Goal: Task Accomplishment & Management: Manage account settings

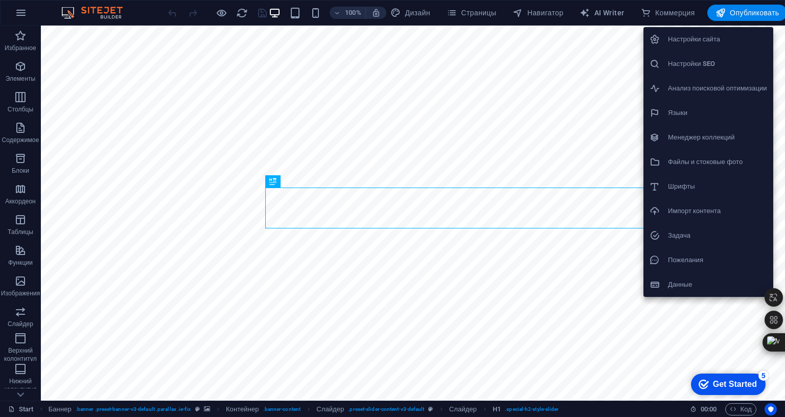
click at [707, 156] on h6 "Файлы и стоковые фото" at bounding box center [717, 162] width 99 height 12
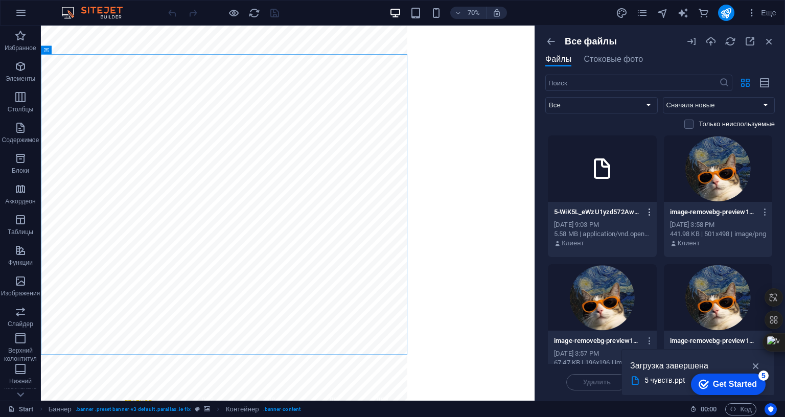
click at [645, 212] on icon "button" at bounding box center [650, 212] width 10 height 9
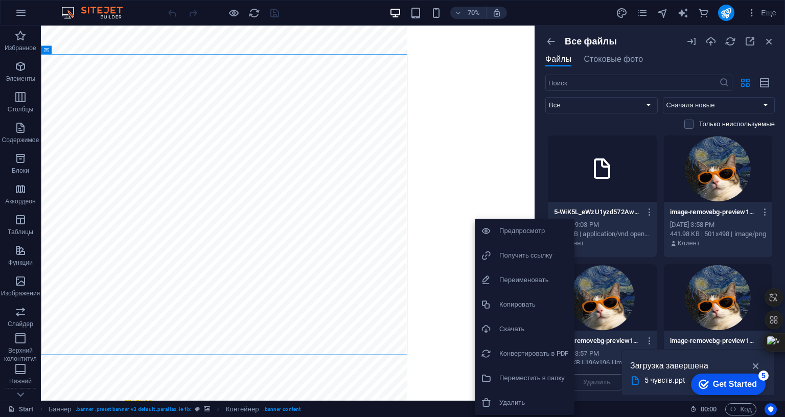
click at [440, 124] on div at bounding box center [392, 208] width 785 height 417
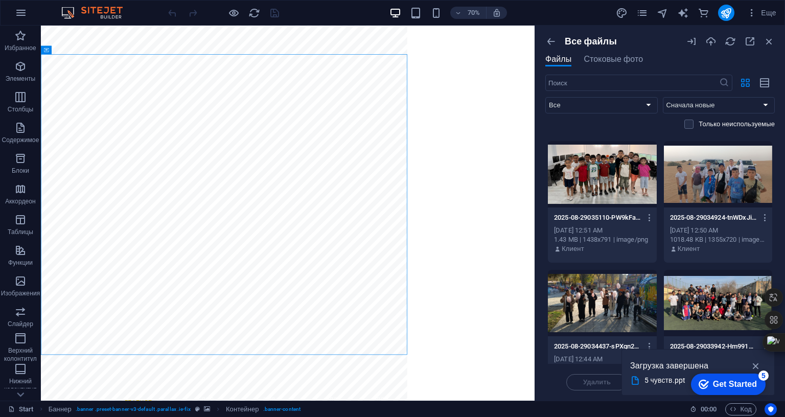
scroll to position [383, 0]
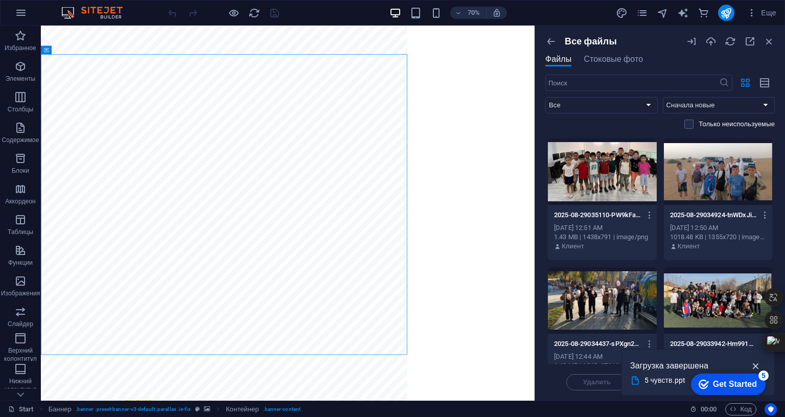
click at [751, 372] on icon "button" at bounding box center [757, 365] width 12 height 11
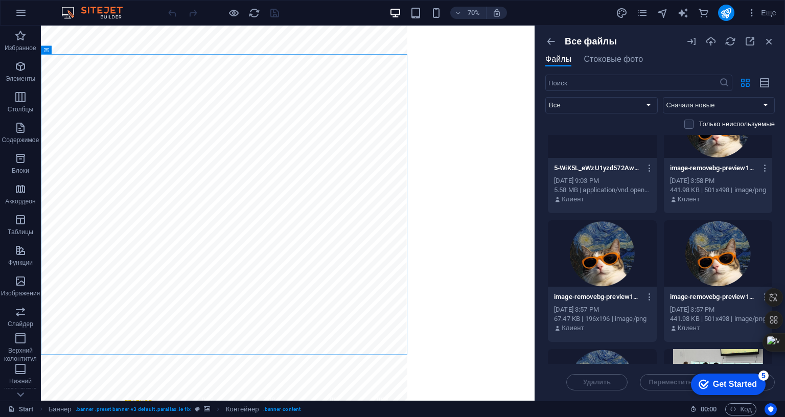
scroll to position [0, 0]
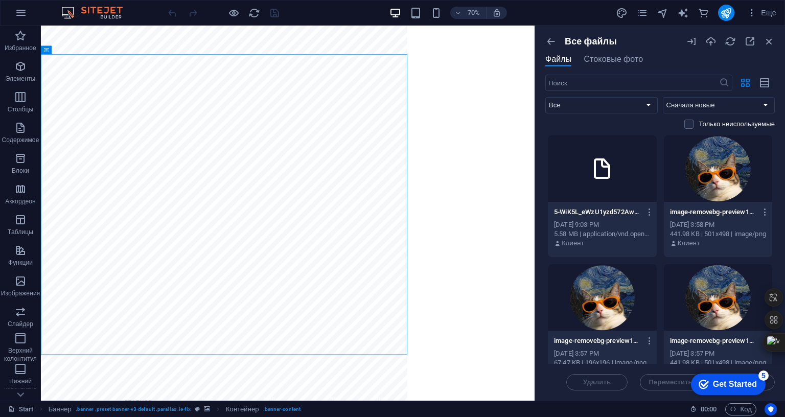
drag, startPoint x: 432, startPoint y: 123, endPoint x: 422, endPoint y: 129, distance: 11.9
click at [535, 129] on div "Все файлы Файлы Стоковые фото ​ Все Изображения Документы Аудио Видео Векторные…" at bounding box center [660, 213] width 250 height 375
click at [645, 211] on icon "button" at bounding box center [650, 212] width 10 height 9
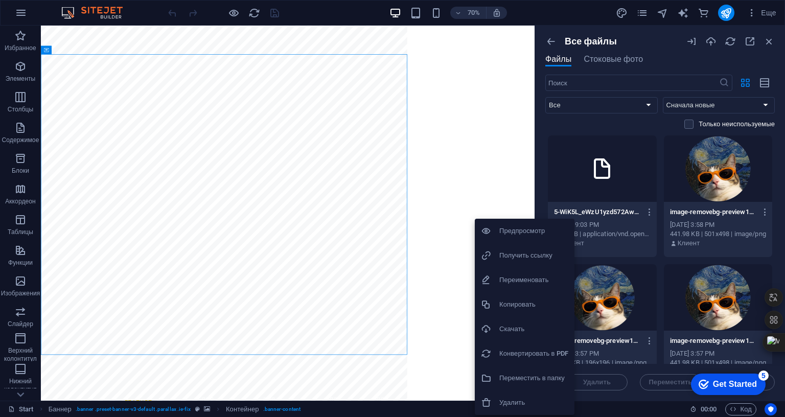
click at [543, 379] on h6 "Переместить в папку" at bounding box center [534, 378] width 69 height 12
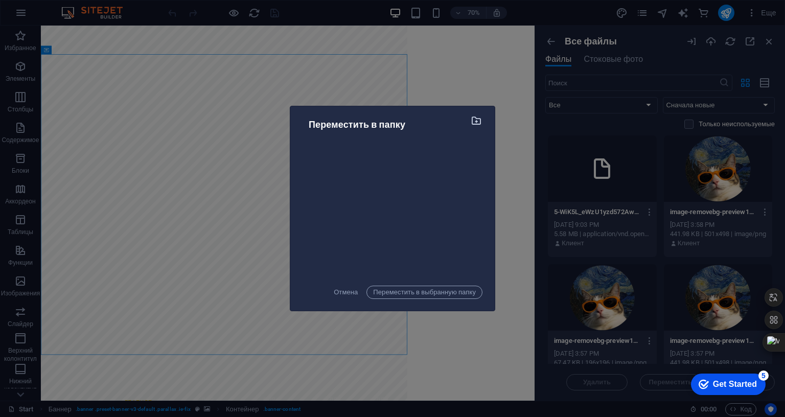
click at [471, 126] on icon "button" at bounding box center [477, 120] width 12 height 11
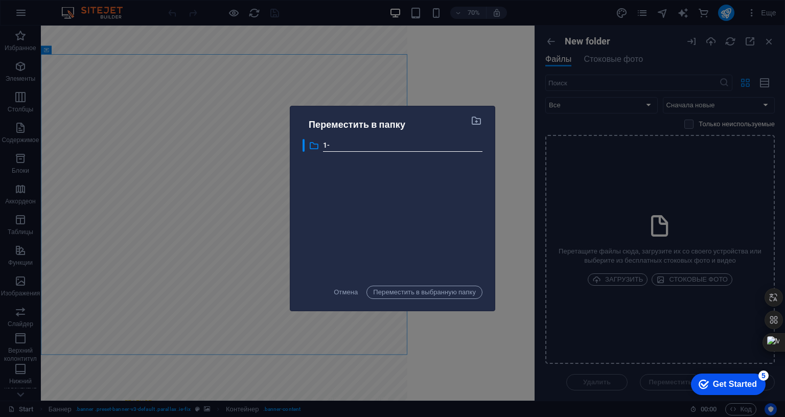
type input "1-[PERSON_NAME]"
click at [352, 246] on div "​ 1-А 1-А" at bounding box center [393, 208] width 180 height 139
click at [323, 151] on p "1-[PERSON_NAME]" at bounding box center [403, 146] width 160 height 12
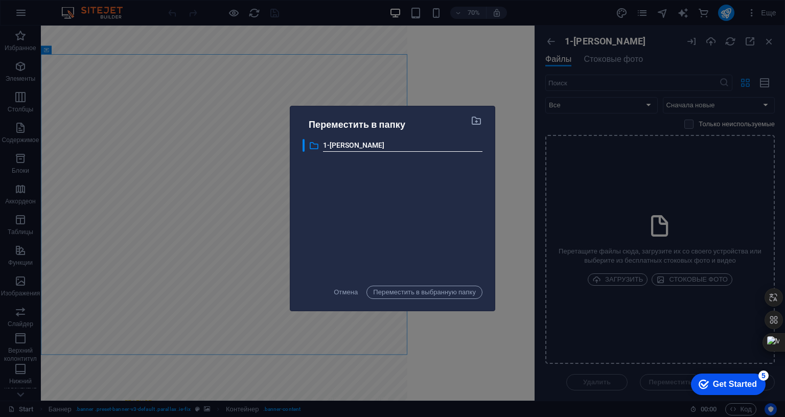
click at [303, 197] on div "​ 1-А 1-А" at bounding box center [393, 208] width 180 height 139
click at [374, 299] on span "Переместить в выбранную папку" at bounding box center [424, 292] width 103 height 12
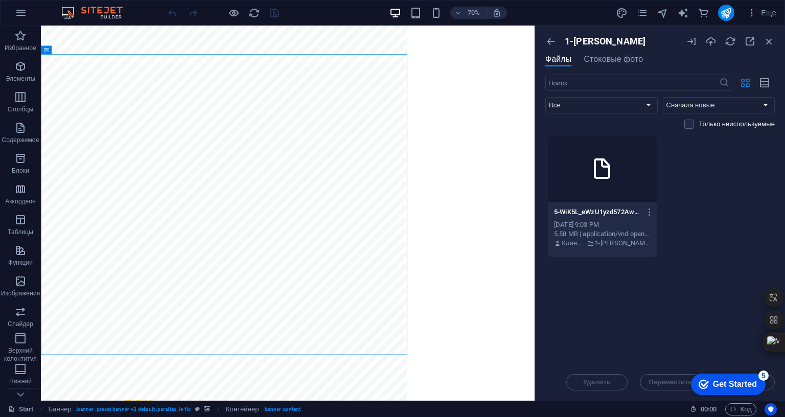
click at [571, 226] on div "5-WiK5L_eWzU1yzd572Awz4Q.ppt 5-WiK5L_eWzU1yzd572Awz4Q.ppt [DATE] 9:03 PM 5.58 M…" at bounding box center [661, 196] width 230 height 123
click at [546, 105] on select "Все Изображения Документы Аудио Видео Векторные Другое" at bounding box center [602, 105] width 112 height 16
click at [601, 189] on div "5-WiK5L_eWzU1yzd572Awz4Q.ppt 5-WiK5L_eWzU1yzd572Awz4Q.ppt [DATE] 9:03 PM 5.58 M…" at bounding box center [661, 196] width 230 height 123
click at [645, 212] on icon "button" at bounding box center [650, 212] width 10 height 9
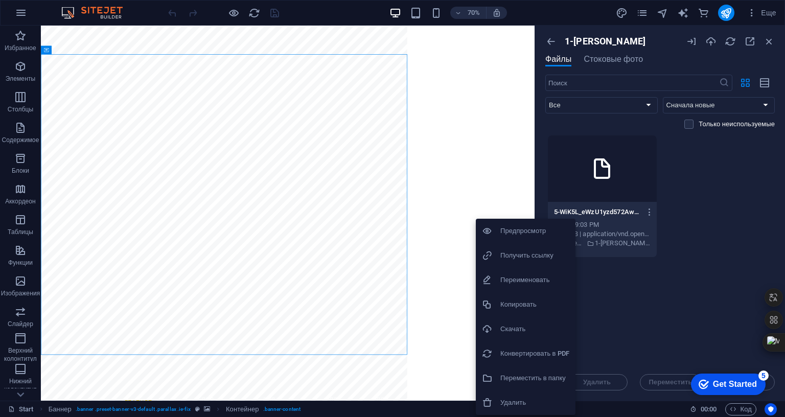
click at [535, 256] on h6 "Получить ссылку" at bounding box center [535, 255] width 69 height 12
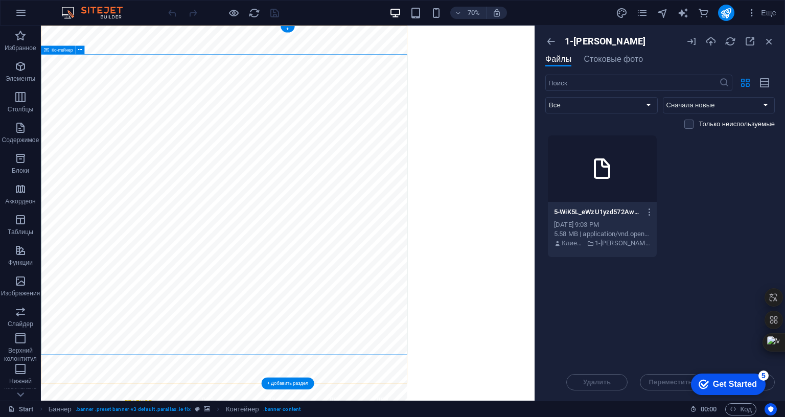
click at [764, 41] on icon "button" at bounding box center [769, 41] width 11 height 11
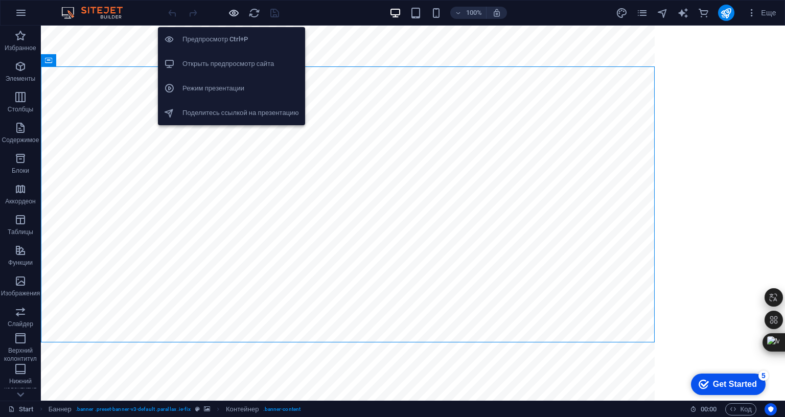
click at [230, 12] on icon "button" at bounding box center [234, 13] width 12 height 12
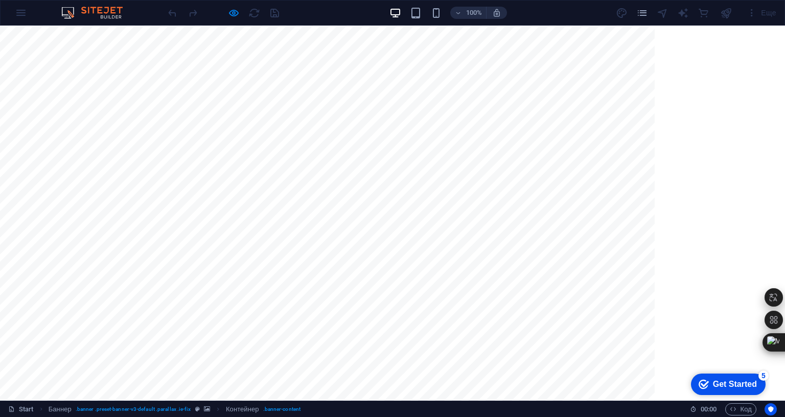
click at [223, 394] on link "Для учеников" at bounding box center [259, 410] width 72 height 33
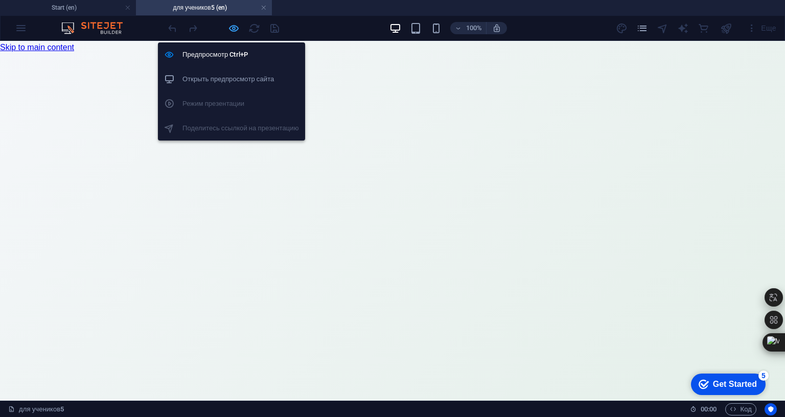
click at [237, 31] on icon "button" at bounding box center [234, 28] width 12 height 12
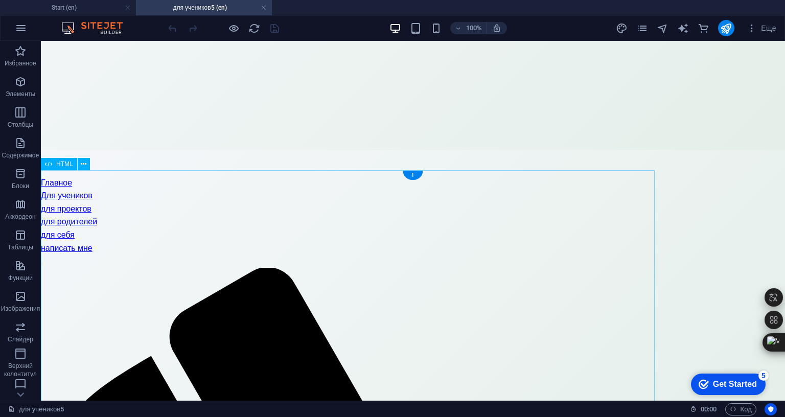
scroll to position [256, 0]
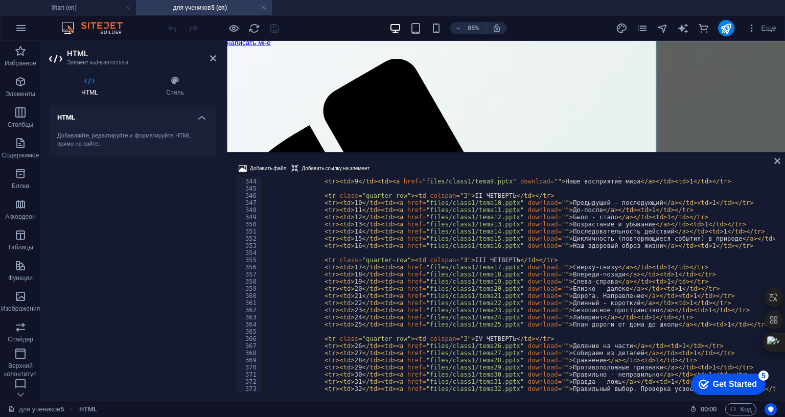
scroll to position [2377, 0]
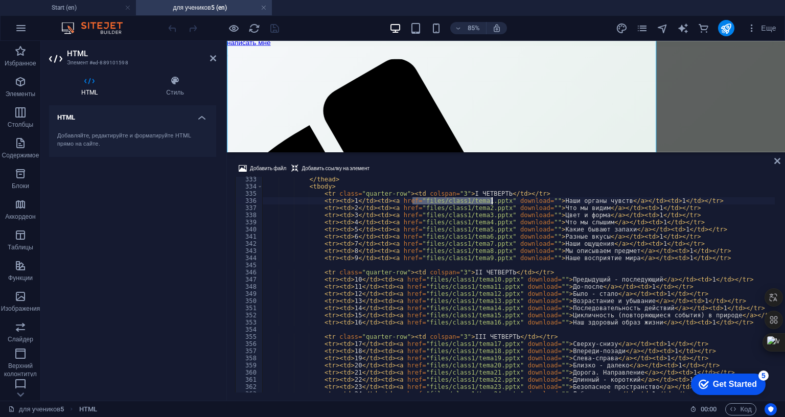
drag, startPoint x: 413, startPoint y: 222, endPoint x: 490, endPoint y: 223, distance: 77.7
click at [490, 223] on div "</ thead > < tbody > < tr class = "quarter-row" > < td colspan = "3" > I ЧЕТВЕР…" at bounding box center [710, 290] width 896 height 228
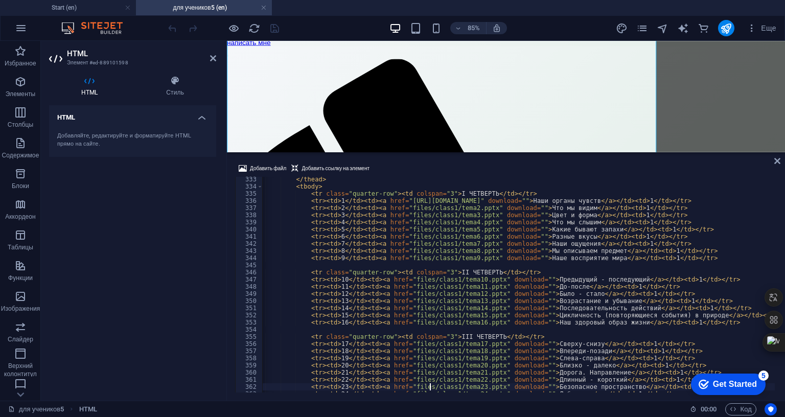
click at [430, 404] on div "</ thead > < tbody > < tr class = "quarter-row" > < td colspan = "3" > I ЧЕТВЕР…" at bounding box center [697, 290] width 896 height 228
type textarea "<tr><td>23</td><td><a href="files/class1/tema23.pptx" download="">Безопасное пр…"
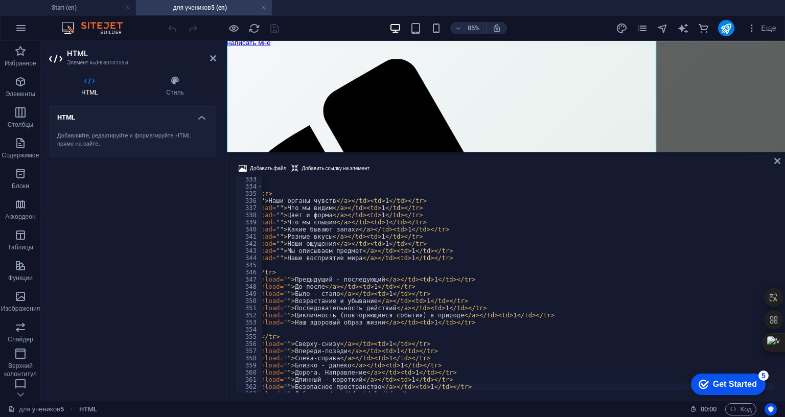
scroll to position [0, 0]
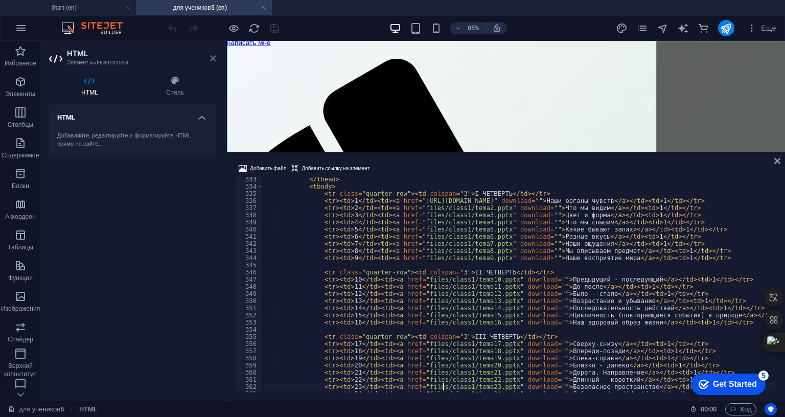
click at [212, 60] on icon at bounding box center [213, 58] width 6 height 8
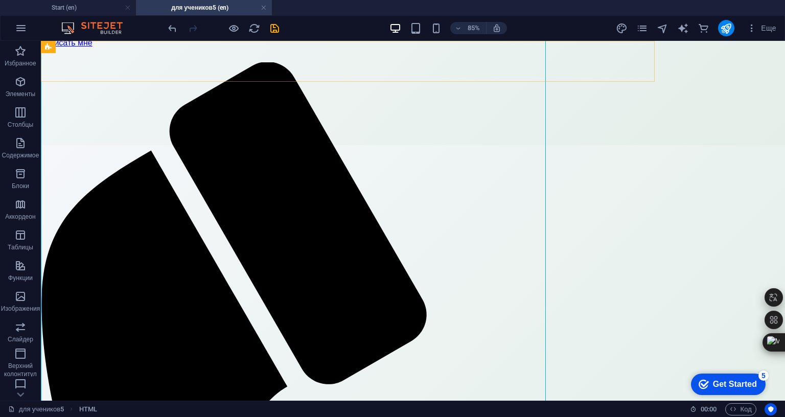
scroll to position [383, 0]
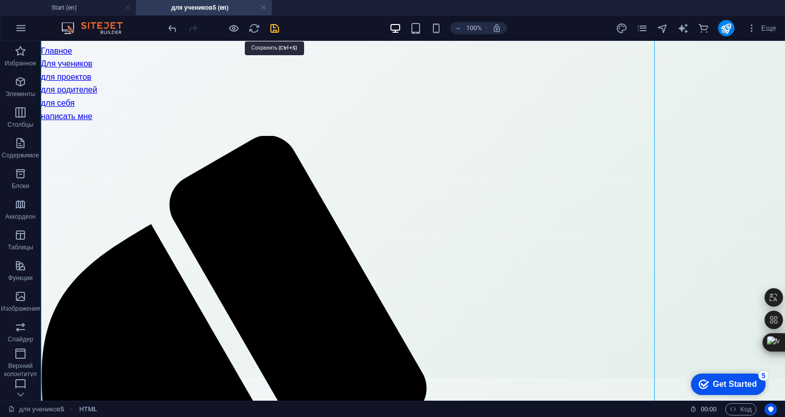
click at [278, 25] on icon "save" at bounding box center [275, 28] width 12 height 12
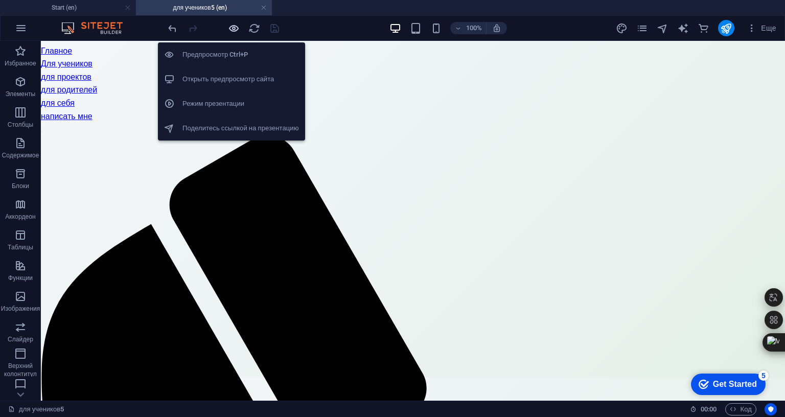
click at [232, 28] on icon "button" at bounding box center [234, 28] width 12 height 12
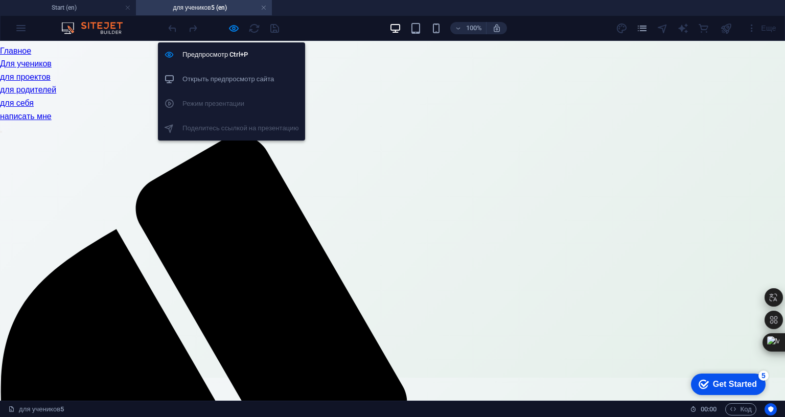
click at [224, 81] on h6 "Открыть предпросмотр сайта" at bounding box center [241, 79] width 117 height 12
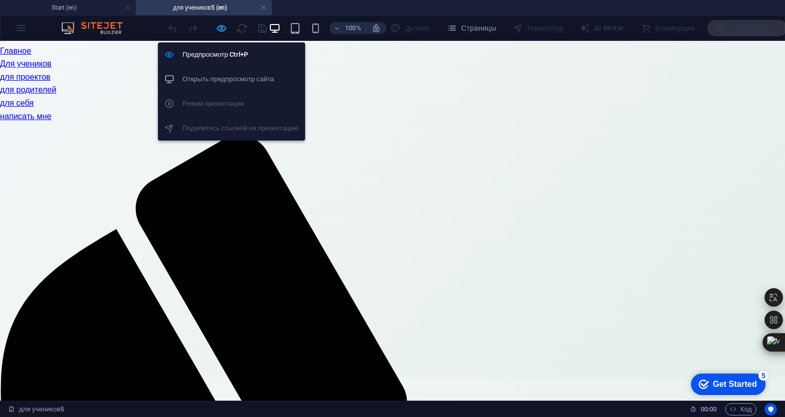
click at [228, 29] on icon "button" at bounding box center [222, 28] width 12 height 12
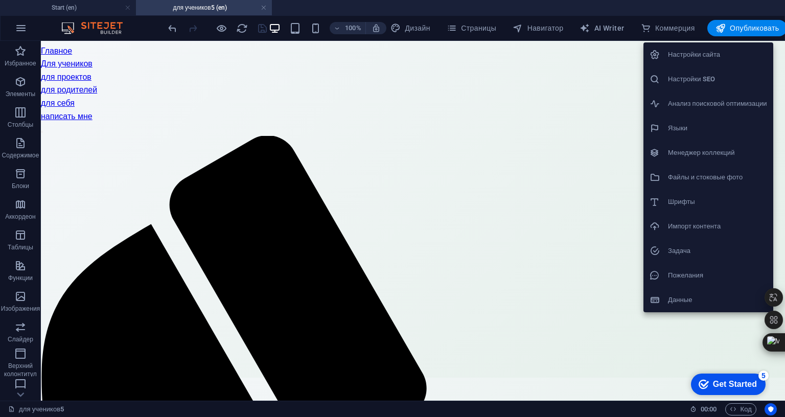
click at [704, 177] on h6 "Файлы и стоковые фото" at bounding box center [717, 177] width 99 height 12
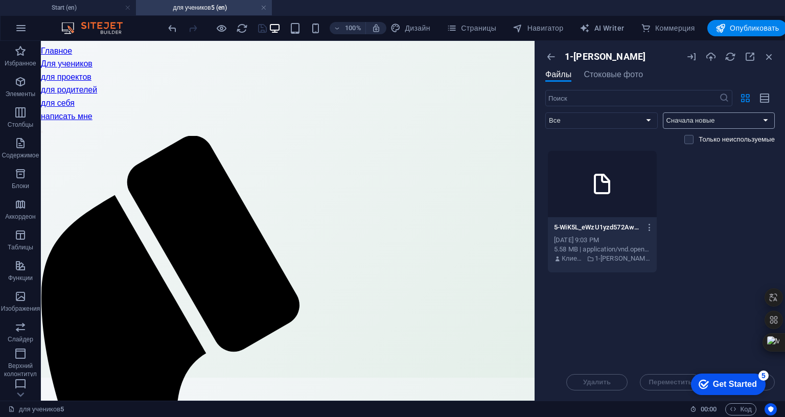
click at [776, 117] on select "Сначала новые Сначала старые Имя (A-Z) Имя (Z-A) Размер (0-9) Размер (9-0) Разр…" at bounding box center [719, 120] width 112 height 16
click at [658, 121] on select "Все Изображения Документы Аудио Видео Векторные Другое" at bounding box center [602, 120] width 112 height 16
click at [771, 95] on icon "button" at bounding box center [765, 99] width 11 height 12
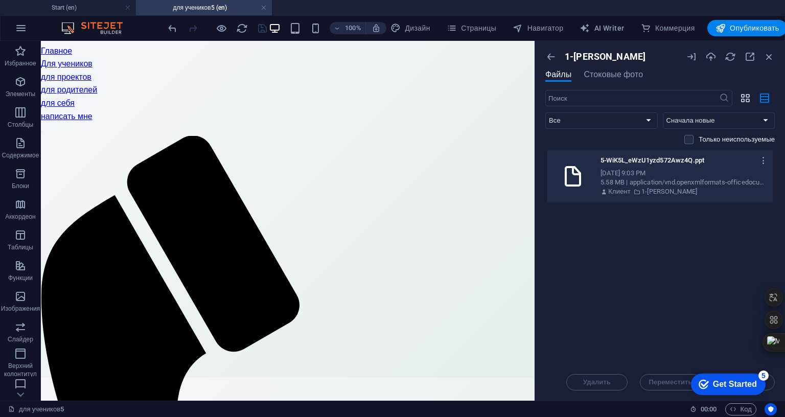
click at [752, 95] on icon "button" at bounding box center [746, 98] width 12 height 11
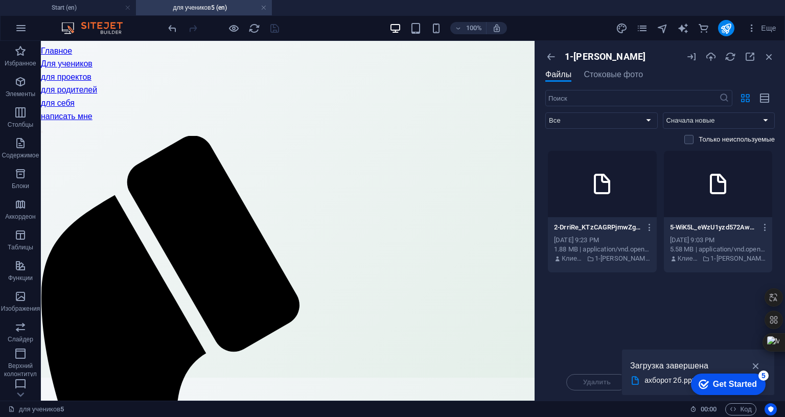
click at [589, 320] on div "Перетащите файлы сюда, чтобы быстро загрузить их 2-DrriRe_KTzCAGRPjmwZgOQ.pptx …" at bounding box center [661, 257] width 230 height 214
click at [655, 227] on icon "button" at bounding box center [650, 227] width 10 height 9
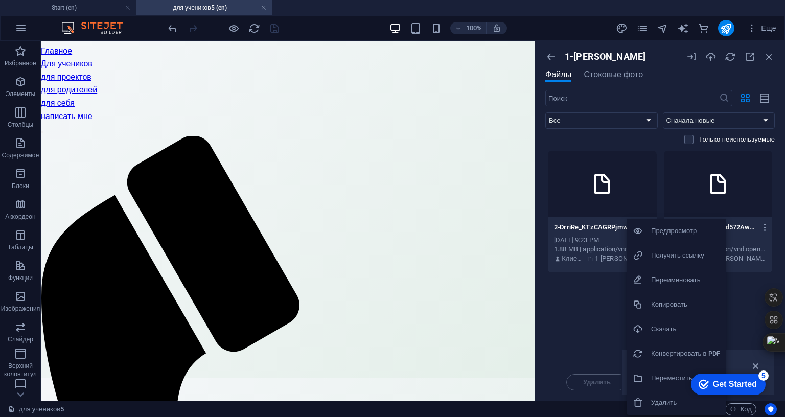
click at [684, 380] on h6 "Переместить в папку" at bounding box center [685, 378] width 69 height 12
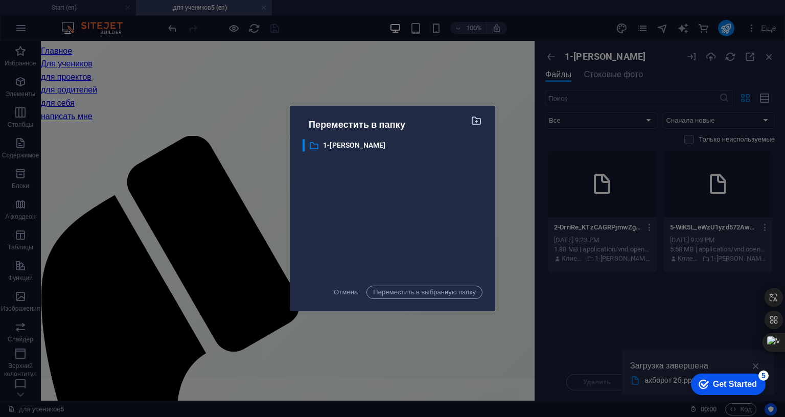
click at [483, 126] on icon "button" at bounding box center [477, 120] width 12 height 11
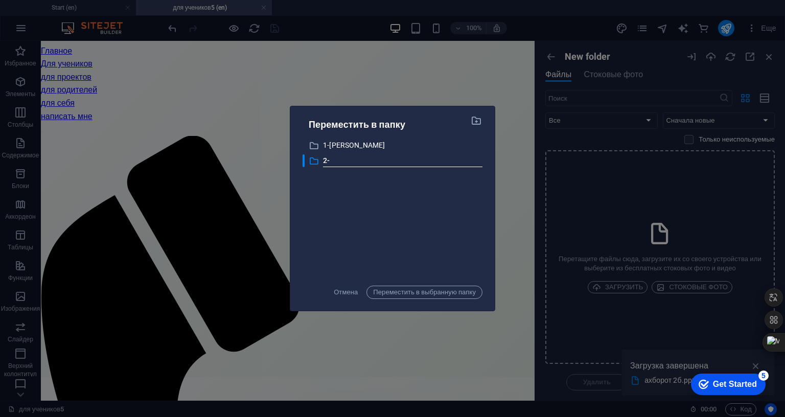
type input "2-Б"
click at [441, 243] on div "​ 1-А 1-А ​ 2-Б 2-Б" at bounding box center [393, 208] width 180 height 139
click at [404, 299] on span "Переместить в выбранную папку" at bounding box center [424, 292] width 103 height 12
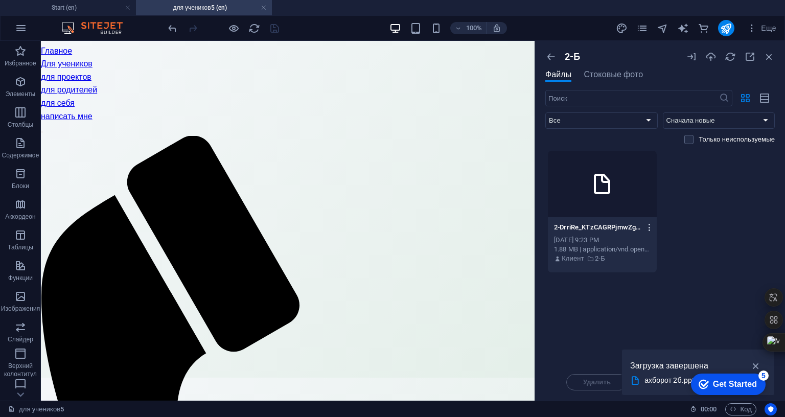
click at [655, 225] on icon "button" at bounding box center [650, 227] width 10 height 9
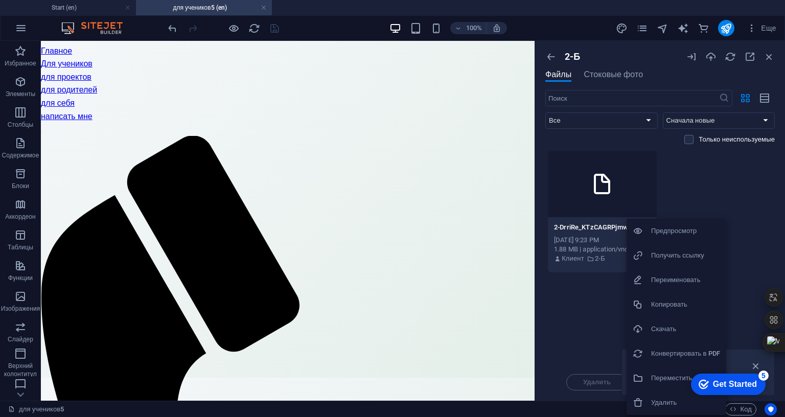
click at [695, 254] on h6 "Получить ссылку" at bounding box center [685, 255] width 69 height 12
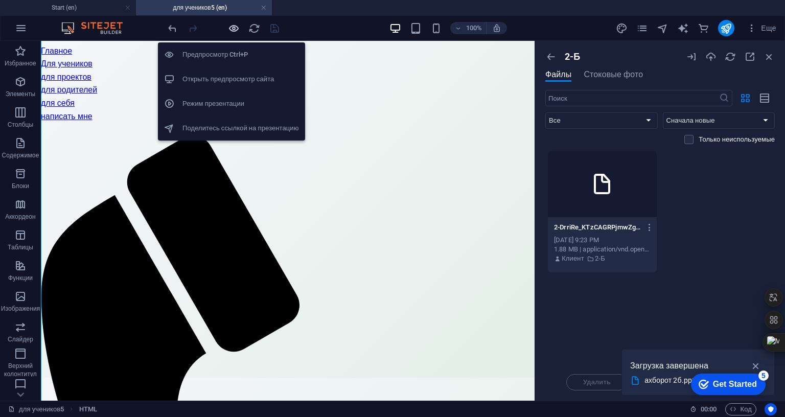
click at [231, 26] on icon "button" at bounding box center [234, 28] width 12 height 12
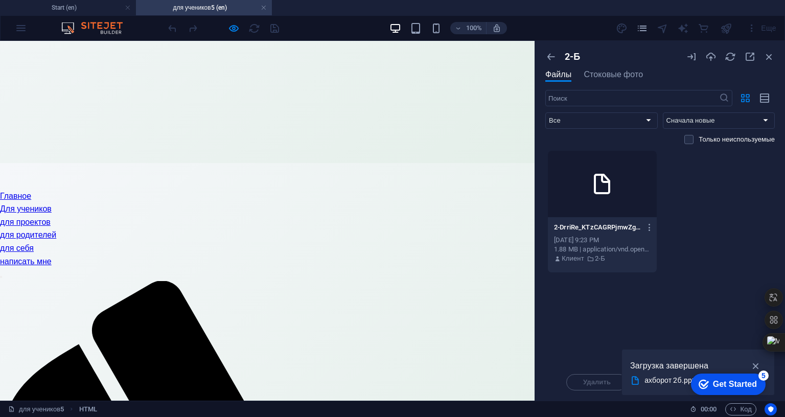
scroll to position [191, 0]
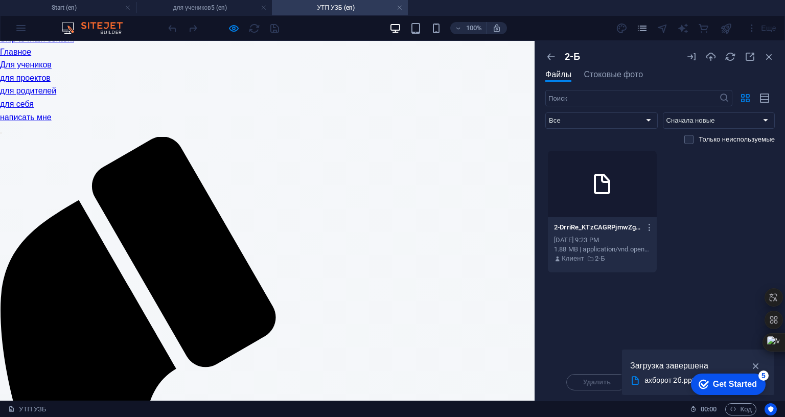
scroll to position [128, 0]
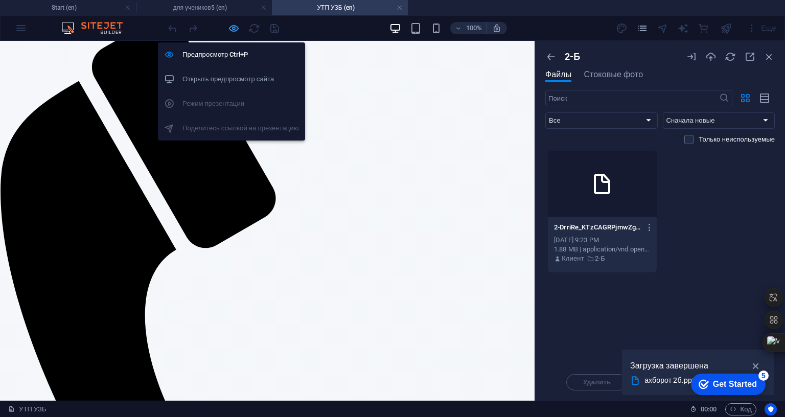
click at [234, 29] on icon "button" at bounding box center [234, 28] width 12 height 12
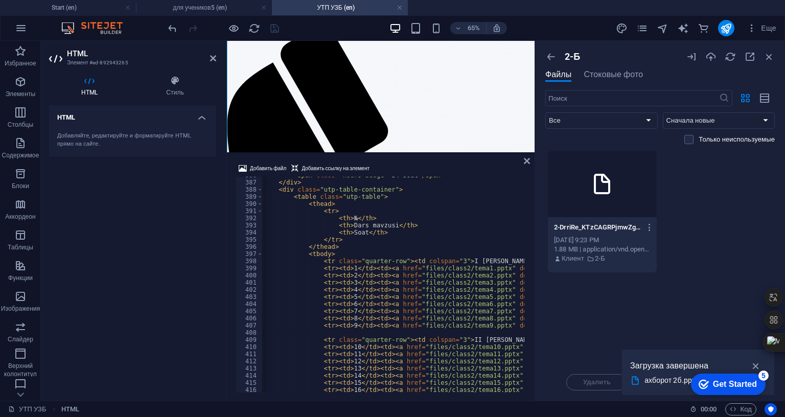
scroll to position [0, 84]
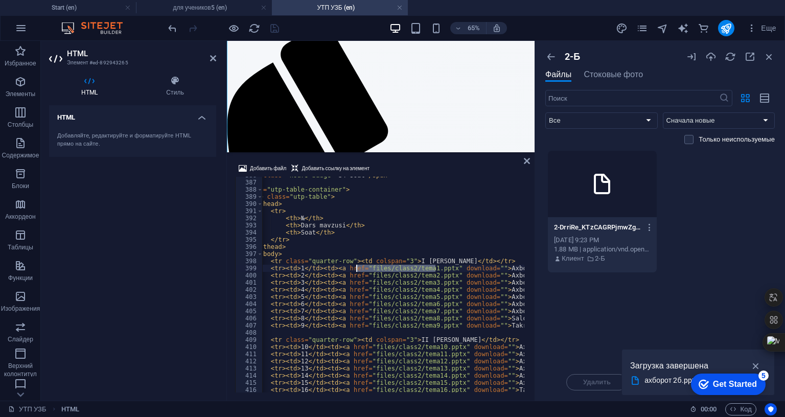
drag, startPoint x: 435, startPoint y: 289, endPoint x: 360, endPoint y: 292, distance: 75.2
click at [358, 292] on div "< span class = "hours-badge" > 34 soat </ span > </ div > < div class = "utp-ta…" at bounding box center [640, 286] width 924 height 228
type textarea "<tr><td>1</td><td><a href="[URL][DOMAIN_NAME]" download="">Axborot</a></td><td>…"
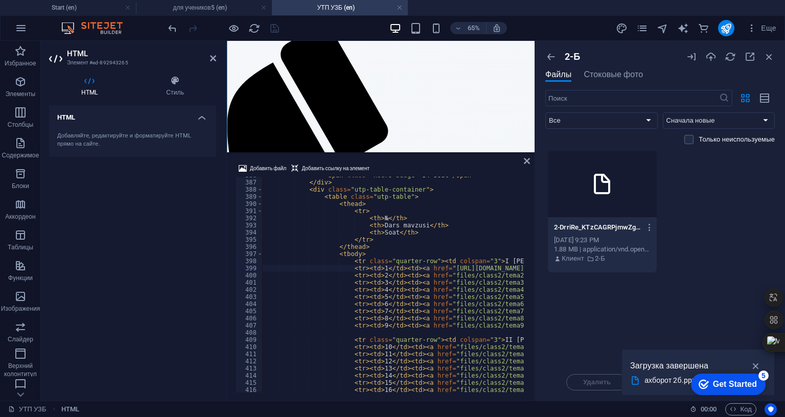
scroll to position [2722, 0]
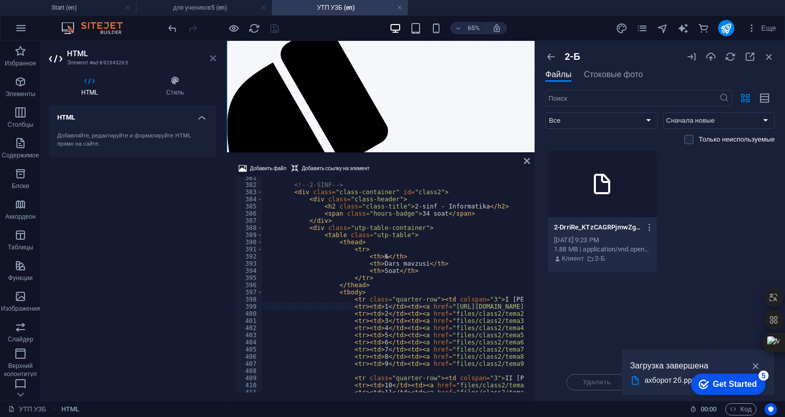
click at [215, 55] on icon at bounding box center [213, 58] width 6 height 8
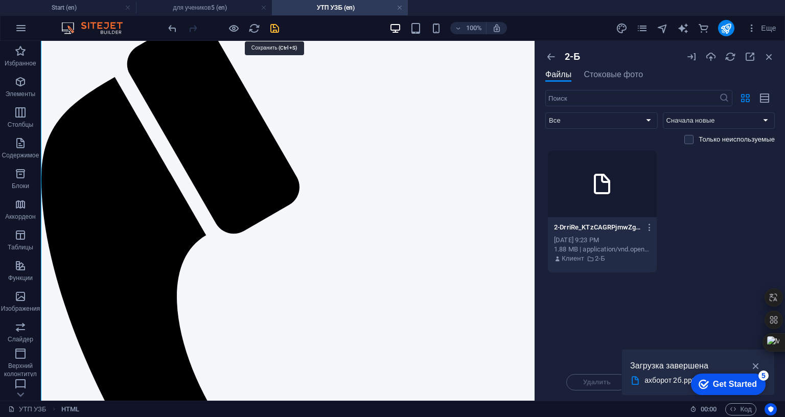
click at [272, 26] on icon "save" at bounding box center [275, 28] width 12 height 12
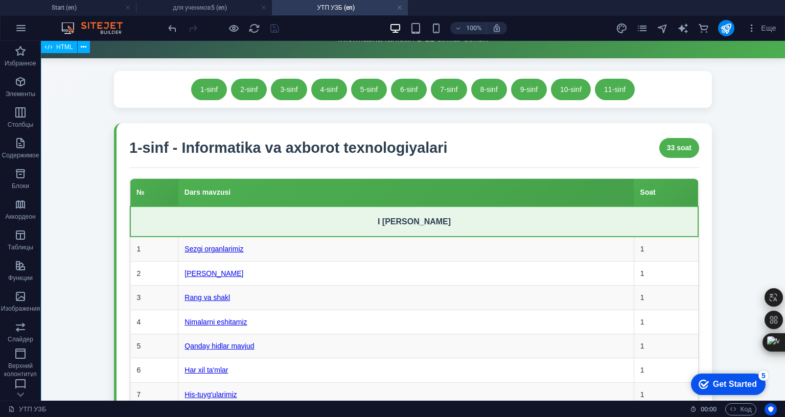
scroll to position [2301, 0]
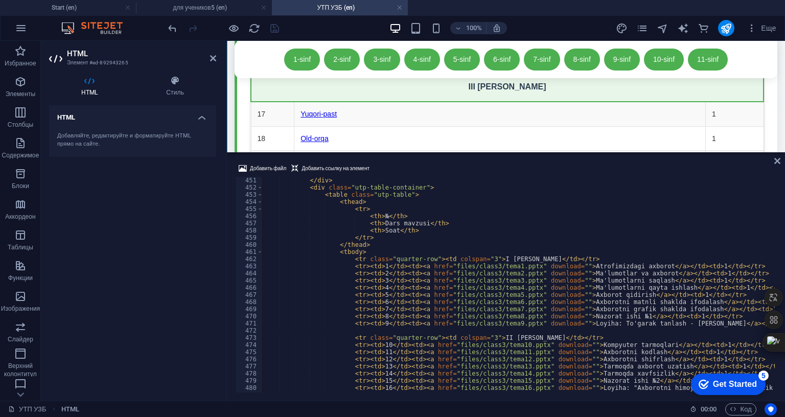
scroll to position [3221, 0]
drag, startPoint x: 519, startPoint y: 288, endPoint x: 441, endPoint y: 288, distance: 78.2
click at [441, 288] on div "</ div > < div class = "utp-table-container" > < table class = "utp-table" > < …" at bounding box center [725, 291] width 924 height 228
click at [532, 258] on div "</ div > < div class = "utp-table-container" > < table class = "utp-table" > < …" at bounding box center [725, 291] width 924 height 228
click at [531, 269] on div "</ div > < div class = "utp-table-container" > < table class = "utp-table" > < …" at bounding box center [725, 291] width 924 height 228
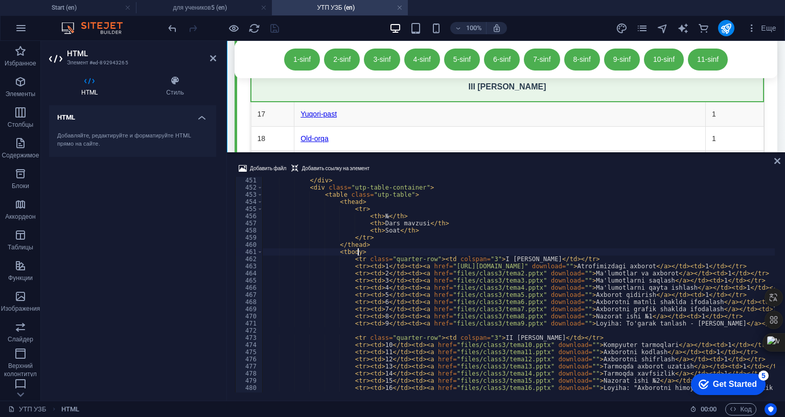
click at [533, 276] on div "</ div > < div class = "utp-table-container" > < table class = "utp-table" > < …" at bounding box center [725, 291] width 924 height 228
type textarea "<tbody>"
click at [214, 59] on icon at bounding box center [213, 58] width 6 height 8
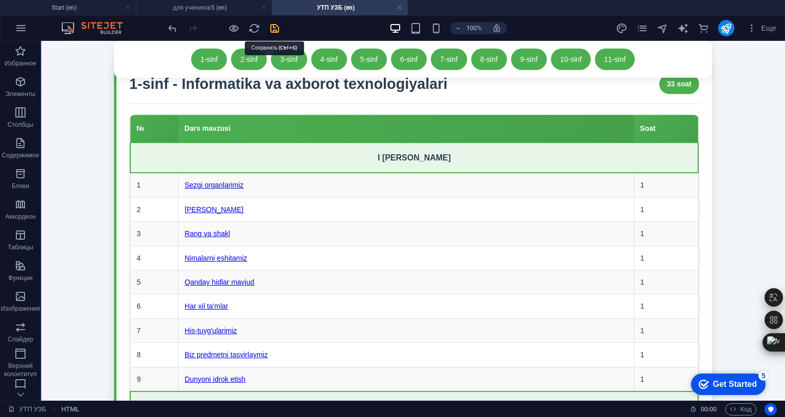
click at [278, 25] on icon "save" at bounding box center [275, 28] width 12 height 12
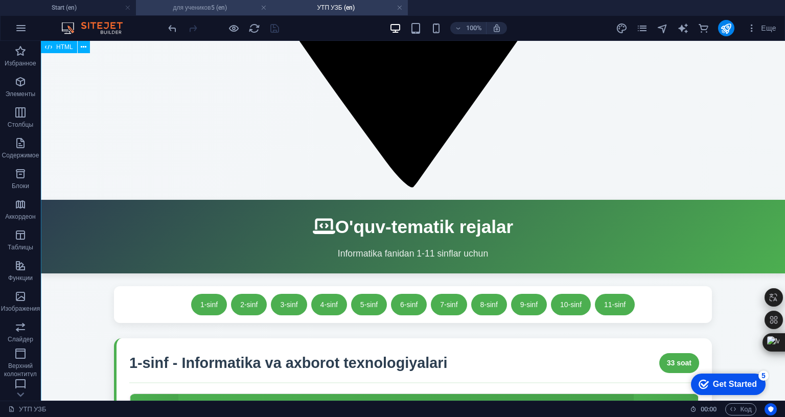
scroll to position [1981, 0]
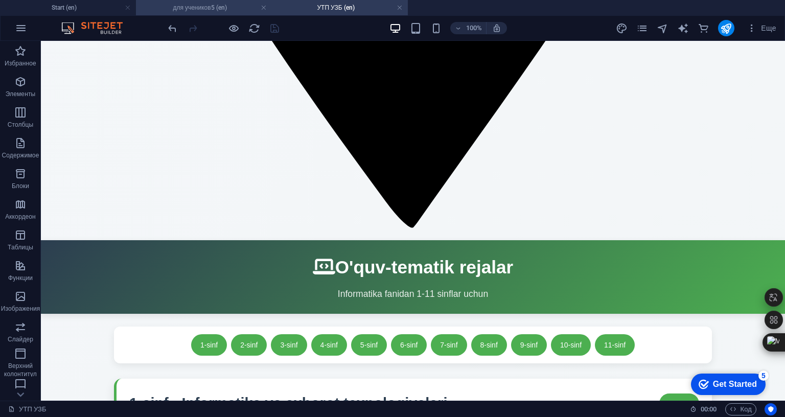
click at [224, 7] on h4 "для учеников5 (en)" at bounding box center [204, 7] width 136 height 11
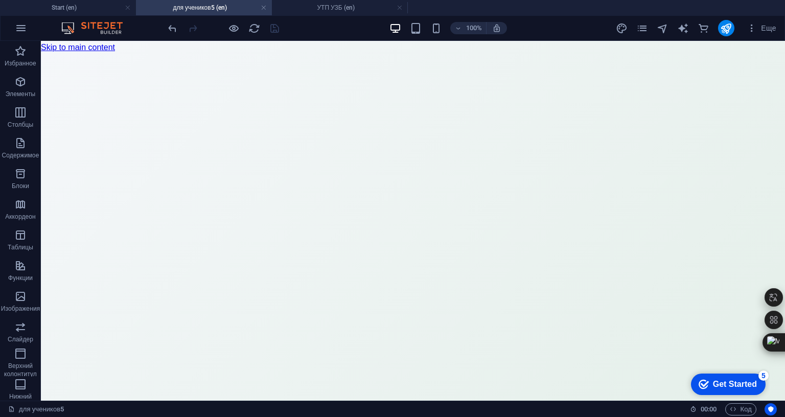
scroll to position [191, 0]
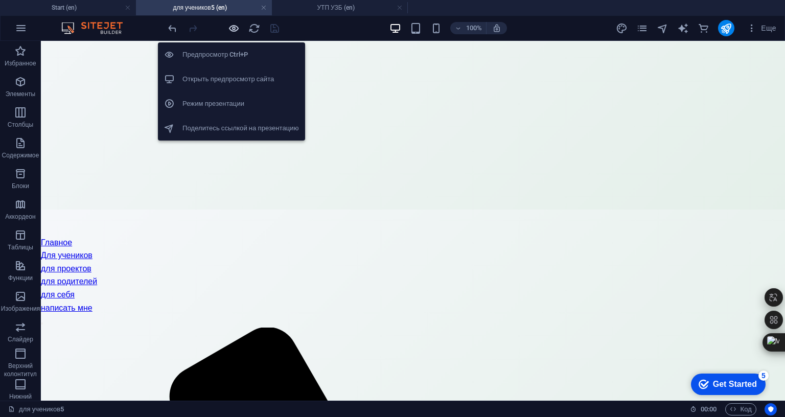
click at [235, 32] on icon "button" at bounding box center [234, 28] width 12 height 12
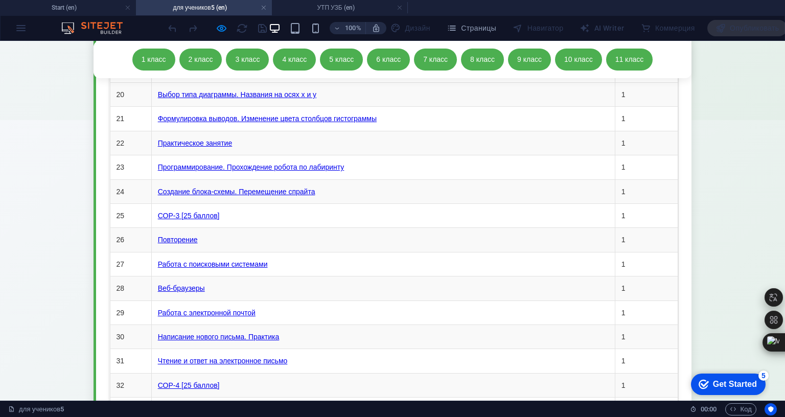
scroll to position [11055, 0]
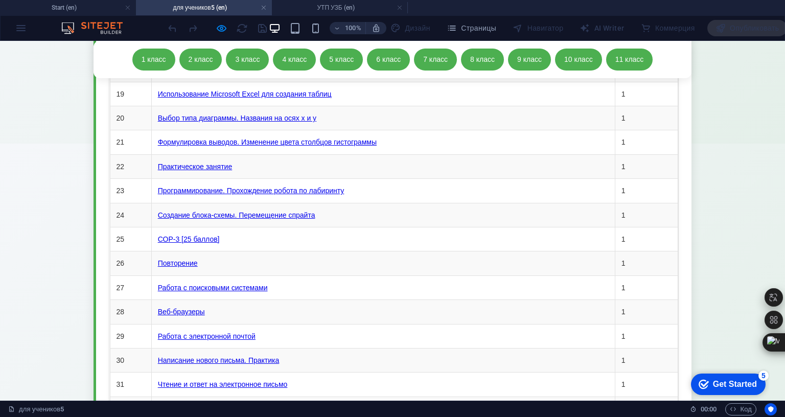
drag, startPoint x: 342, startPoint y: 141, endPoint x: 442, endPoint y: 291, distance: 180.5
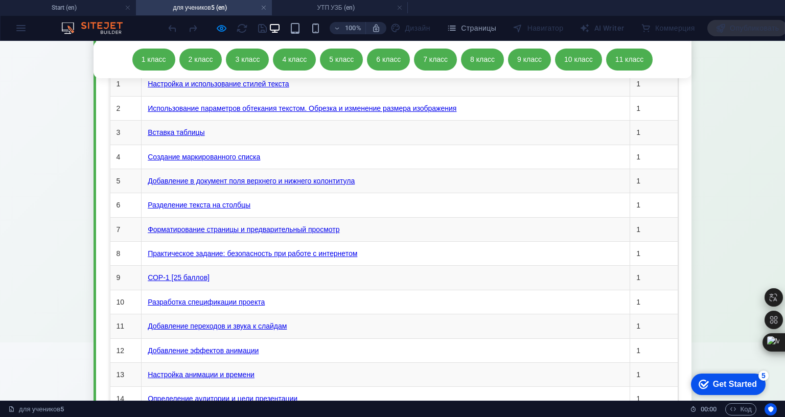
scroll to position [12666, 0]
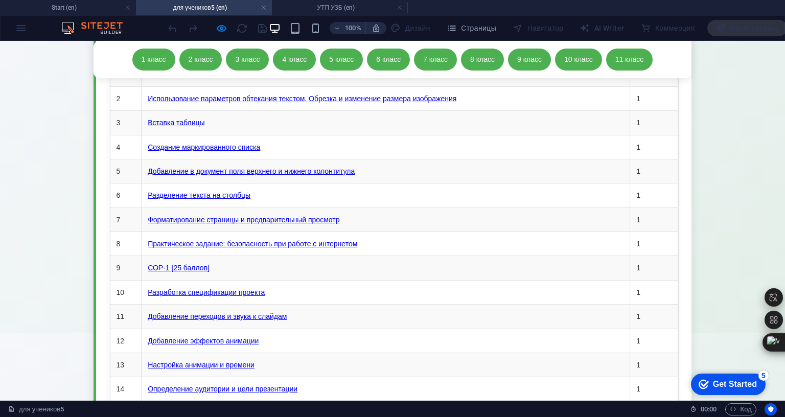
drag, startPoint x: 299, startPoint y: 143, endPoint x: 453, endPoint y: 269, distance: 199.5
copy tbody "6 Loremips. Dolo s ametco adipi 3 0 Elitsedd eiusmodtempo incidi 3 9 Utlaboreet…"
click at [496, 30] on span "Страницы" at bounding box center [472, 28] width 50 height 10
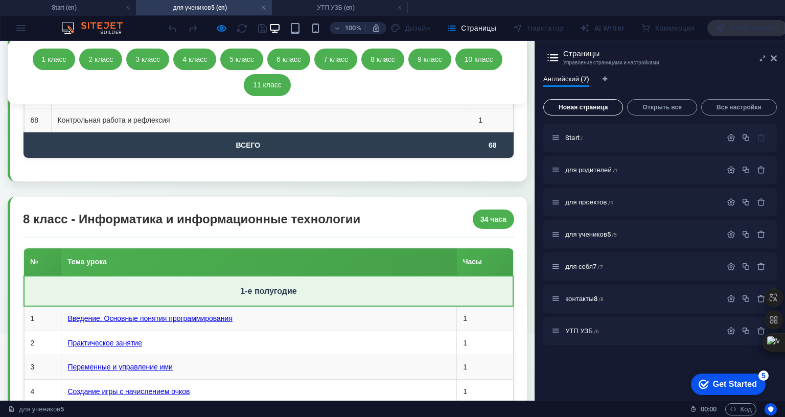
click at [619, 105] on span "Новая страница" at bounding box center [583, 107] width 71 height 6
type input "ц"
type input "/"
type input "9"
type input "/9"
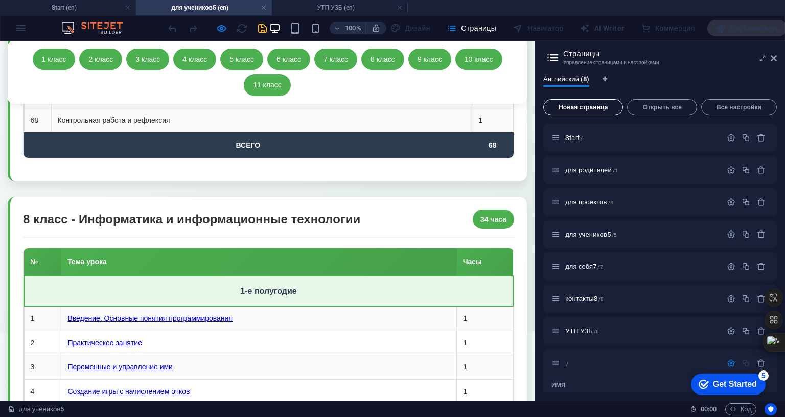
type input "9"
type input "9А"
type input "9Аце"
type input "9Ац"
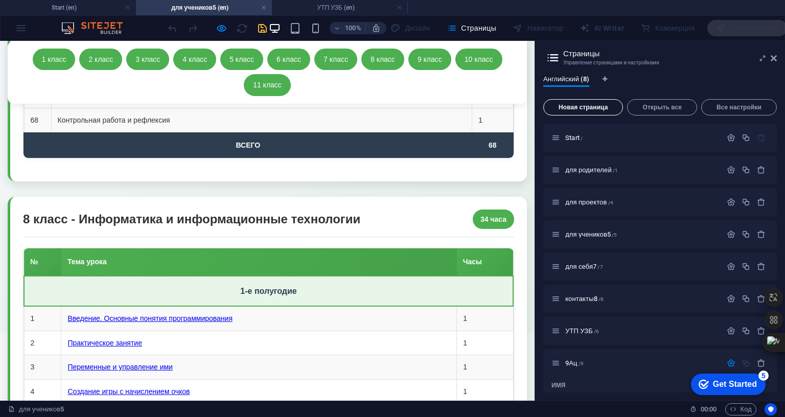
type input "9Ацели"
type input "9Ацелии"
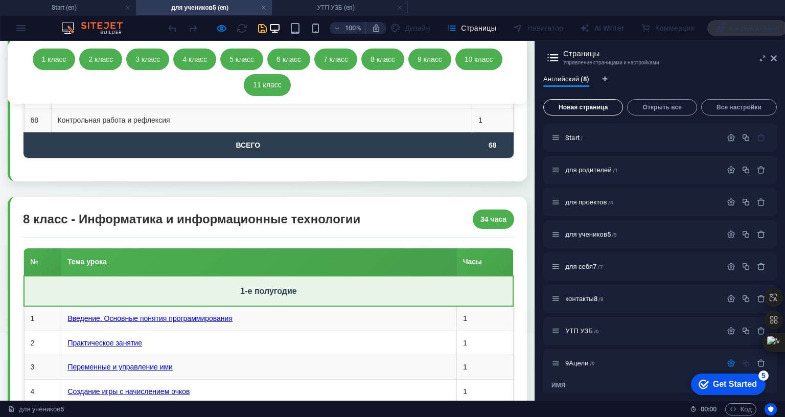
type input "9Ацелии"
type input "9Ацелииза"
type input "9Ацелииз"
type input "9Ацелиизадачи"
type input "9Ацелиизада"
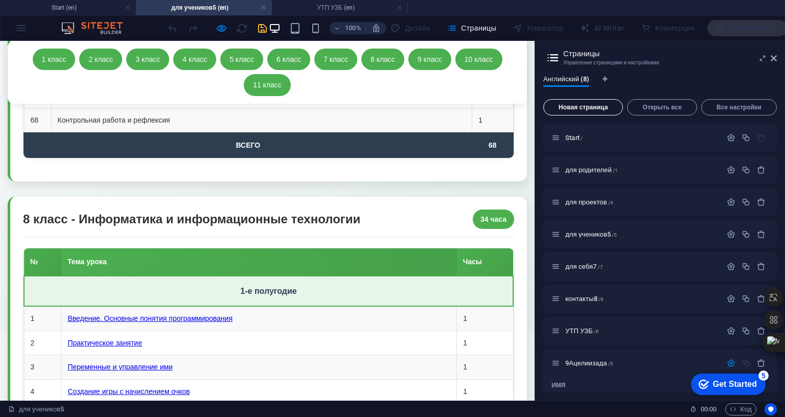
type input "9Ацелиизадачику"
type input "9Ацелиизадачи"
type input "9Ацелиизадачикурса"
type input "9Ацелииз"
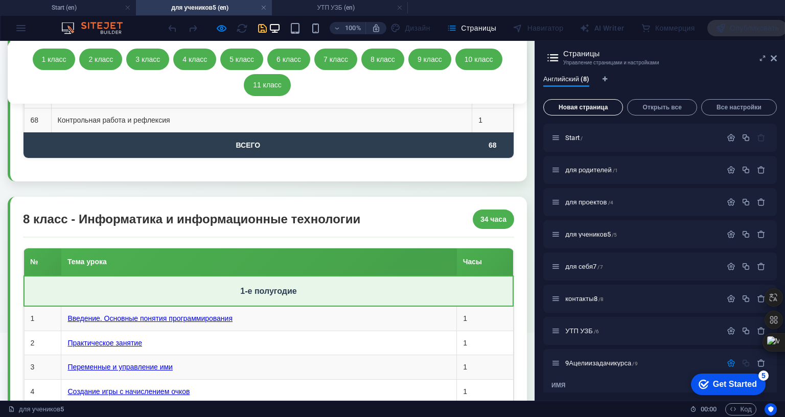
type input "9Ацелиизадачикурс"
type input "9"
type input "/"
type input "9А"
type input "/9"
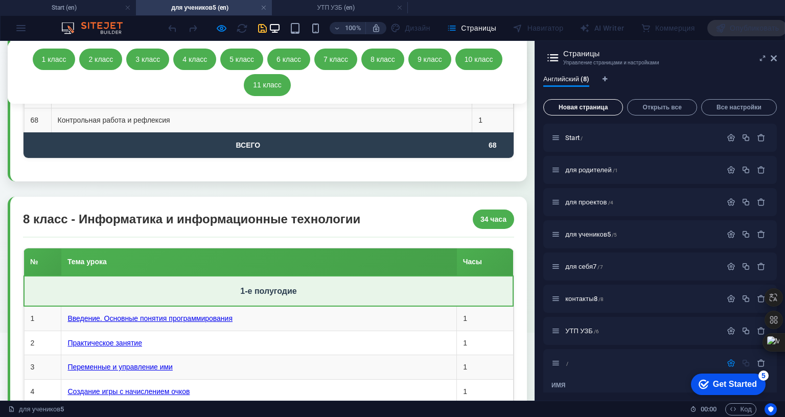
type input "9"
type input "9А"
type input "9А1"
type input "/9-1"
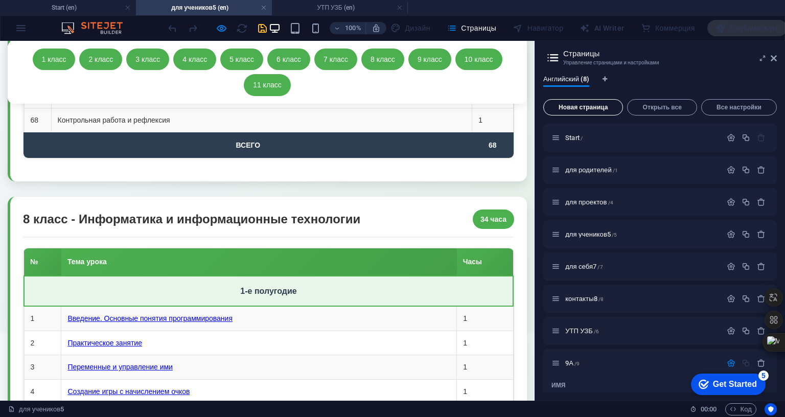
type input "9А1"
click at [736, 362] on icon "button" at bounding box center [731, 363] width 9 height 9
click at [588, 364] on span "9А1 /9-1" at bounding box center [576, 363] width 23 height 8
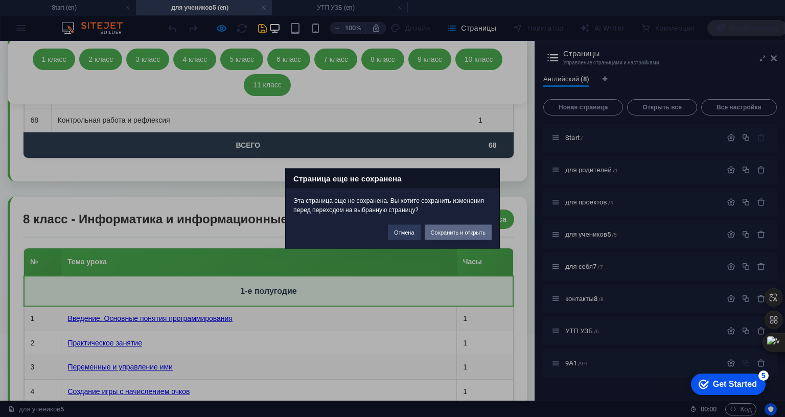
click at [492, 240] on button "Сохранить и открыть" at bounding box center [458, 232] width 67 height 15
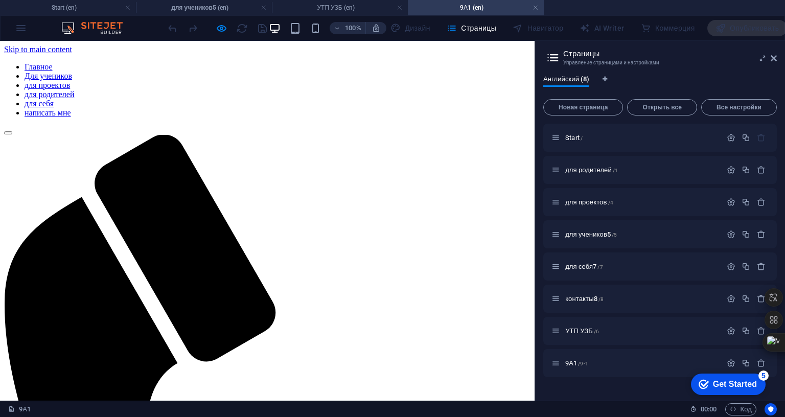
scroll to position [0, 0]
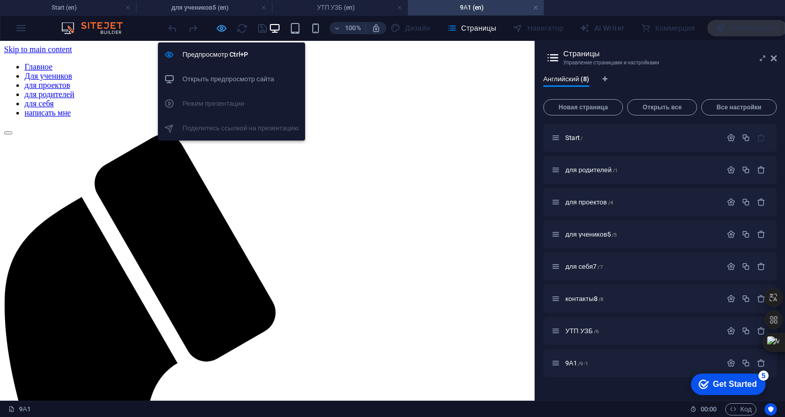
click at [228, 27] on icon "button" at bounding box center [222, 28] width 12 height 12
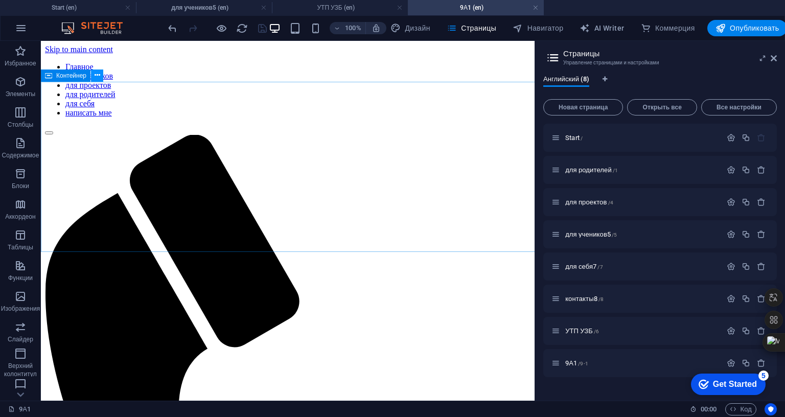
click at [99, 76] on button at bounding box center [97, 76] width 12 height 12
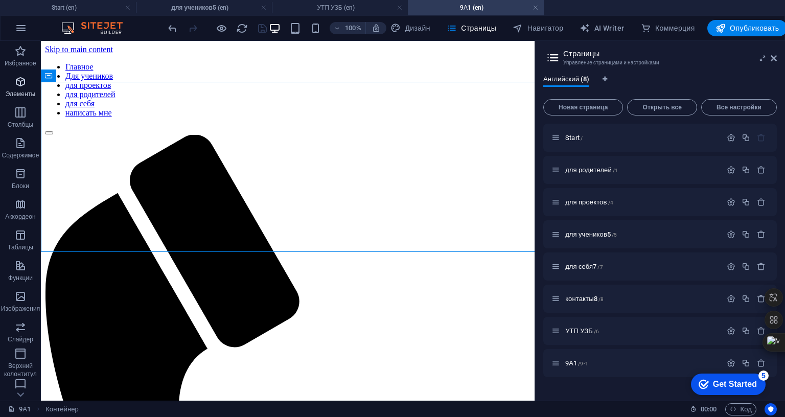
click at [24, 88] on span "Элементы" at bounding box center [20, 88] width 41 height 25
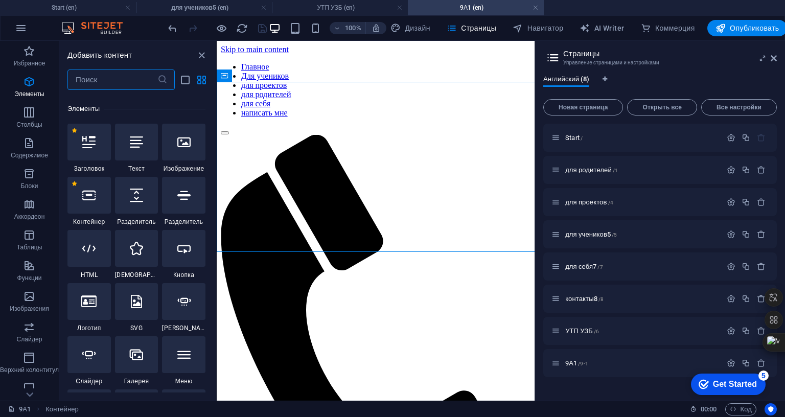
scroll to position [192, 0]
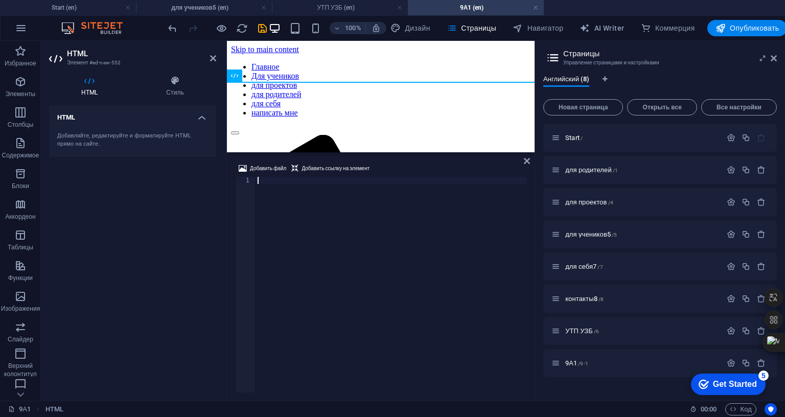
click at [378, 351] on div at bounding box center [586, 292] width 660 height 230
paste textarea "</html>"
type textarea "</html>"
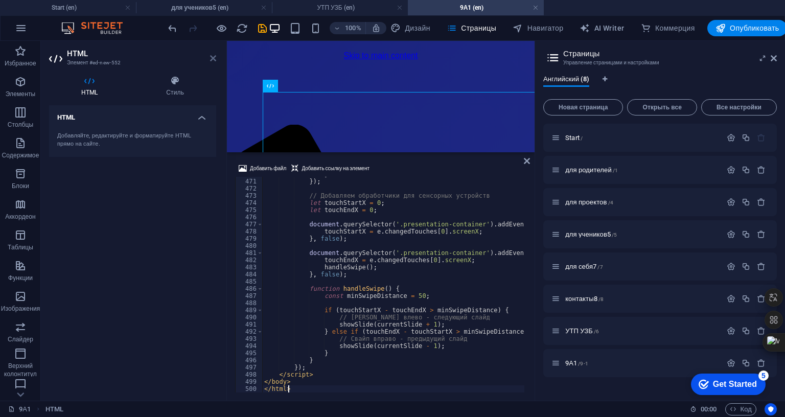
click at [211, 60] on icon at bounding box center [213, 58] width 6 height 8
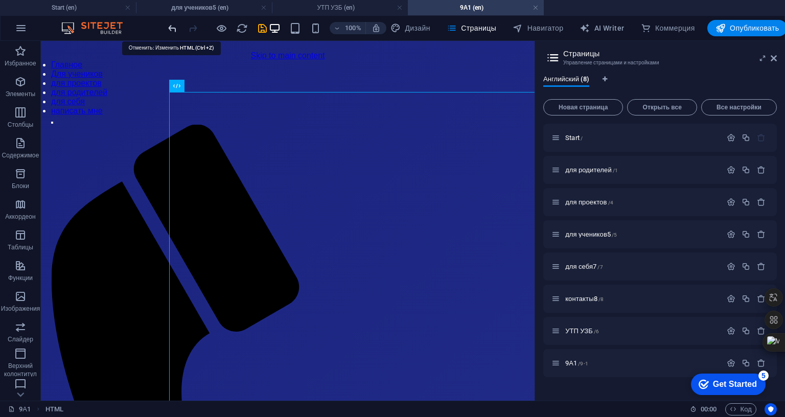
click at [176, 26] on icon "undo" at bounding box center [173, 28] width 12 height 12
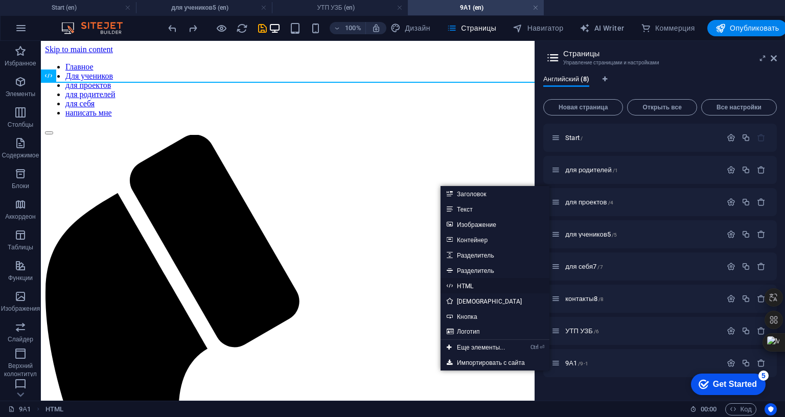
click at [469, 282] on link "HTML" at bounding box center [495, 285] width 109 height 15
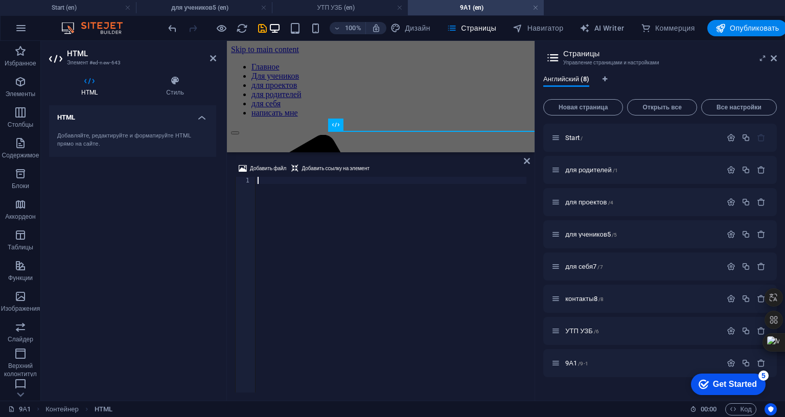
click at [455, 314] on div at bounding box center [586, 292] width 660 height 230
type textarea "</html>"
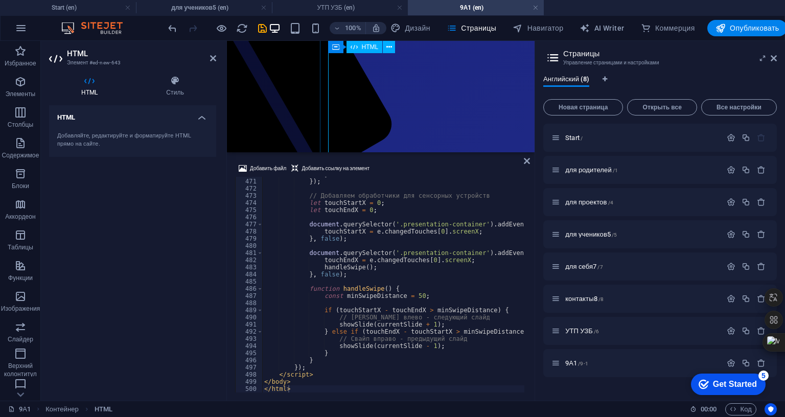
scroll to position [153, 0]
click at [176, 29] on icon "undo" at bounding box center [173, 28] width 12 height 12
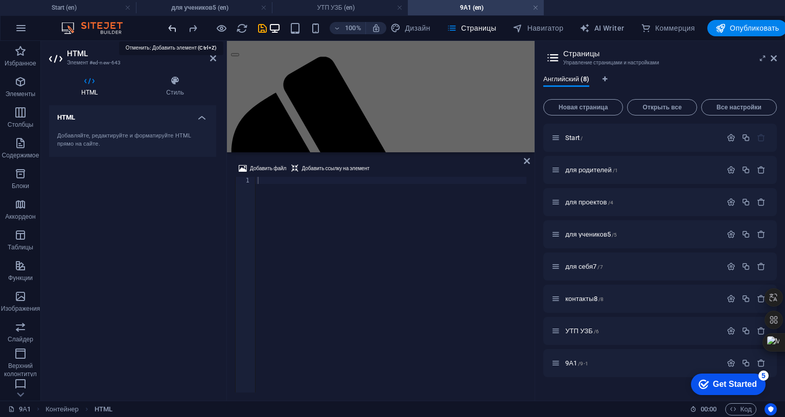
scroll to position [0, 0]
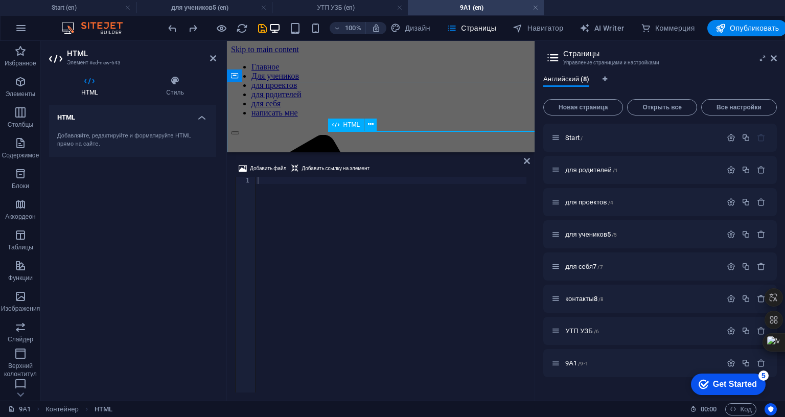
click at [338, 122] on icon at bounding box center [335, 125] width 7 height 12
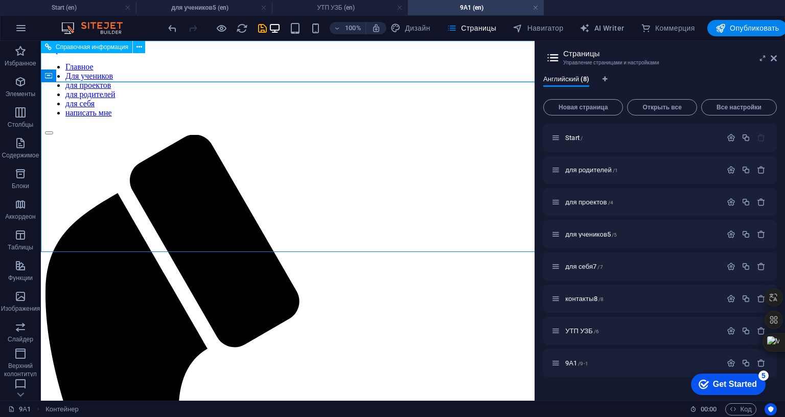
click at [464, 66] on nav "Главное Для учеников для проектов для родителей для себя написать мне" at bounding box center [288, 89] width 486 height 55
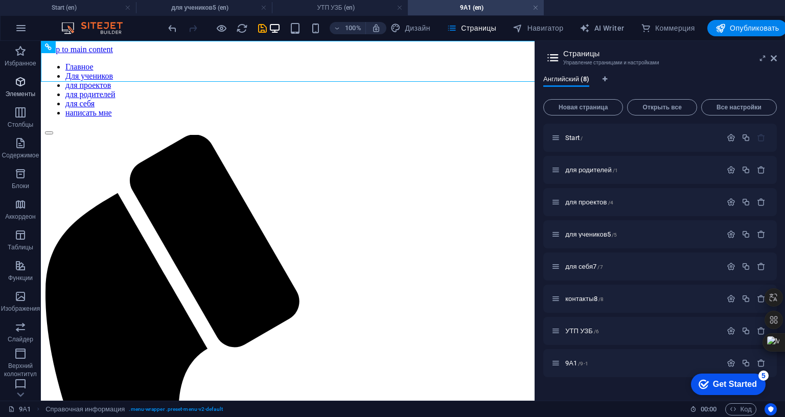
click at [22, 81] on icon "button" at bounding box center [20, 82] width 12 height 12
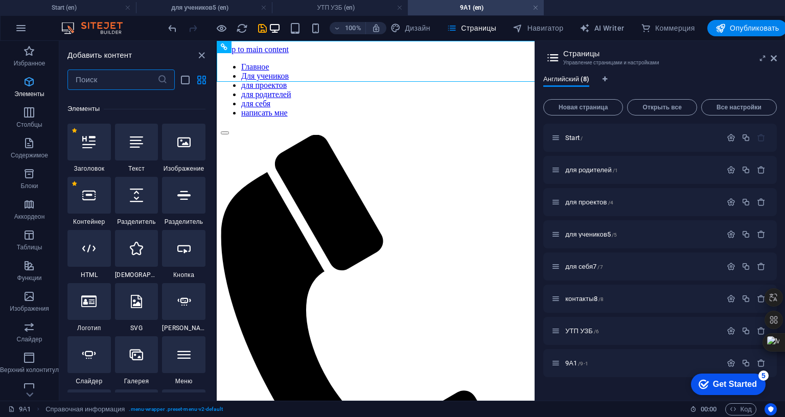
scroll to position [192, 0]
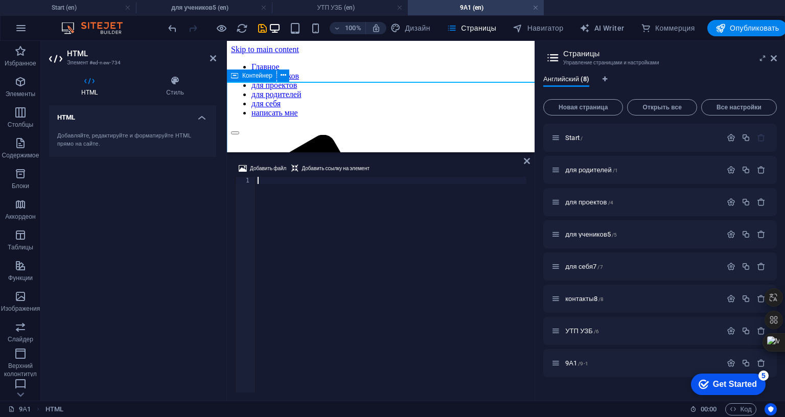
type textarea "</html>"
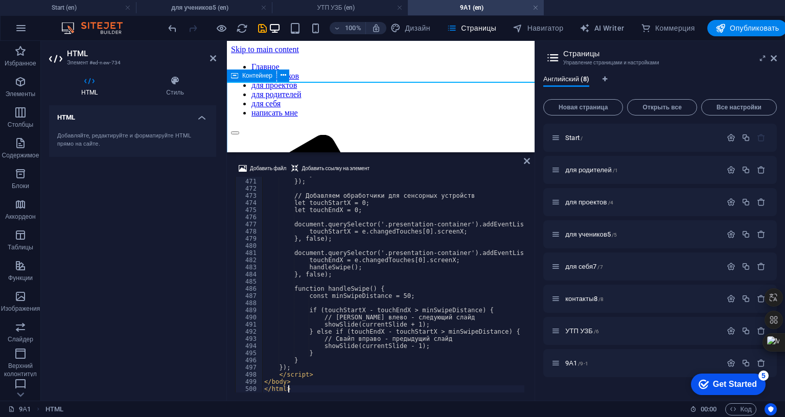
scroll to position [3363, 0]
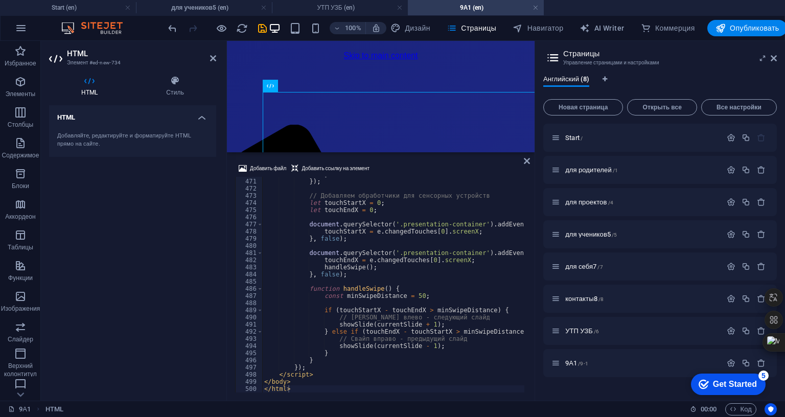
click at [211, 58] on icon at bounding box center [213, 58] width 6 height 8
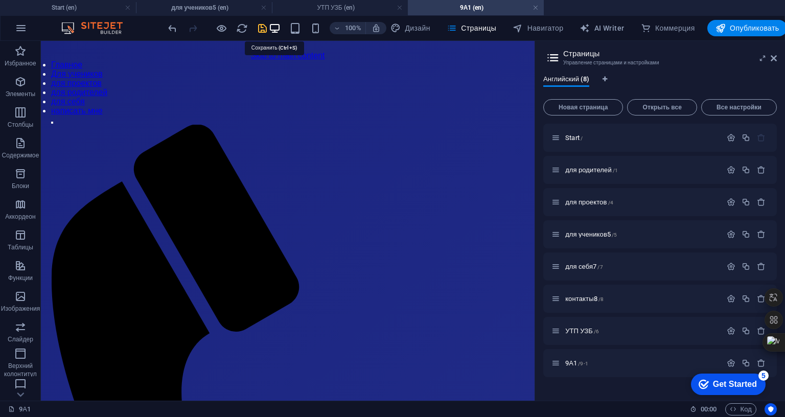
click at [268, 30] on icon "save" at bounding box center [263, 28] width 12 height 12
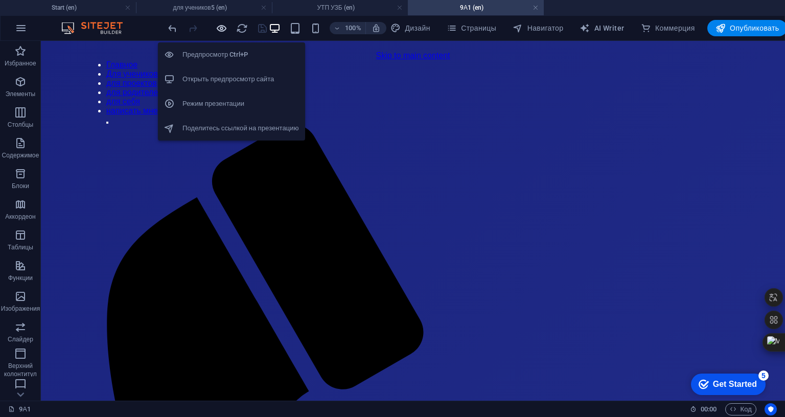
click at [228, 27] on icon "button" at bounding box center [222, 28] width 12 height 12
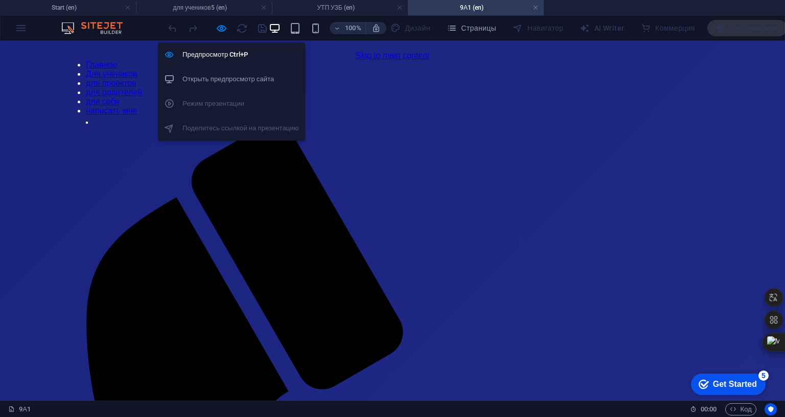
click at [244, 78] on h6 "Открыть предпросмотр сайта" at bounding box center [241, 79] width 117 height 12
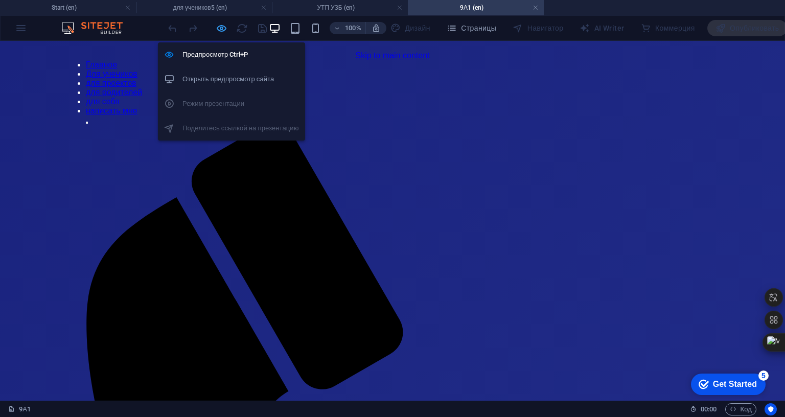
click at [228, 29] on icon "button" at bounding box center [222, 28] width 12 height 12
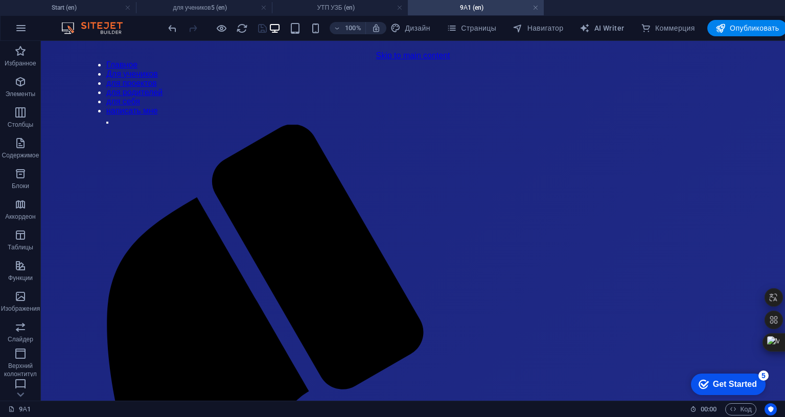
click at [496, 25] on span "Страницы" at bounding box center [472, 28] width 50 height 10
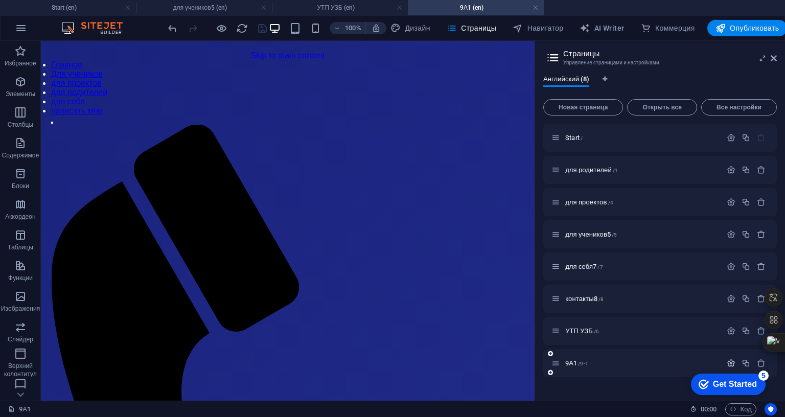
click at [736, 365] on icon "button" at bounding box center [731, 363] width 9 height 9
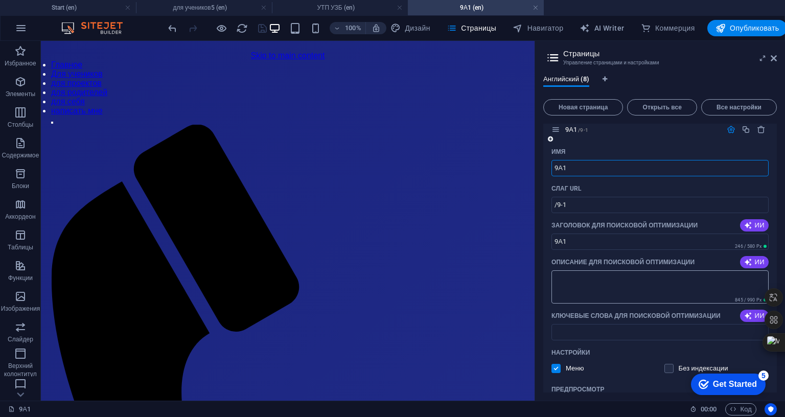
scroll to position [213, 0]
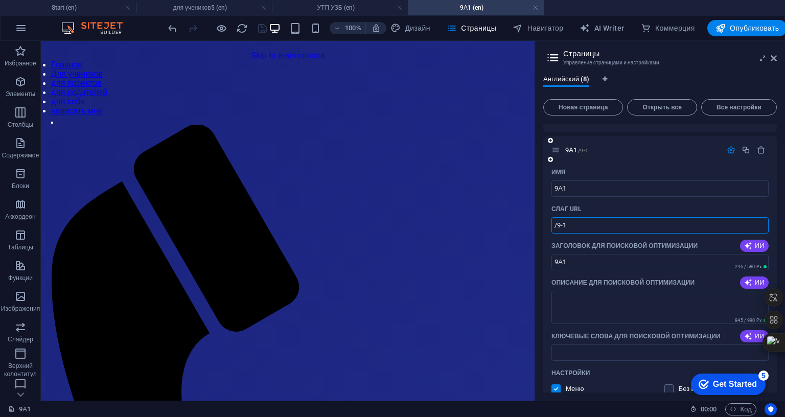
click at [769, 222] on input "/9-1" at bounding box center [660, 225] width 217 height 16
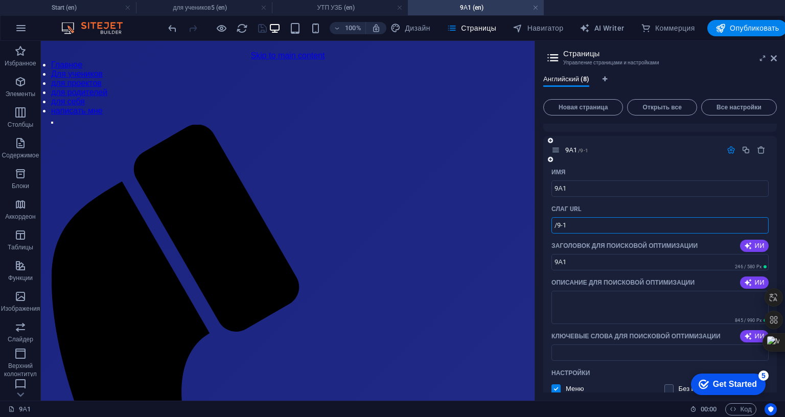
click at [769, 227] on input "/9-1" at bounding box center [660, 225] width 217 height 16
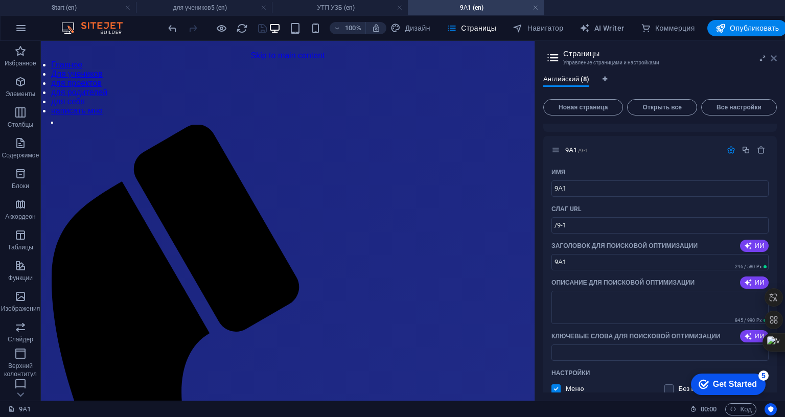
click at [777, 56] on icon at bounding box center [774, 58] width 6 height 8
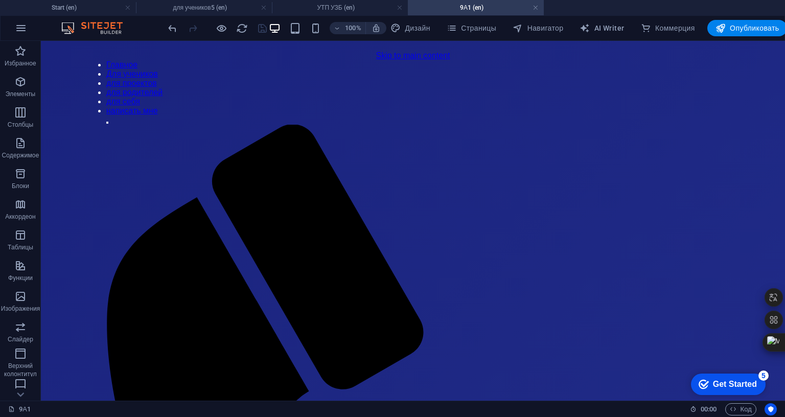
drag, startPoint x: 1033, startPoint y: 563, endPoint x: 1051, endPoint y: 416, distance: 148.8
click at [514, 416] on div "9А1" at bounding box center [345, 409] width 674 height 12
click at [496, 29] on span "Страницы" at bounding box center [472, 28] width 50 height 10
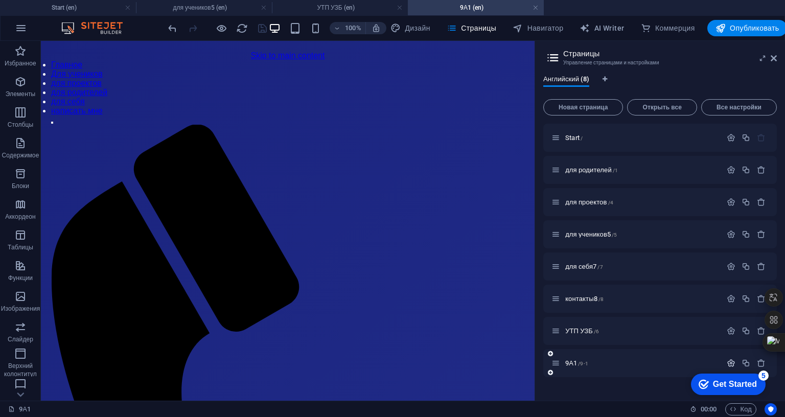
click at [736, 361] on icon "button" at bounding box center [731, 363] width 9 height 9
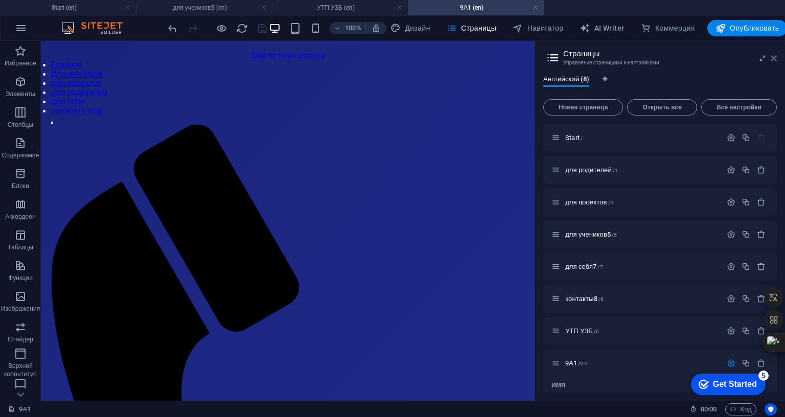
click at [777, 55] on icon at bounding box center [774, 58] width 6 height 8
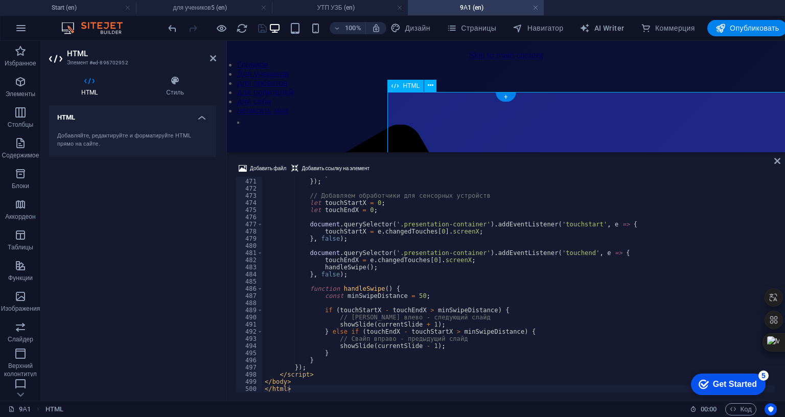
scroll to position [3363, 0]
click at [399, 347] on div "} }) ; // Добавляем обработчики для сенсорных устройств let touchStartX = 0 ; l…" at bounding box center [713, 285] width 901 height 228
click at [399, 346] on div "} }) ; // Добавляем обработчики для сенсорных устройств let touchStartX = 0 ; l…" at bounding box center [713, 285] width 901 height 228
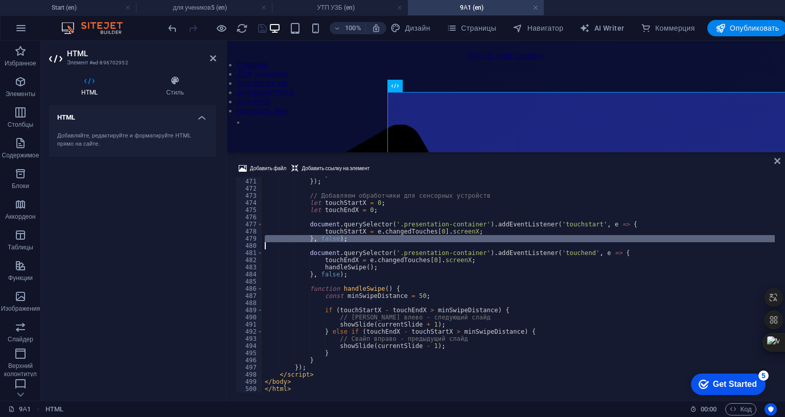
click at [399, 346] on div "} }) ; // Добавляем обработчики для сенсорных устройств let touchStartX = 0 ; l…" at bounding box center [713, 285] width 901 height 228
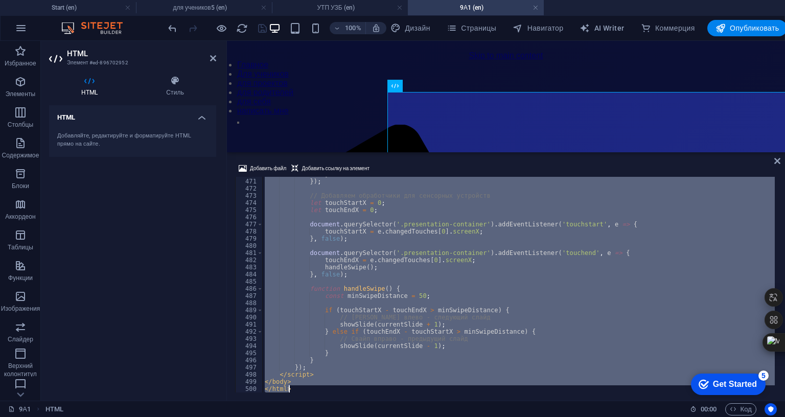
paste textarea
type textarea "</html>"
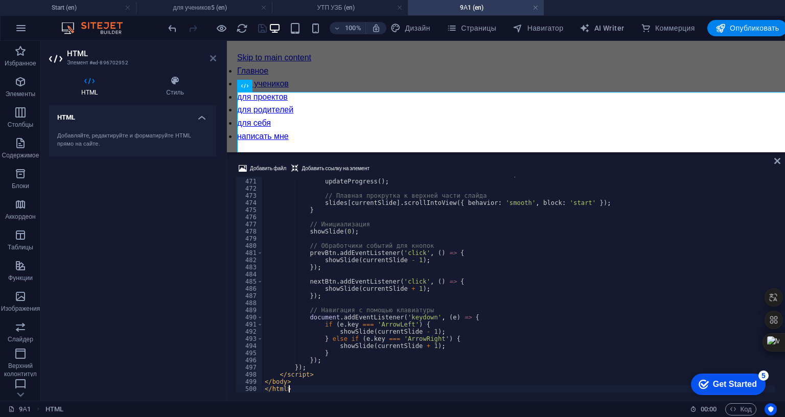
click at [216, 57] on icon at bounding box center [213, 58] width 6 height 8
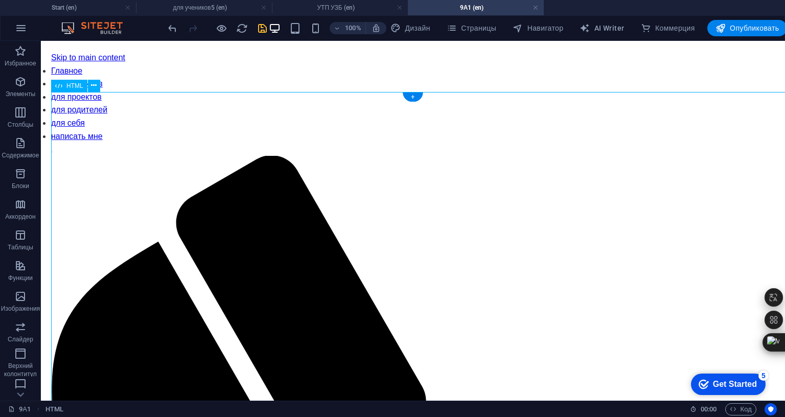
click at [268, 29] on icon "save" at bounding box center [263, 28] width 12 height 12
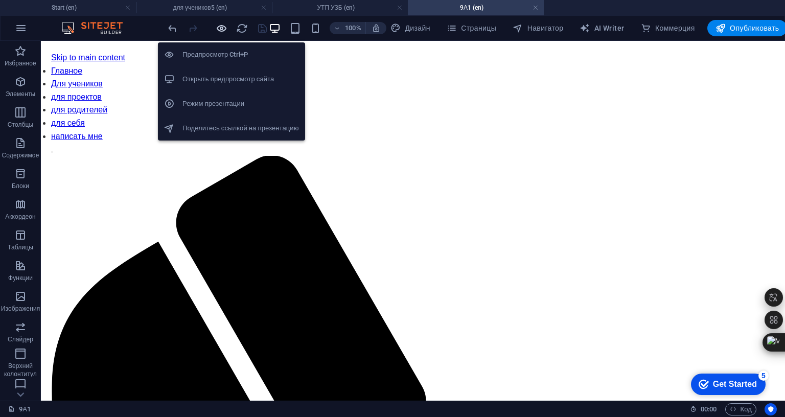
click at [228, 25] on icon "button" at bounding box center [222, 28] width 12 height 12
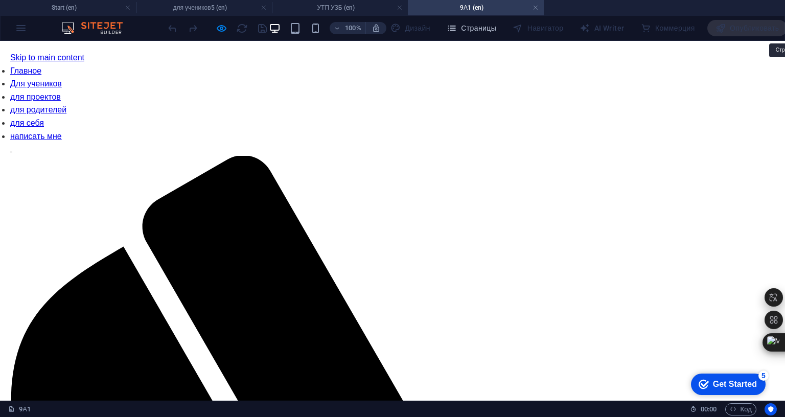
click at [496, 26] on span "Страницы" at bounding box center [472, 28] width 50 height 10
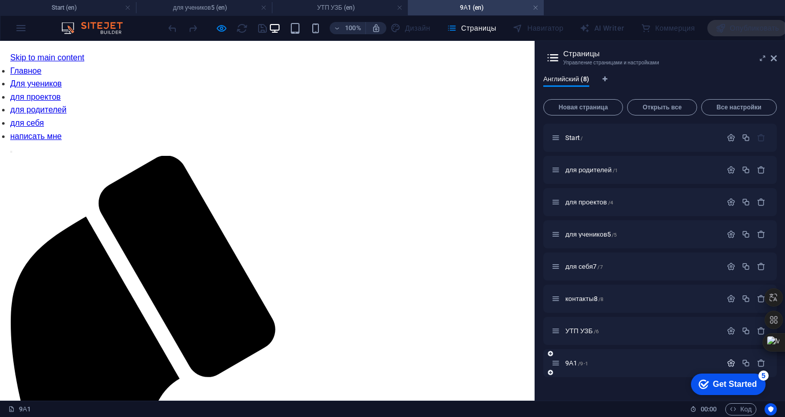
click at [736, 363] on icon "button" at bounding box center [731, 363] width 9 height 9
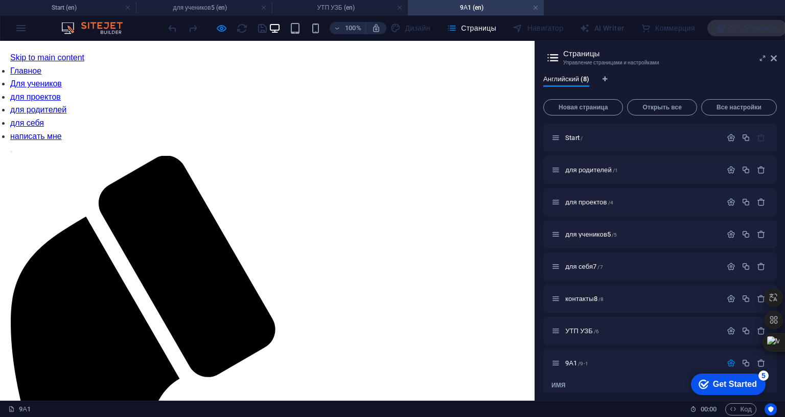
click at [41, 67] on link "Главное" at bounding box center [25, 70] width 31 height 9
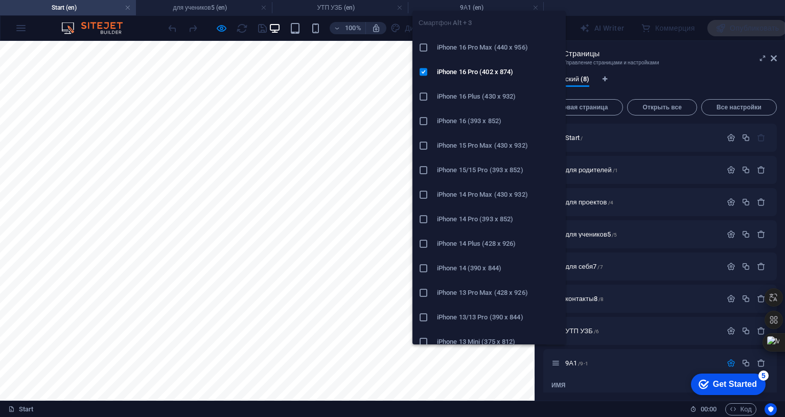
click at [473, 6] on div "Смартфон Alt + 3 iPhone 16 Pro Max (440 x 956) iPhone 16 Pro (402 x 874) iPhone…" at bounding box center [489, 174] width 153 height 342
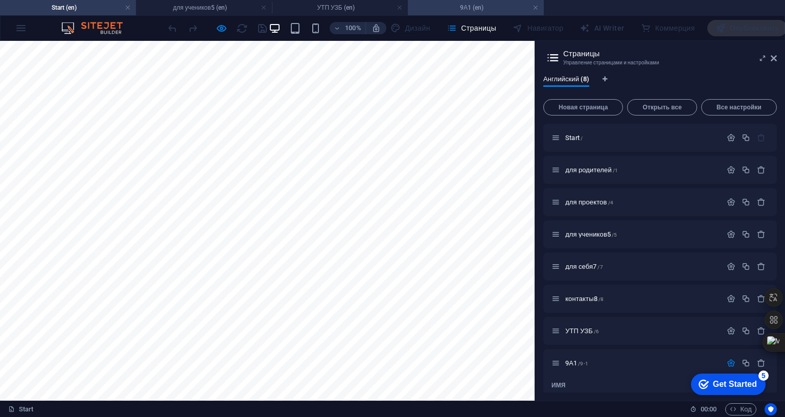
click at [476, 1] on li "9А1 (en)" at bounding box center [476, 7] width 136 height 15
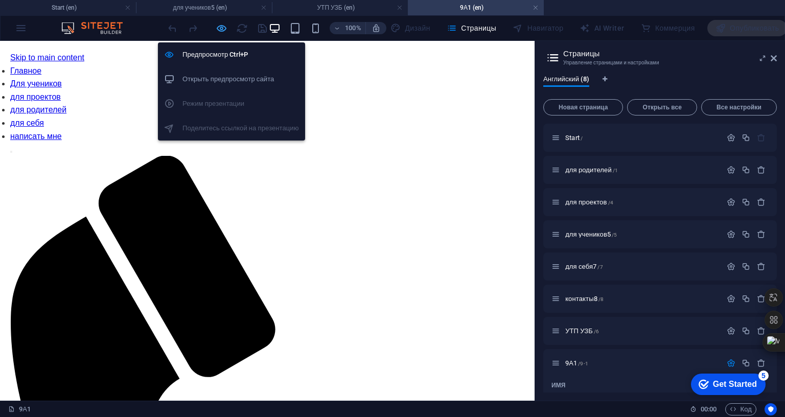
click at [228, 26] on icon "button" at bounding box center [222, 28] width 12 height 12
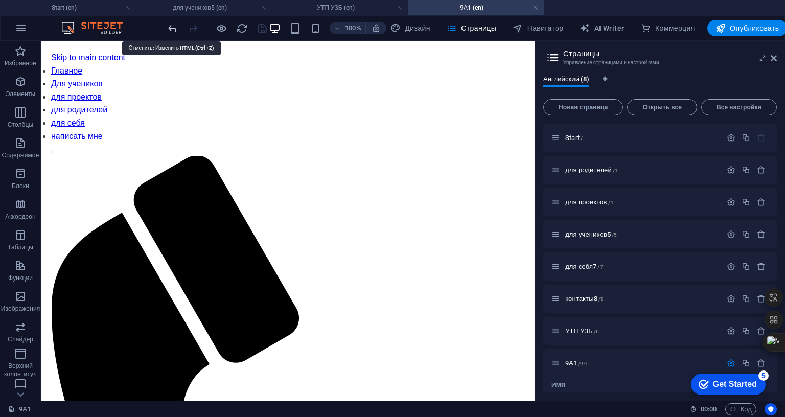
click at [167, 28] on icon "undo" at bounding box center [173, 28] width 12 height 12
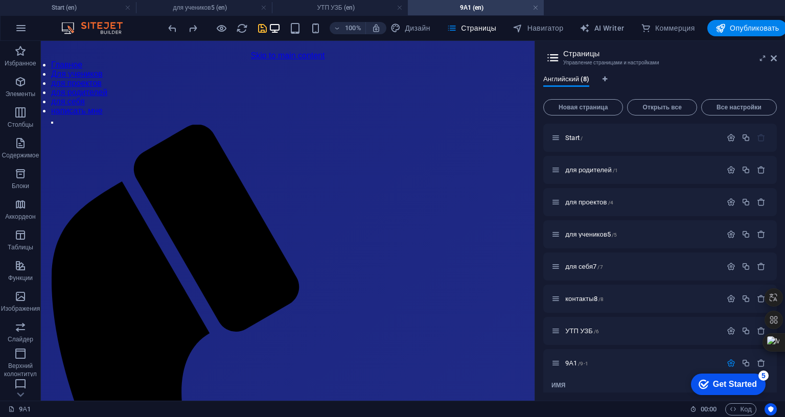
click at [268, 31] on icon "save" at bounding box center [263, 28] width 12 height 12
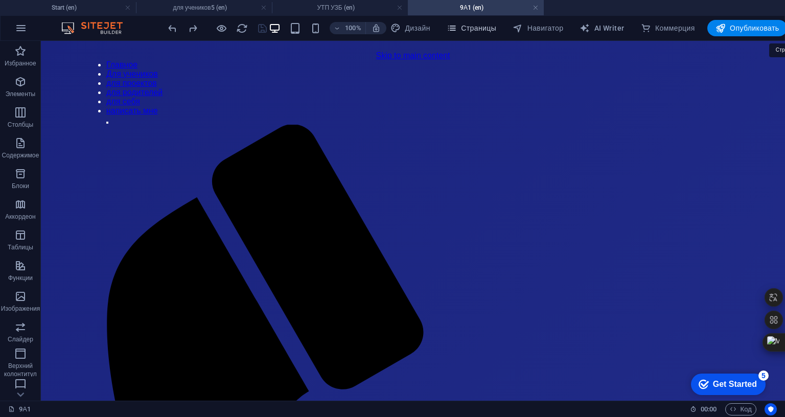
click at [496, 26] on span "Страницы" at bounding box center [472, 28] width 50 height 10
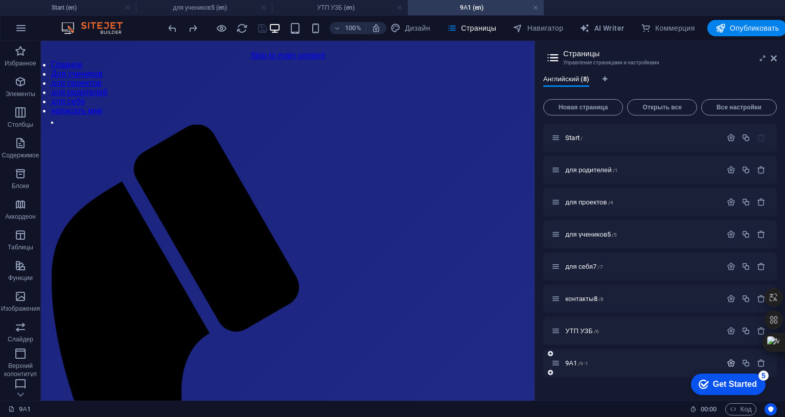
click at [736, 362] on icon "button" at bounding box center [731, 363] width 9 height 9
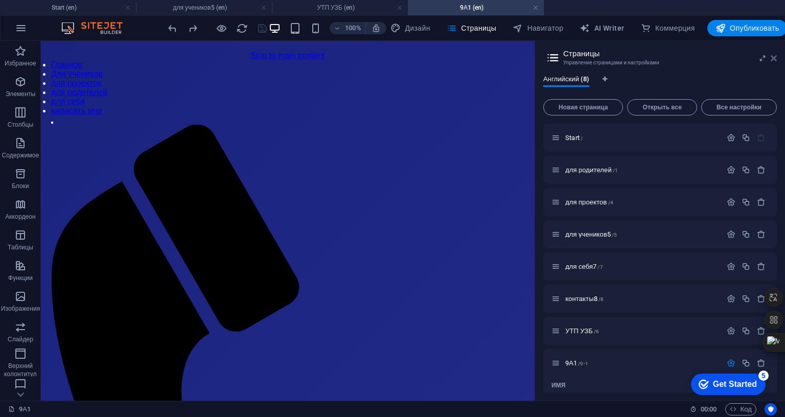
click at [777, 57] on icon at bounding box center [774, 58] width 6 height 8
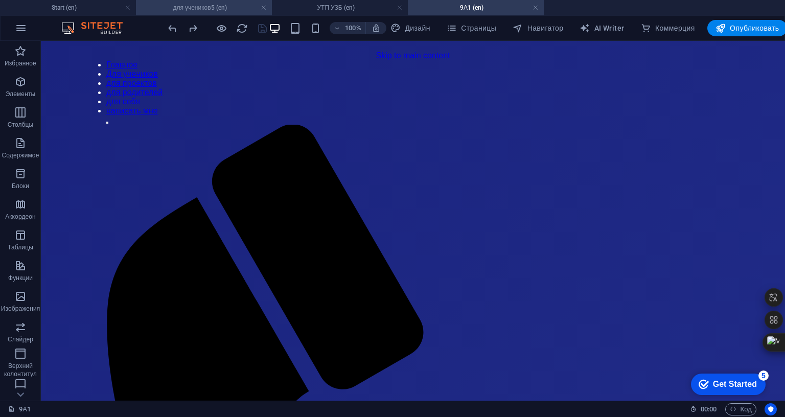
click at [213, 6] on h4 "для учеников5 (en)" at bounding box center [204, 7] width 136 height 11
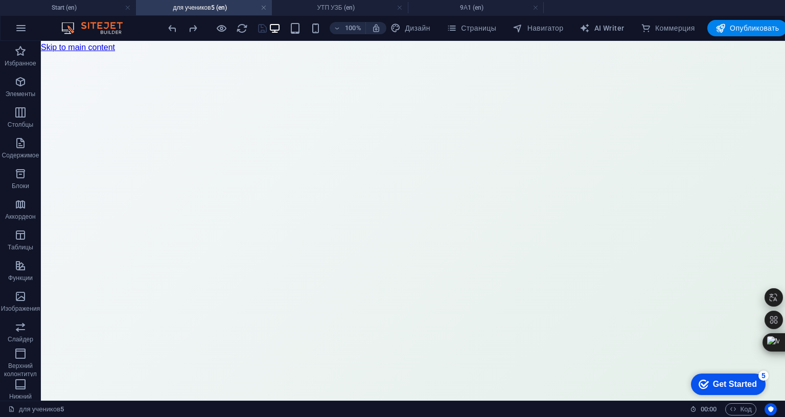
scroll to position [12702, 0]
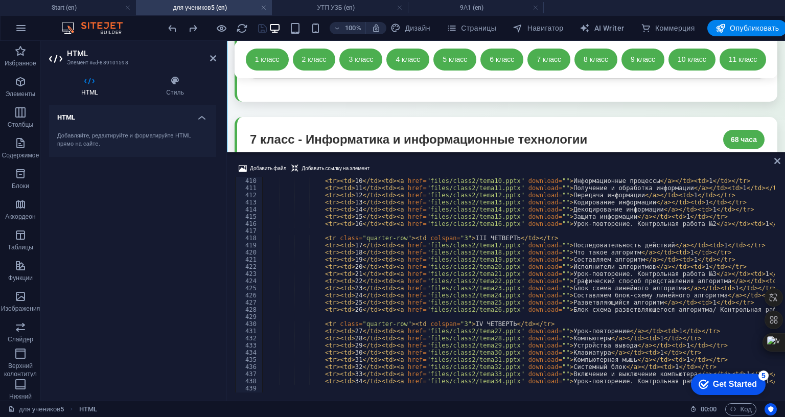
scroll to position [2927, 0]
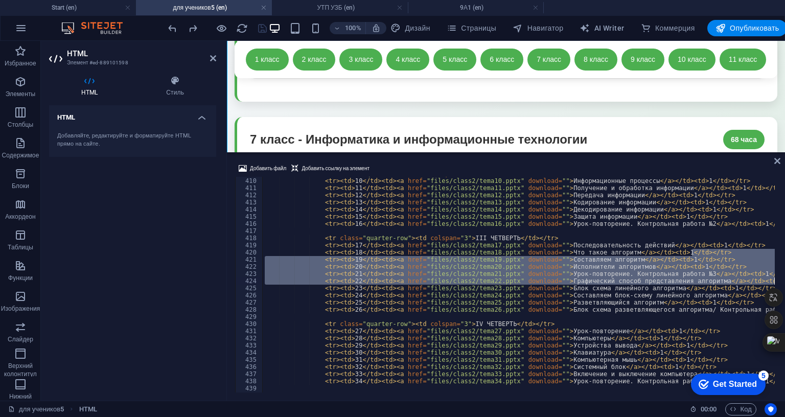
drag, startPoint x: 1162, startPoint y: 360, endPoint x: 1164, endPoint y: 394, distance: 34.3
click at [777, 393] on div at bounding box center [775, 285] width 5 height 216
type textarea "<tr><td>21</td><td><a href="files/class2/tema21.pptx" download="">Урок-повторен…"
click at [785, 400] on div "< tr class = "quarter-row" > < td colspan = "3" > II ЧЕТВЕРТЬ </ td > </ tr > <…" at bounding box center [713, 285] width 901 height 230
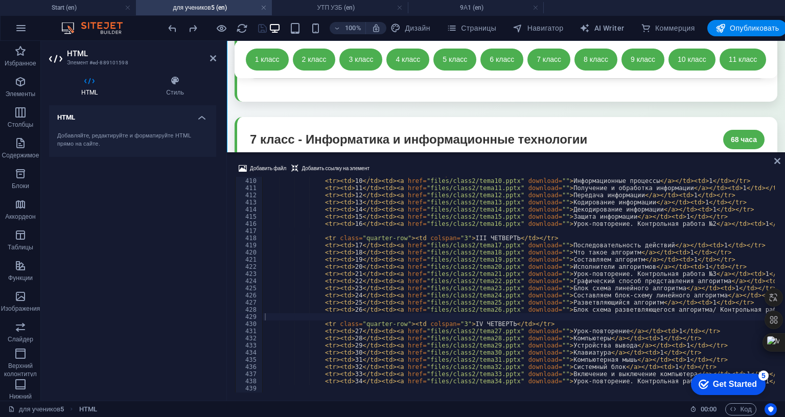
drag, startPoint x: 1165, startPoint y: 367, endPoint x: 1168, endPoint y: 381, distance: 14.6
click at [785, 390] on div "Добавить файл Добавить ссылку на элемент 409 410 411 412 413 414 415 416 417 41…" at bounding box center [506, 277] width 558 height 246
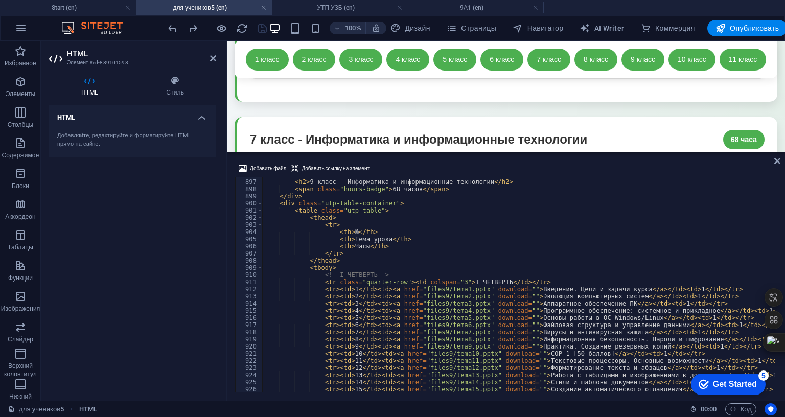
scroll to position [6457, 0]
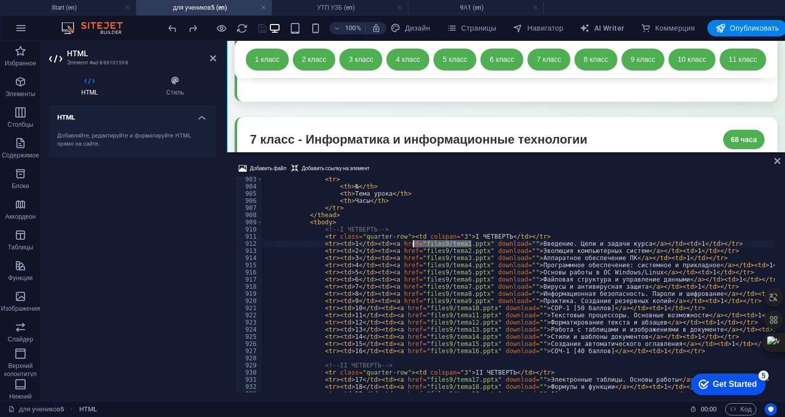
drag, startPoint x: 471, startPoint y: 355, endPoint x: 414, endPoint y: 355, distance: 57.3
click at [414, 355] on div "< tr > < th > № </ th > < th > Тема урока </ th > < th > Часы </ th > </ tr > <…" at bounding box center [713, 291] width 901 height 230
paste textarea "/9-1"
click at [412, 354] on div "< tr > < th > № </ th > < th > Тема урока </ th > < th > Часы </ th > </ tr > <…" at bounding box center [713, 291] width 901 height 230
paste textarea "[URL][DOMAIN_NAME]"
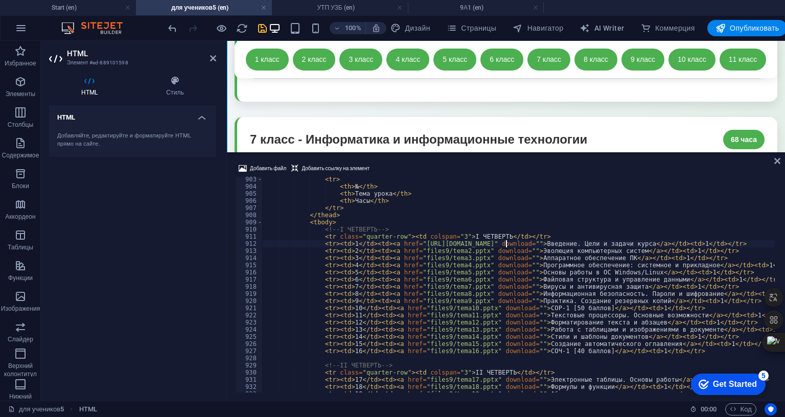
type textarea "<tr><td>1</td><td><a href="[URL][DOMAIN_NAME]" download="">Введение. Цели и зад…"
click at [268, 23] on icon "save" at bounding box center [263, 28] width 12 height 12
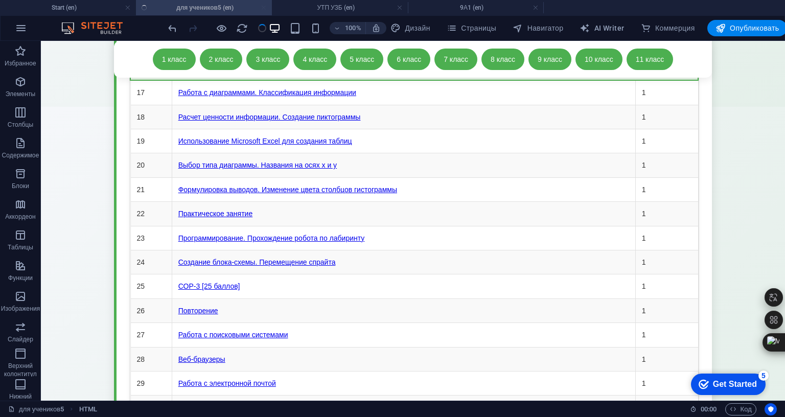
scroll to position [10938, 0]
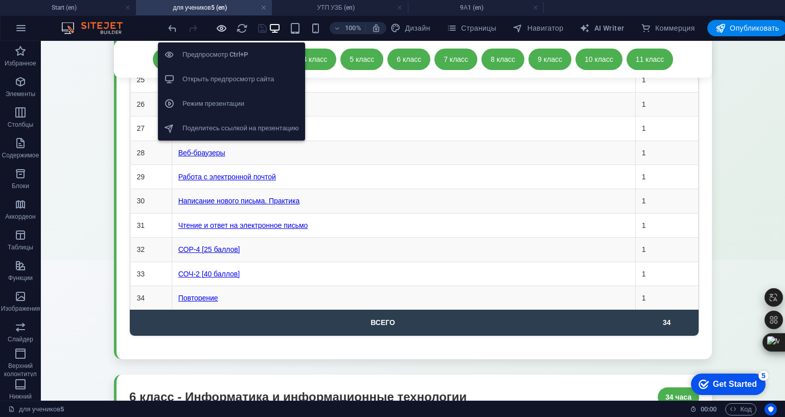
click at [228, 26] on icon "button" at bounding box center [222, 28] width 12 height 12
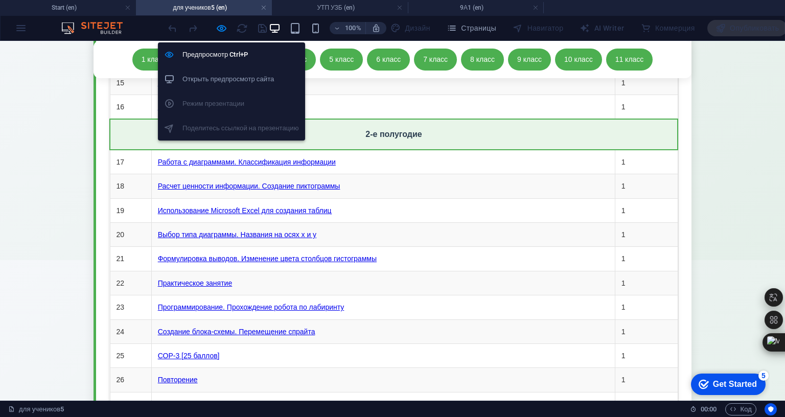
click at [233, 75] on h6 "Открыть предпросмотр сайта" at bounding box center [241, 79] width 117 height 12
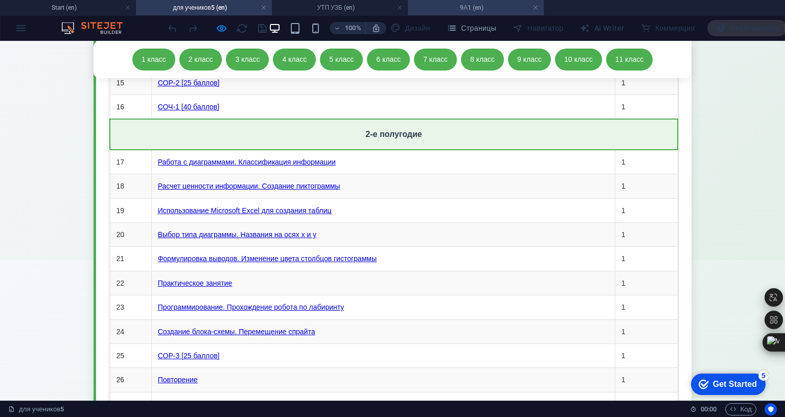
click at [452, 7] on h4 "9А1 (en)" at bounding box center [476, 7] width 136 height 11
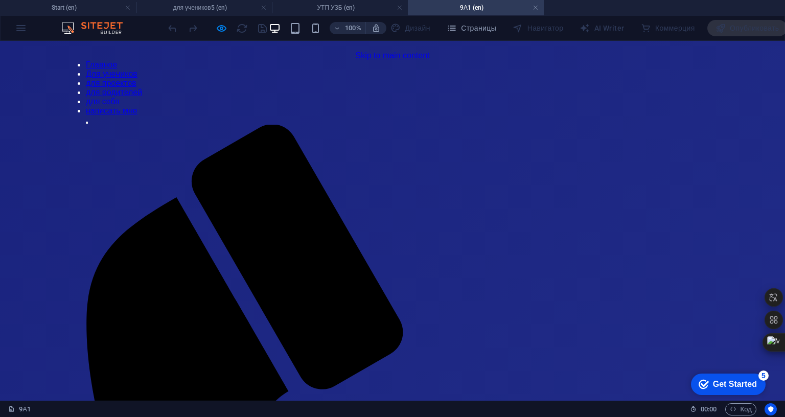
scroll to position [0, 0]
click at [352, 2] on h4 "УТП УЗБ (en)" at bounding box center [340, 7] width 136 height 11
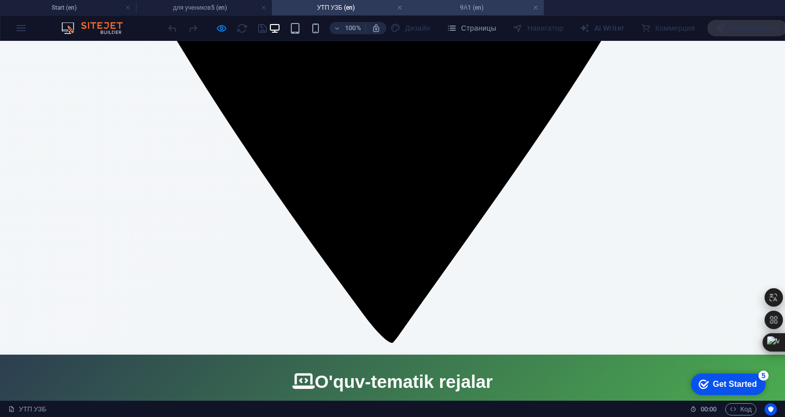
click at [473, 3] on h4 "9А1 (en)" at bounding box center [476, 7] width 136 height 11
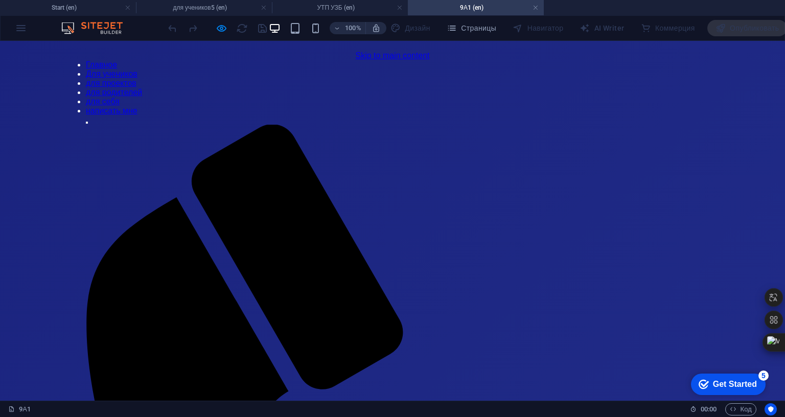
scroll to position [0, 0]
click at [682, 416] on div "9А1" at bounding box center [345, 409] width 674 height 12
click at [17, 416] on link "9А1" at bounding box center [19, 409] width 22 height 12
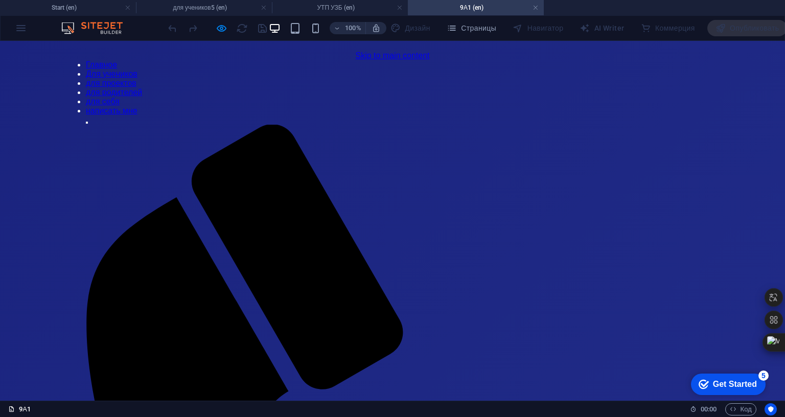
click at [21, 416] on link "9А1" at bounding box center [19, 409] width 22 height 12
click at [457, 27] on icon "button" at bounding box center [452, 28] width 10 height 10
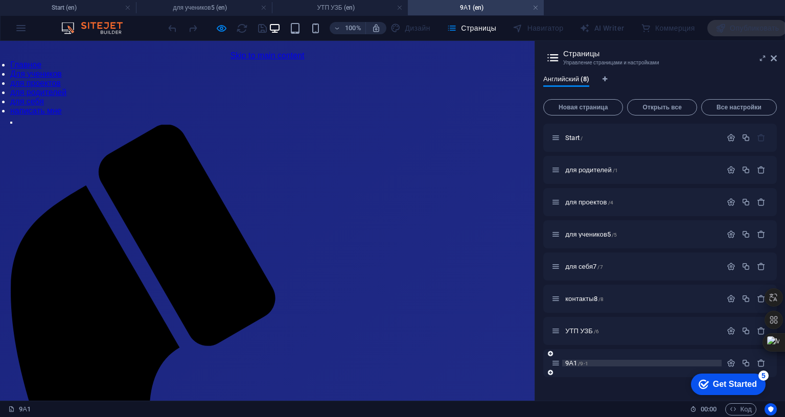
click at [719, 365] on p "9А1 /9-1" at bounding box center [641, 363] width 153 height 7
click at [736, 366] on icon "button" at bounding box center [731, 363] width 9 height 9
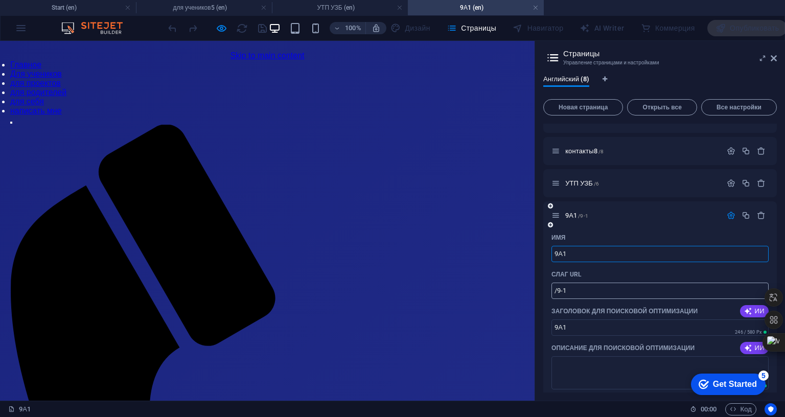
scroll to position [153, 0]
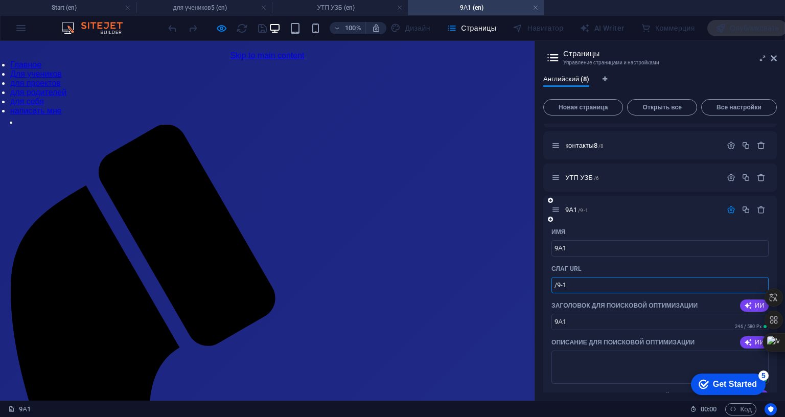
click at [769, 282] on input "/9-1" at bounding box center [660, 285] width 217 height 16
click at [496, 24] on span "Страницы" at bounding box center [472, 28] width 50 height 10
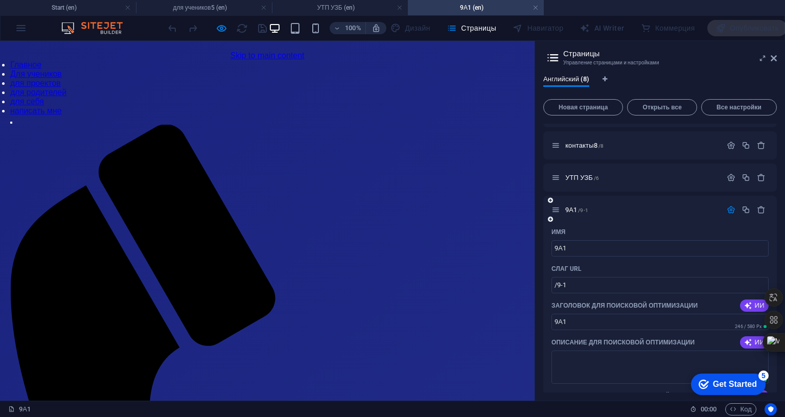
click at [736, 212] on icon "button" at bounding box center [731, 210] width 9 height 9
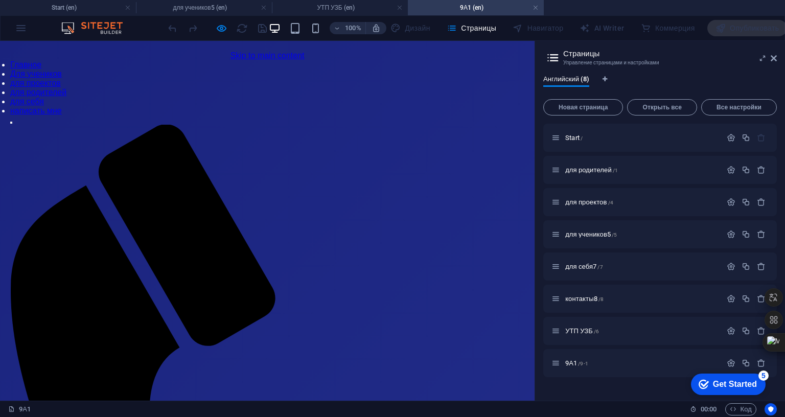
drag, startPoint x: 990, startPoint y: 359, endPoint x: 1008, endPoint y: 438, distance: 81.4
click at [777, 393] on div "Start / для родителей /1 для проектов /4 для учеников5 /5 для себя7 /7 контакты…" at bounding box center [660, 258] width 234 height 269
click at [777, 57] on icon at bounding box center [774, 58] width 6 height 8
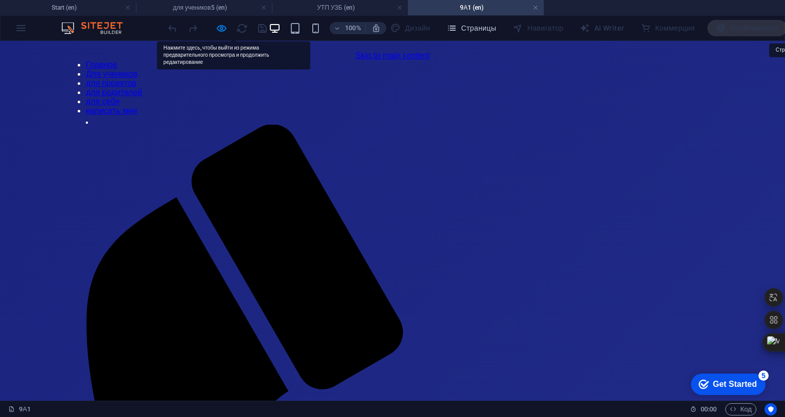
click at [496, 23] on span "Страницы" at bounding box center [472, 28] width 50 height 10
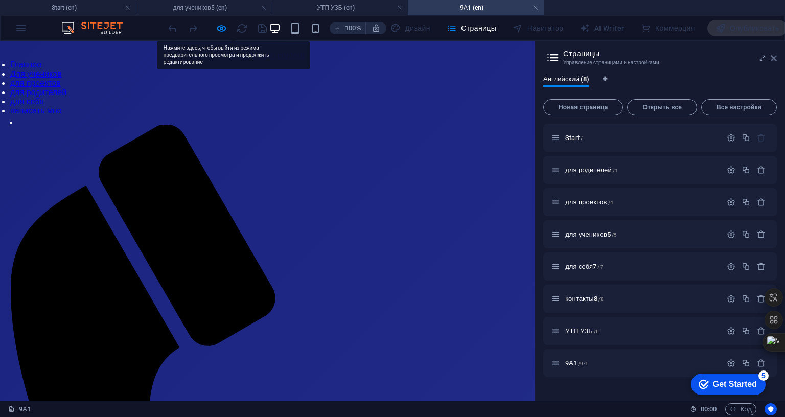
click at [777, 57] on icon at bounding box center [774, 58] width 6 height 8
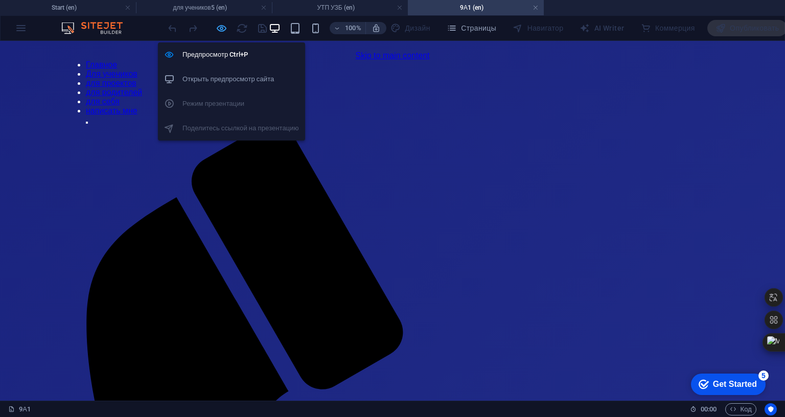
click at [228, 28] on icon "button" at bounding box center [222, 28] width 12 height 12
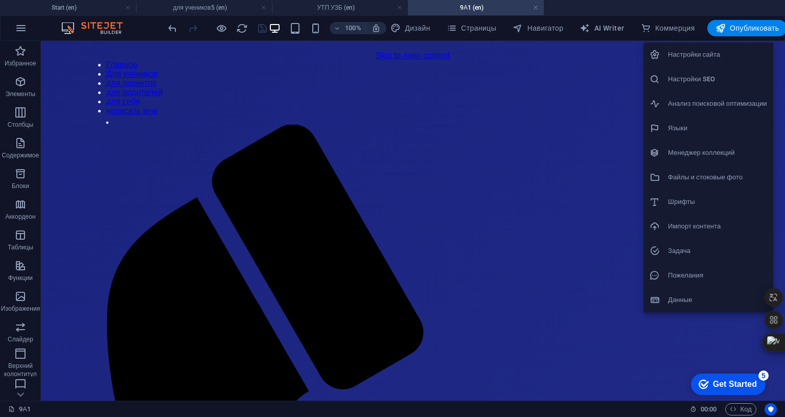
click at [686, 58] on h6 "Настройки сайта" at bounding box center [717, 55] width 99 height 12
select select "1"
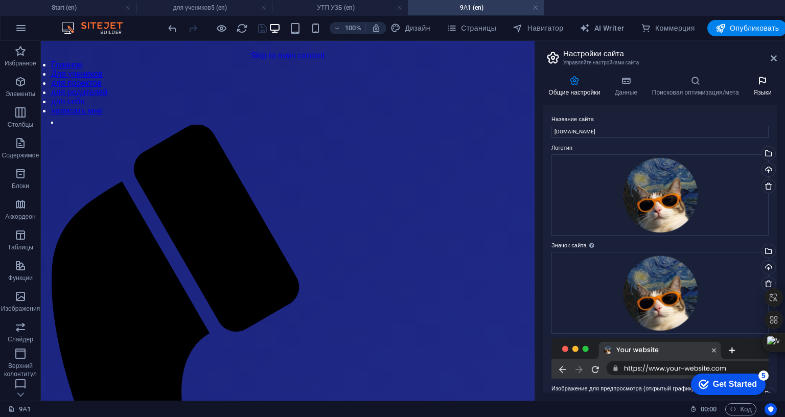
click at [777, 88] on h4 "Языки" at bounding box center [762, 86] width 29 height 21
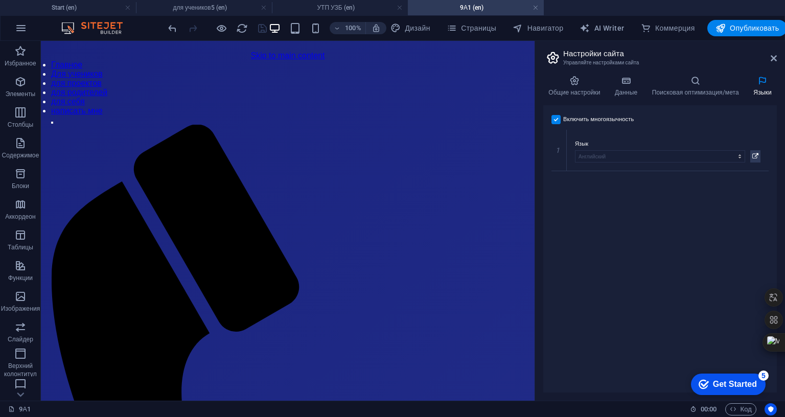
click at [561, 116] on label at bounding box center [556, 119] width 9 height 9
click at [0, 0] on input "Включить многоязычность Чтобы отключить многоязычность, удалите все языки, кром…" at bounding box center [0, 0] width 0 height 0
click at [268, 30] on icon "save" at bounding box center [263, 28] width 12 height 12
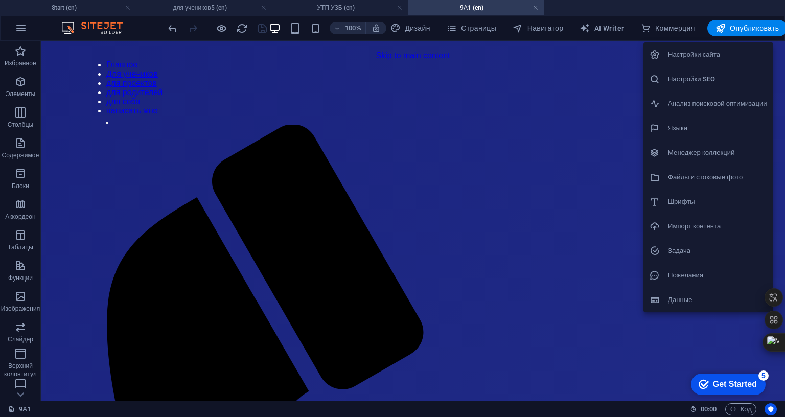
click at [785, 153] on div at bounding box center [392, 208] width 785 height 417
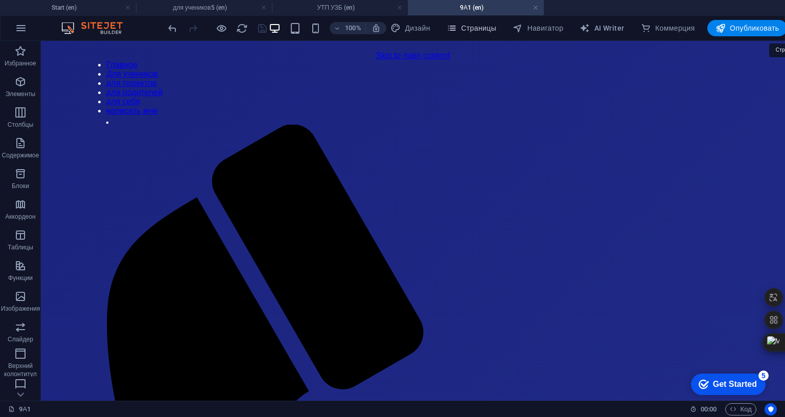
click at [457, 31] on icon "button" at bounding box center [452, 28] width 10 height 10
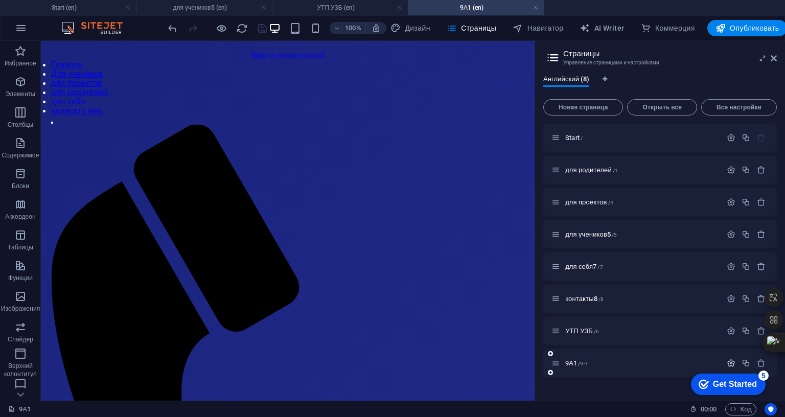
click at [736, 363] on icon "button" at bounding box center [731, 363] width 9 height 9
click at [777, 58] on icon at bounding box center [774, 58] width 6 height 8
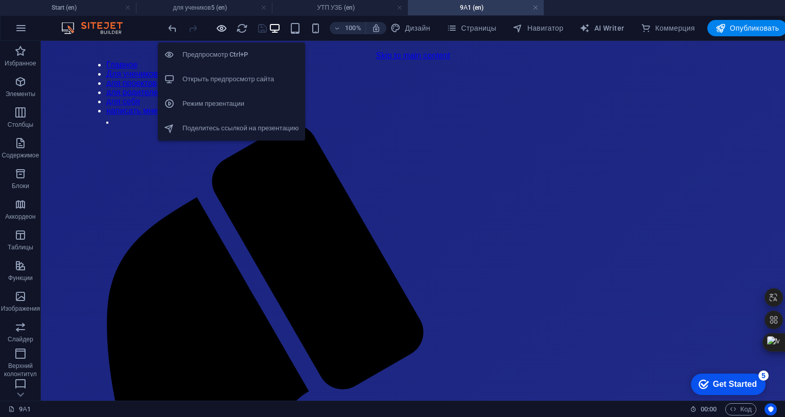
click at [228, 29] on icon "button" at bounding box center [222, 28] width 12 height 12
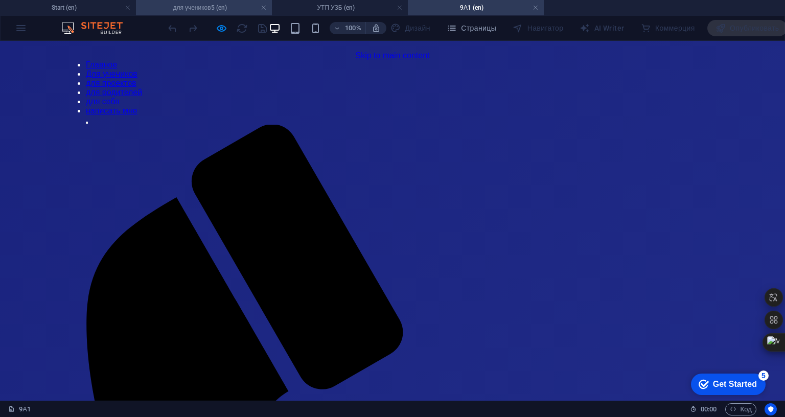
click at [179, 8] on h4 "для учеников5 (en)" at bounding box center [204, 7] width 136 height 11
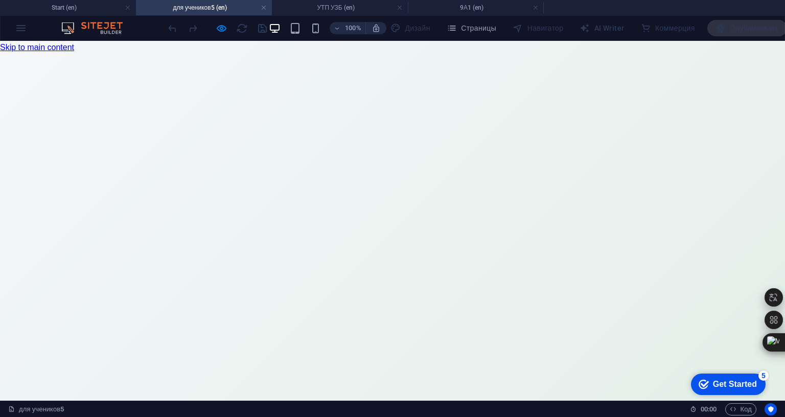
scroll to position [10938, 0]
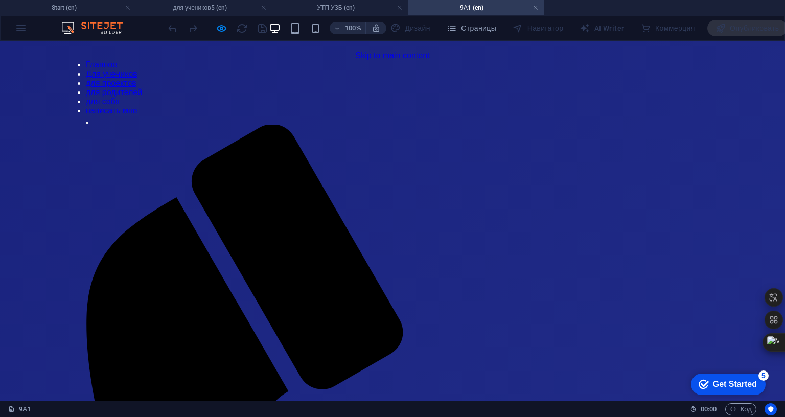
click at [138, 70] on link "Для учеников" at bounding box center [112, 74] width 52 height 9
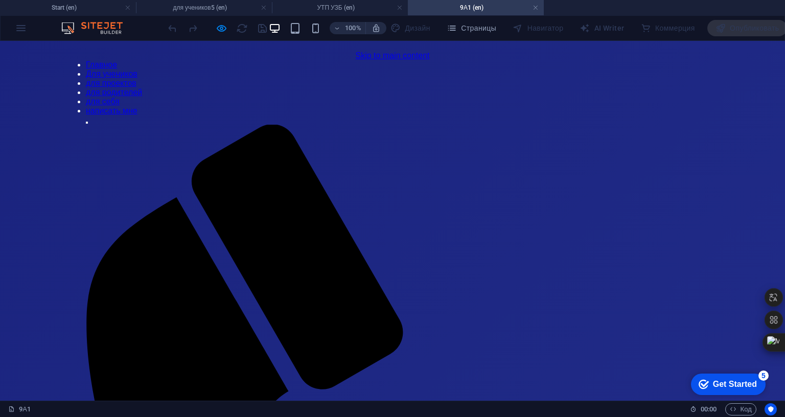
scroll to position [0, 0]
click at [138, 71] on link "Для учеников" at bounding box center [112, 74] width 52 height 9
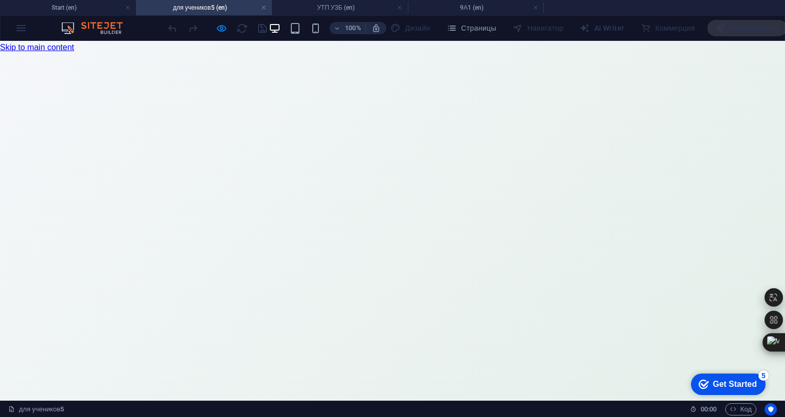
scroll to position [10938, 0]
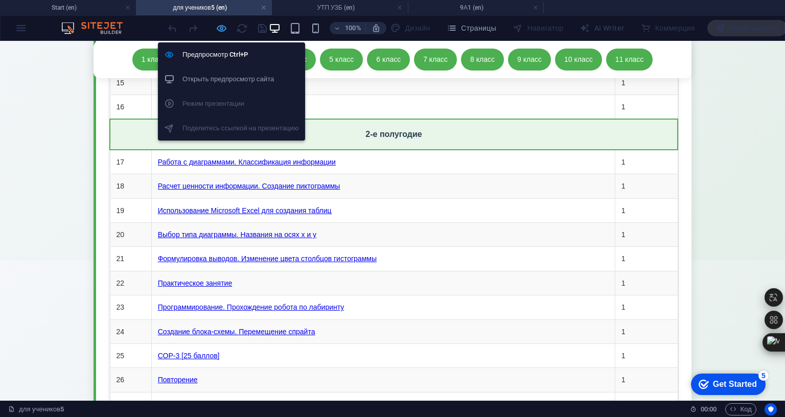
click at [228, 27] on icon "button" at bounding box center [222, 28] width 12 height 12
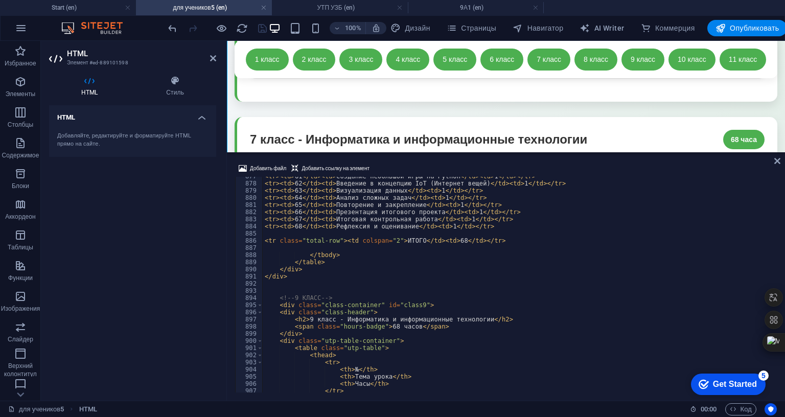
scroll to position [6412, 0]
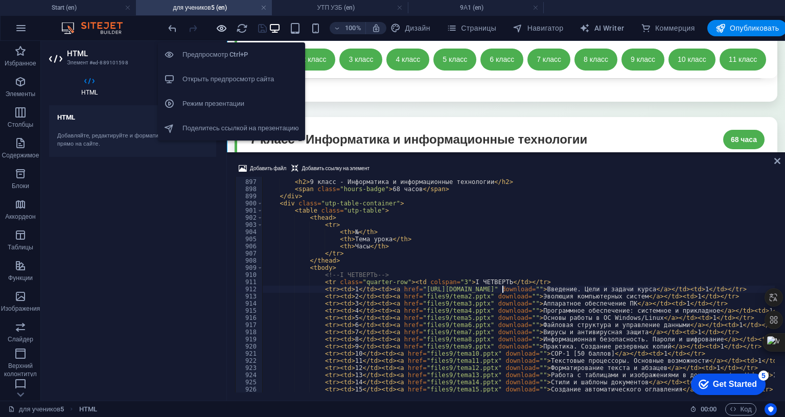
click at [228, 30] on icon "button" at bounding box center [222, 28] width 12 height 12
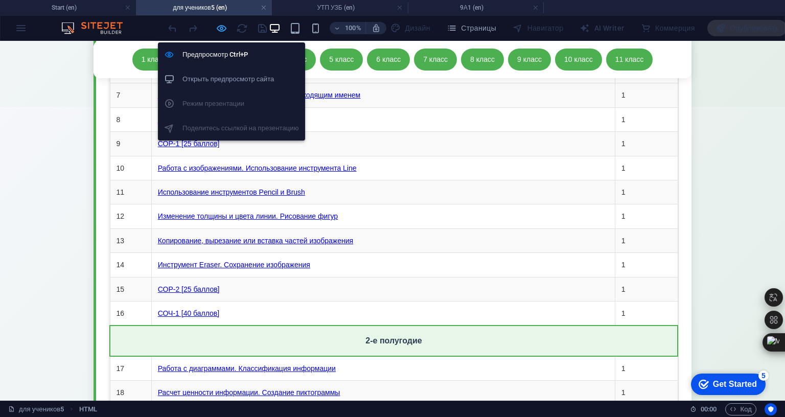
scroll to position [10938, 0]
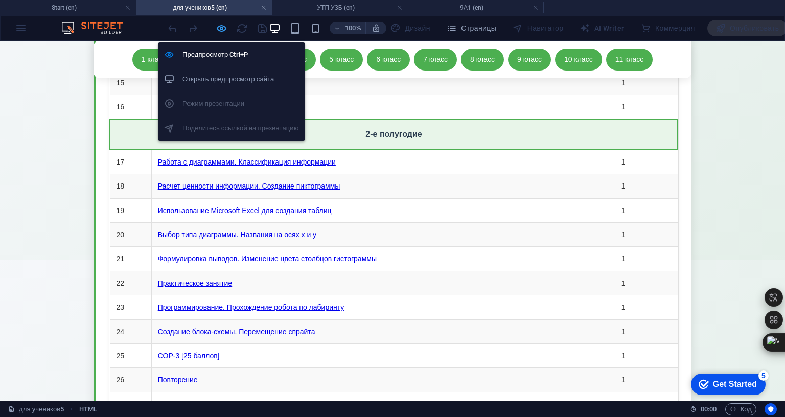
click at [228, 23] on icon "button" at bounding box center [222, 28] width 12 height 12
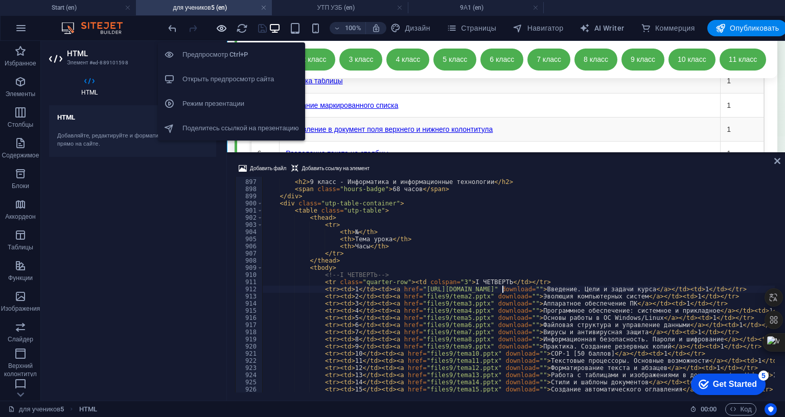
scroll to position [10732, 0]
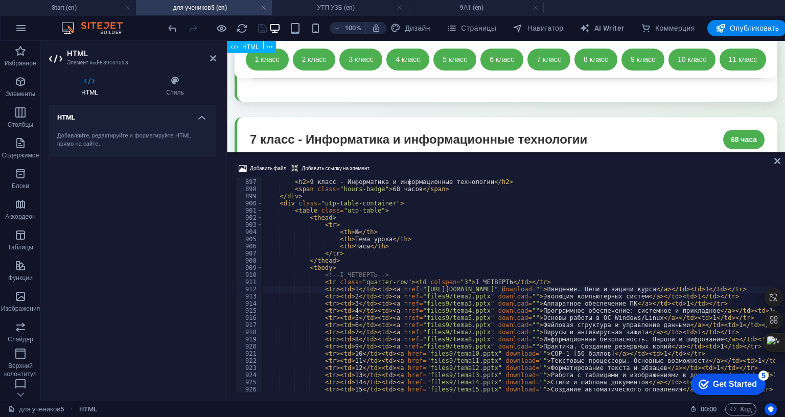
click at [211, 55] on icon at bounding box center [213, 58] width 6 height 8
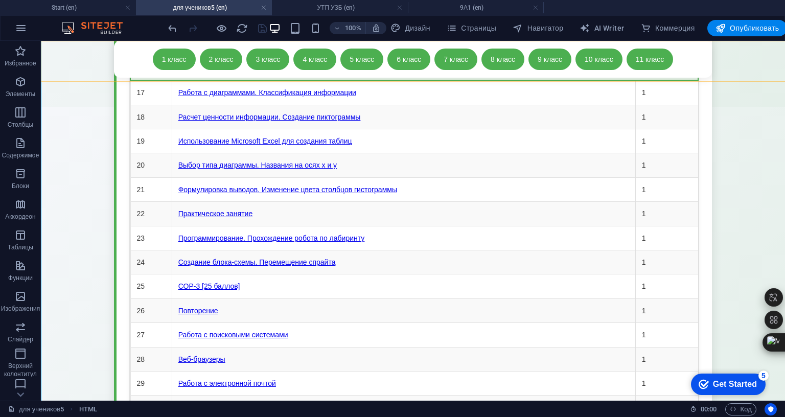
scroll to position [10938, 0]
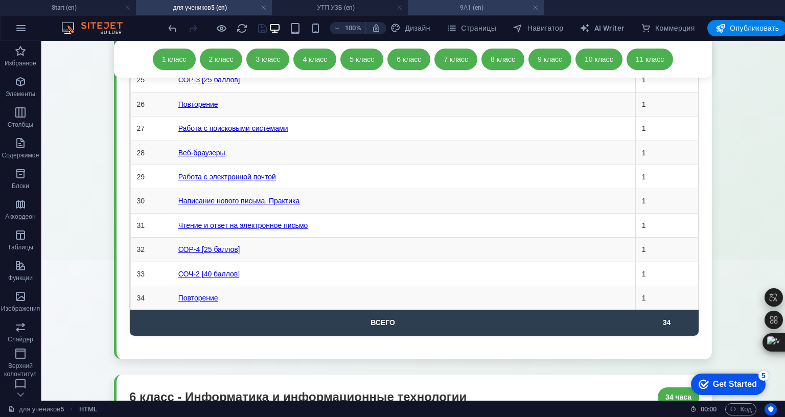
click at [481, 5] on h4 "9А1 (en)" at bounding box center [476, 7] width 136 height 11
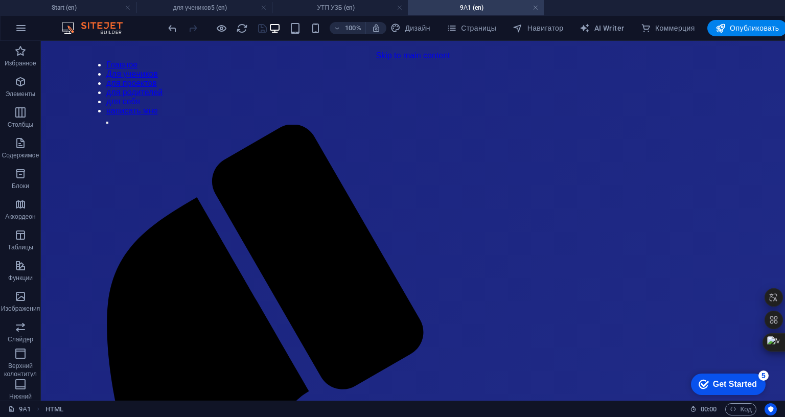
scroll to position [0, 0]
click at [496, 28] on span "Страницы" at bounding box center [472, 28] width 50 height 10
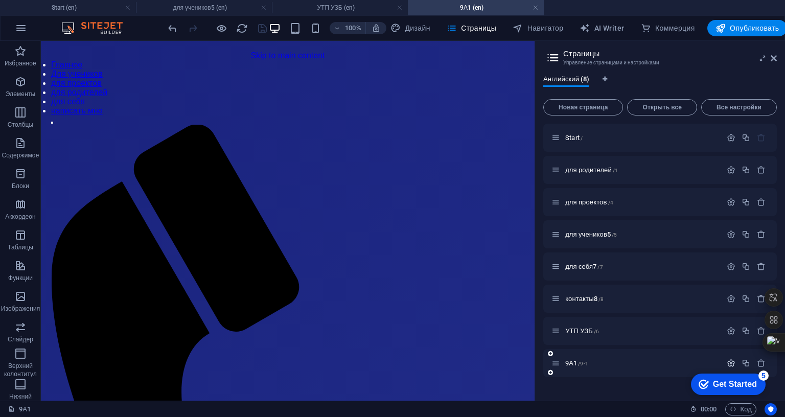
click at [736, 362] on icon "button" at bounding box center [731, 363] width 9 height 9
click at [736, 365] on icon "button" at bounding box center [731, 363] width 9 height 9
click at [619, 104] on span "Новая страница" at bounding box center [583, 107] width 71 height 6
type input "9"
type input "/9"
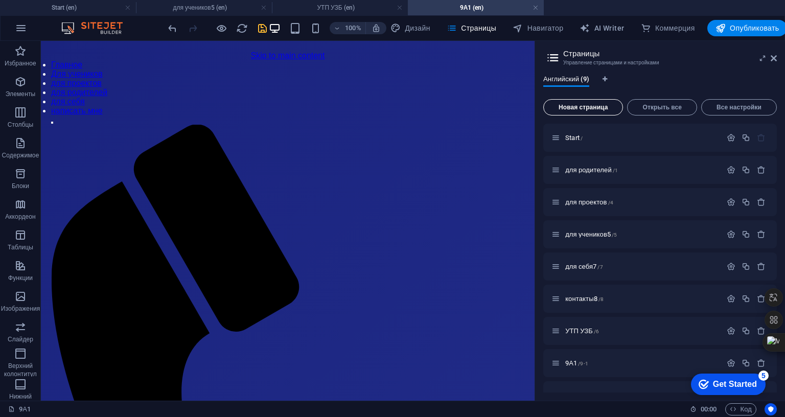
type input "9Б1"
type input "/9-1-9"
type input "9Б1"
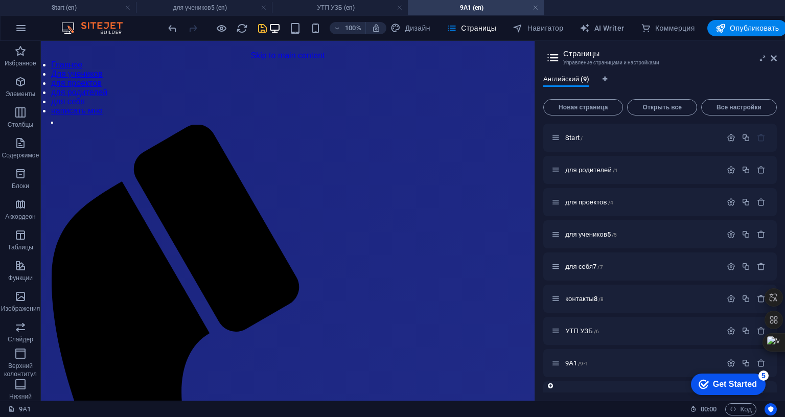
click at [736, 393] on icon "button" at bounding box center [731, 395] width 9 height 9
click at [777, 393] on div "Start / для родителей /1 для проектов /4 для учеников5 /5 для себя7 /7 контакты…" at bounding box center [660, 258] width 234 height 269
click at [268, 27] on icon "save" at bounding box center [263, 28] width 12 height 12
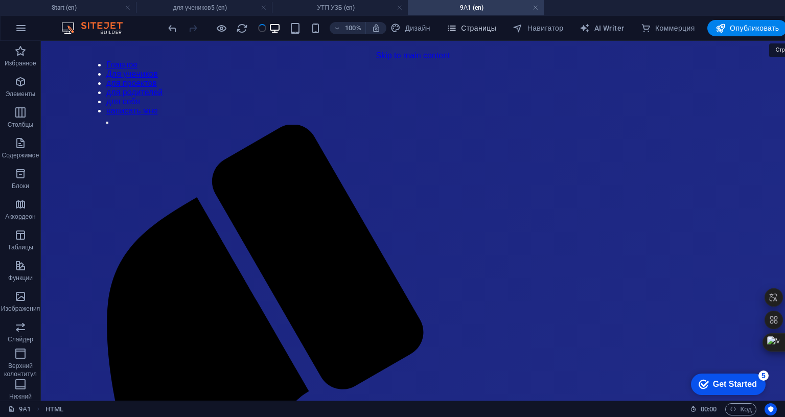
click at [496, 27] on span "Страницы" at bounding box center [472, 28] width 50 height 10
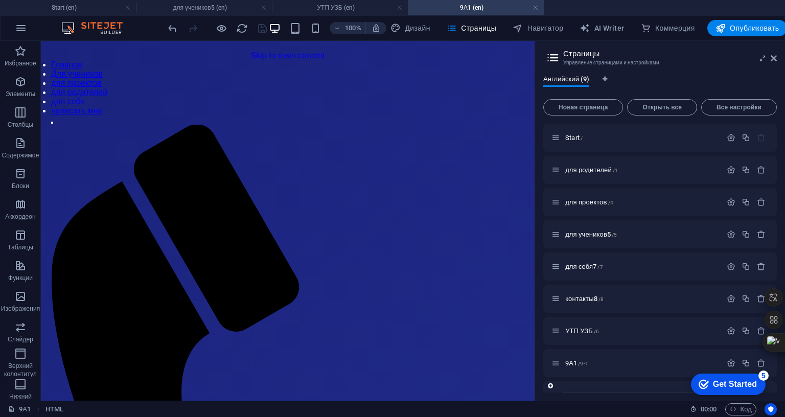
click at [593, 394] on span "9Б1 /9-1-9" at bounding box center [579, 396] width 28 height 8
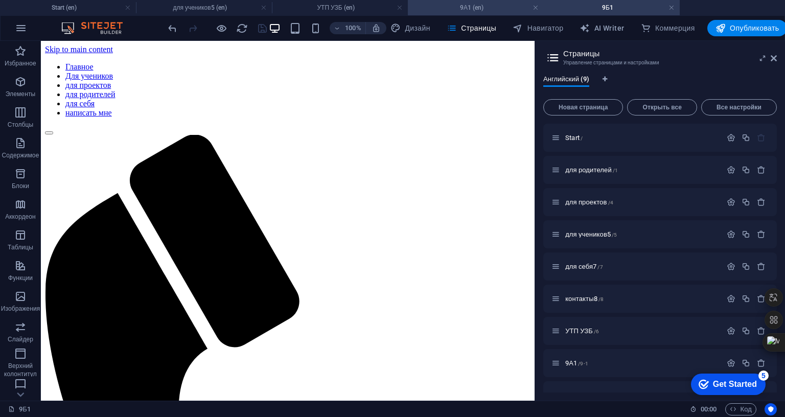
click at [462, 2] on h4 "9А1 (en)" at bounding box center [476, 7] width 136 height 11
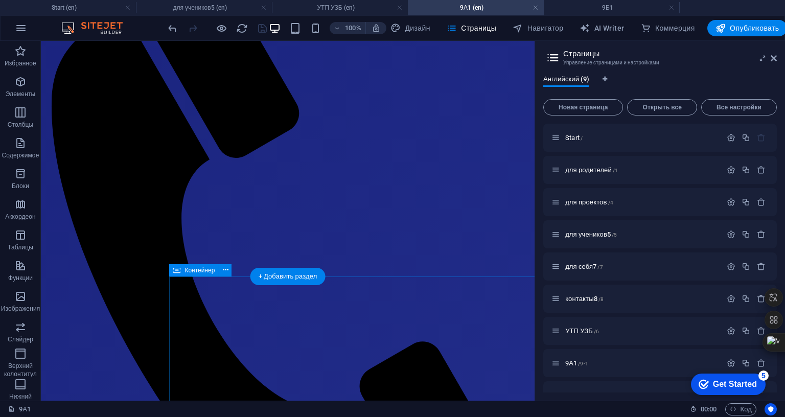
scroll to position [230, 0]
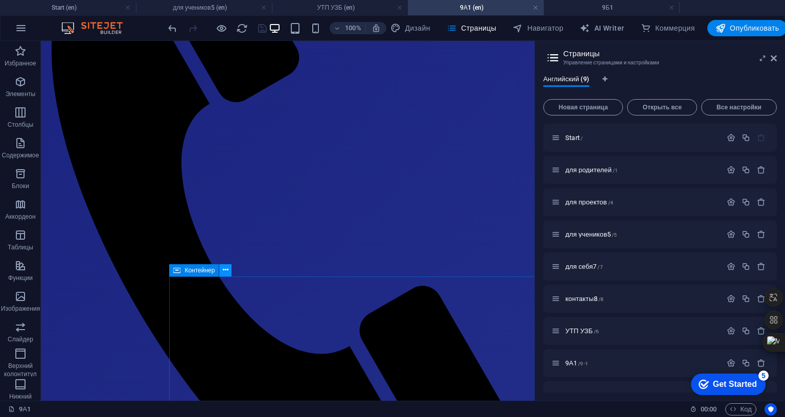
click at [226, 271] on icon at bounding box center [226, 270] width 6 height 11
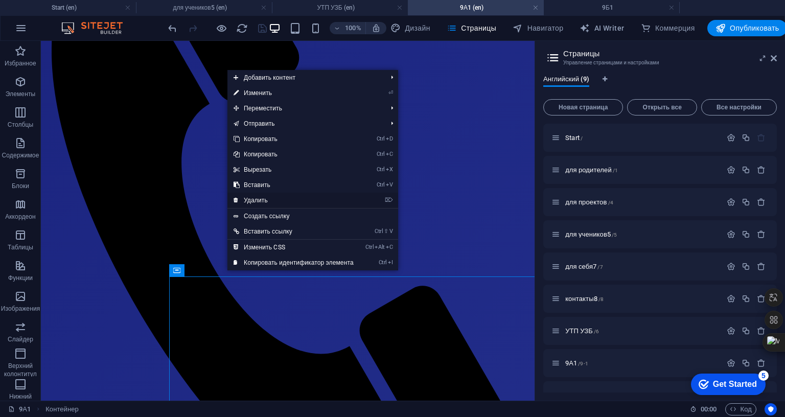
click at [281, 200] on link "⌦ Удалить" at bounding box center [294, 200] width 132 height 15
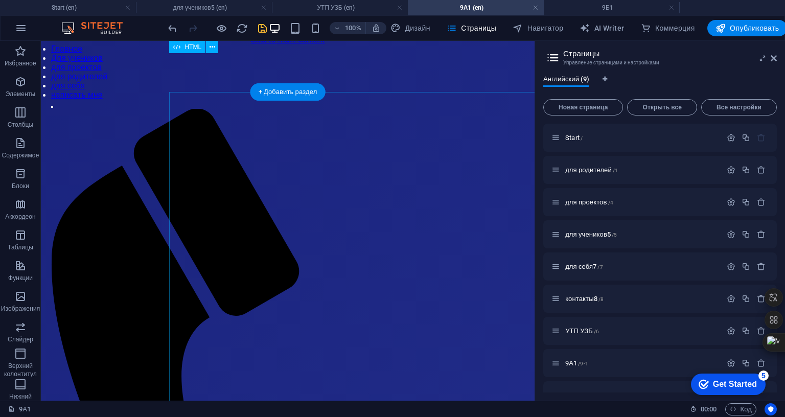
scroll to position [0, 0]
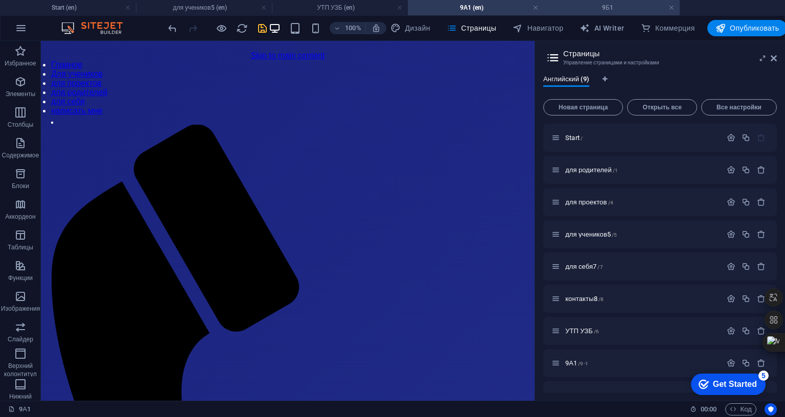
click at [579, 12] on h4 "9Б1" at bounding box center [612, 7] width 136 height 11
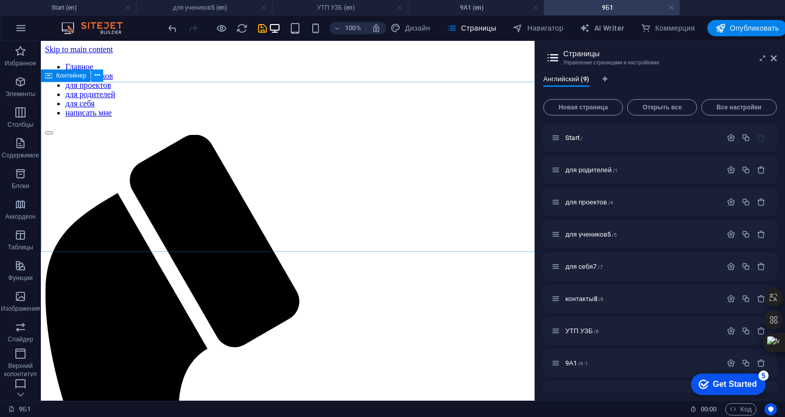
click at [97, 75] on icon at bounding box center [98, 75] width 6 height 11
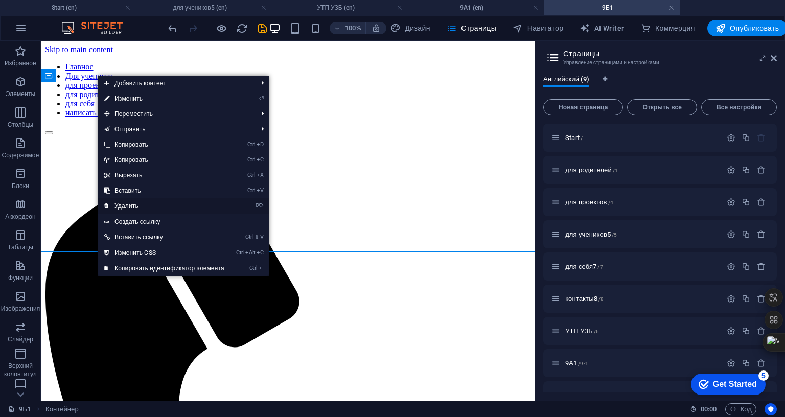
click at [138, 205] on link "⌦ Удалить" at bounding box center [164, 205] width 132 height 15
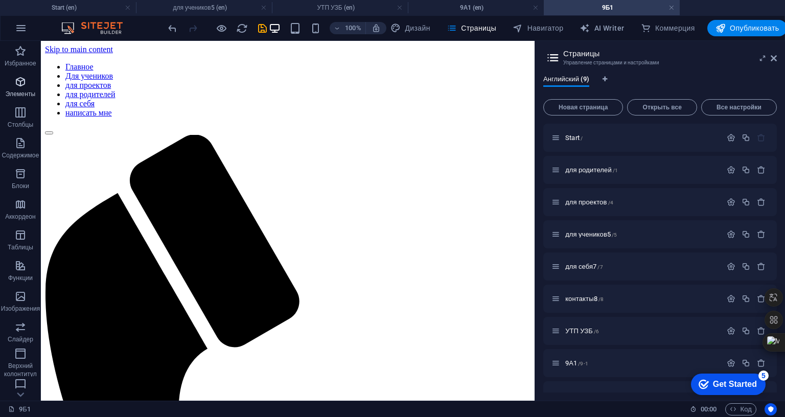
click at [22, 86] on icon "button" at bounding box center [20, 82] width 12 height 12
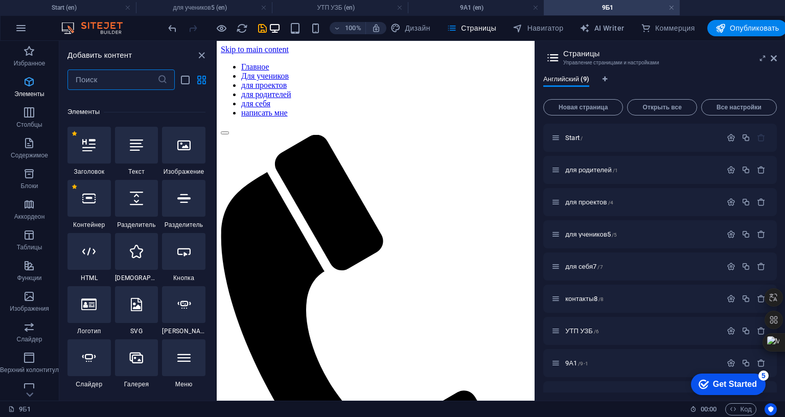
scroll to position [192, 0]
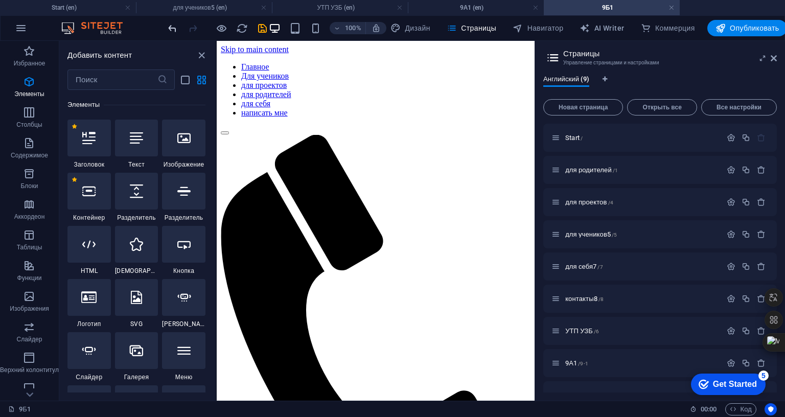
click at [171, 30] on icon "undo" at bounding box center [173, 28] width 12 height 12
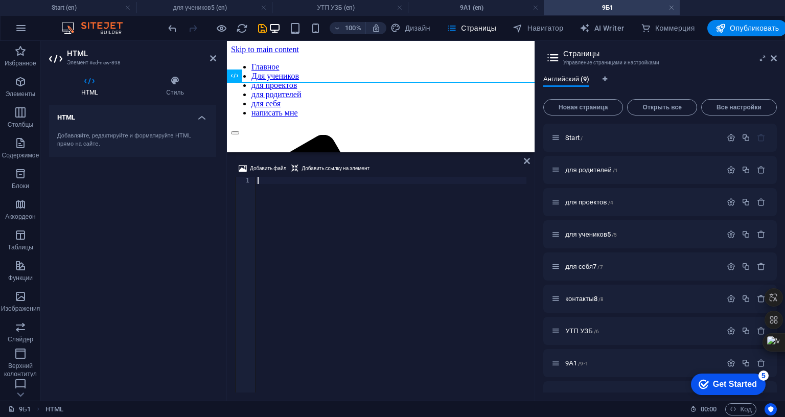
paste textarea "</html>"
type textarea "</html>"
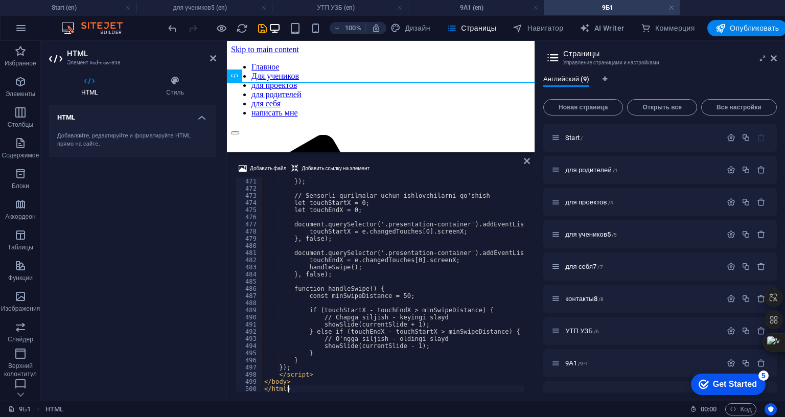
scroll to position [3363, 0]
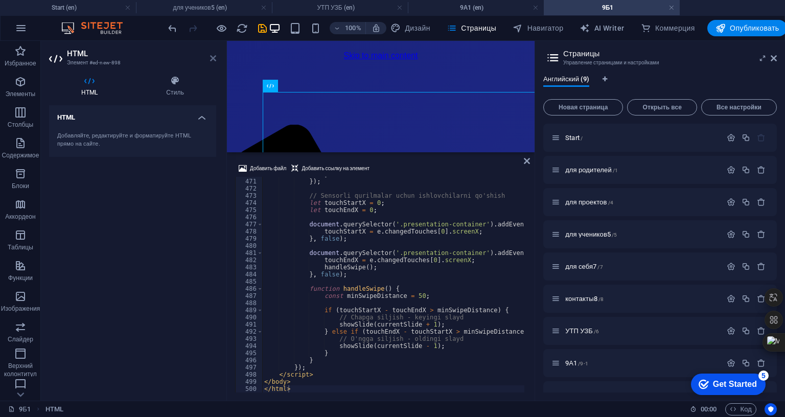
click at [212, 61] on icon at bounding box center [213, 58] width 6 height 8
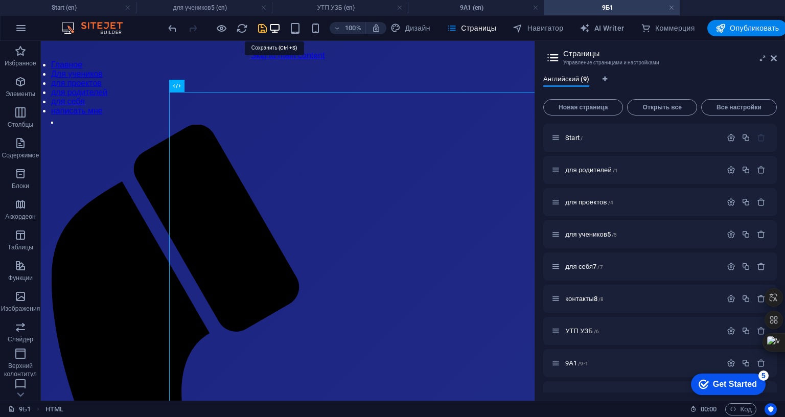
click at [268, 33] on icon "save" at bounding box center [263, 28] width 12 height 12
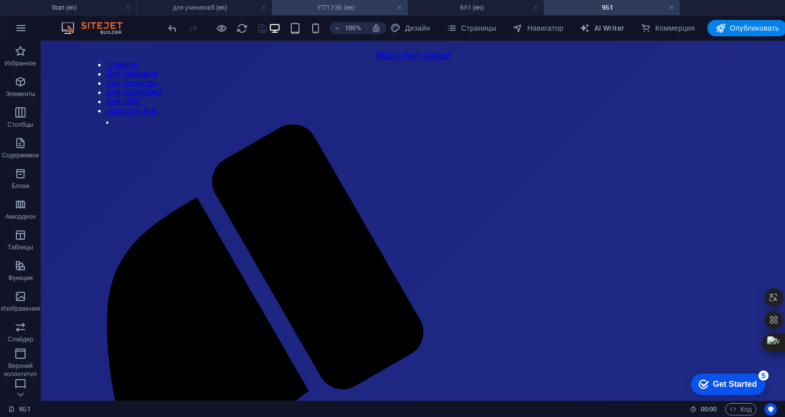
click at [335, 10] on h4 "УТП УЗБ (en)" at bounding box center [340, 7] width 136 height 11
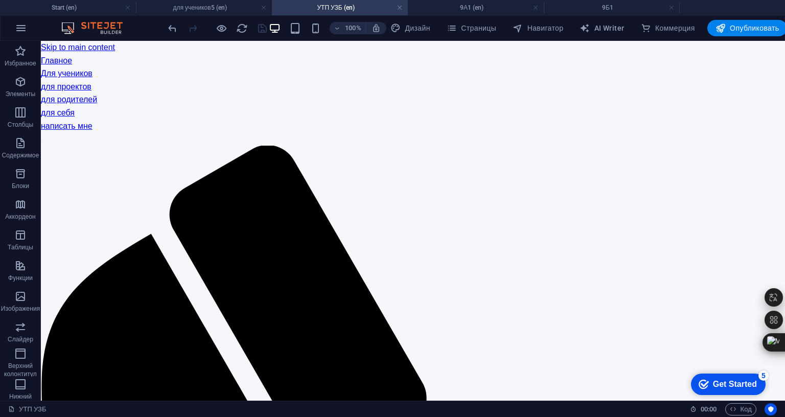
scroll to position [1981, 0]
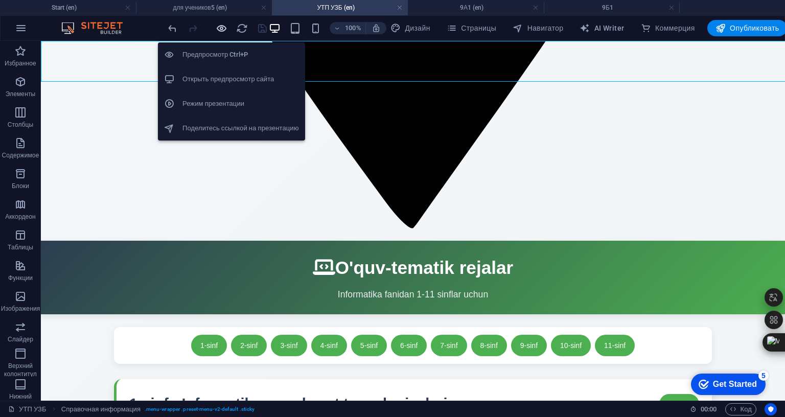
click at [228, 33] on icon "button" at bounding box center [222, 28] width 12 height 12
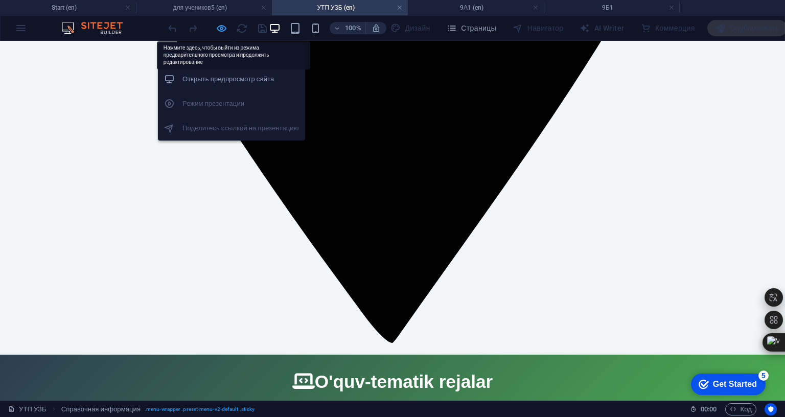
click at [228, 27] on icon "button" at bounding box center [222, 28] width 12 height 12
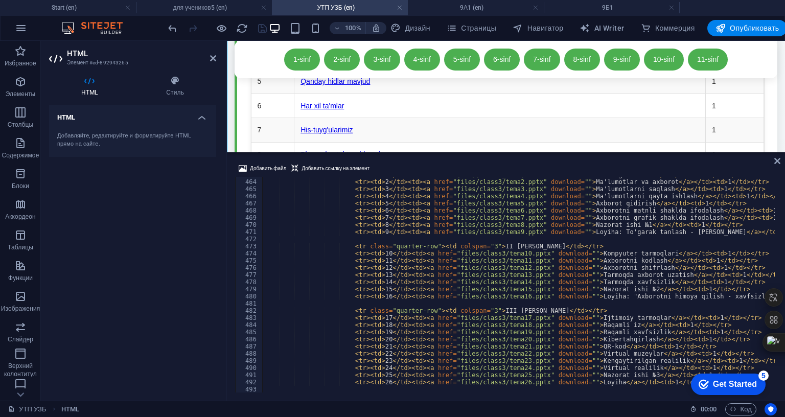
scroll to position [3496, 0]
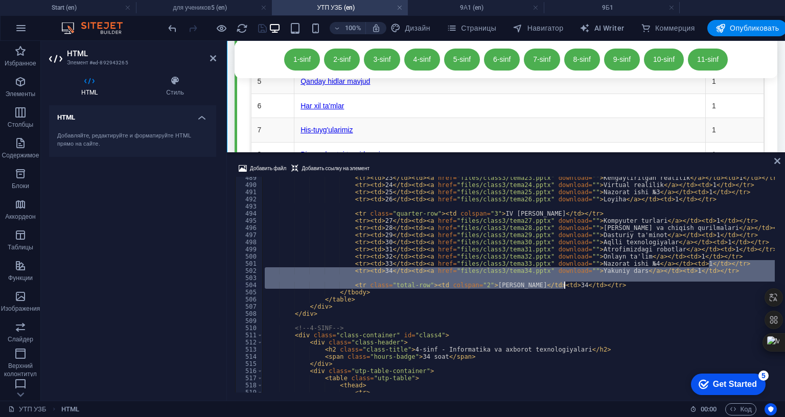
drag, startPoint x: 1163, startPoint y: 375, endPoint x: 1166, endPoint y: 387, distance: 11.7
click at [785, 398] on div "Добавить файл Добавить ссылку на элемент <tbody> 489 490 491 492 493 494 495 49…" at bounding box center [506, 277] width 558 height 246
click at [785, 373] on div "Добавить файл Добавить ссылку на элемент <tr class="total-row"><td colspan="2">…" at bounding box center [506, 277] width 558 height 246
click at [785, 374] on div "Добавить файл Добавить ссылку на элемент <tr class="total-row"><td colspan="2">…" at bounding box center [506, 277] width 558 height 246
click at [785, 322] on div "< tr > < td > 23 </ td > < td > < a href = "files/class3/tema23.pptx" download …" at bounding box center [725, 288] width 924 height 228
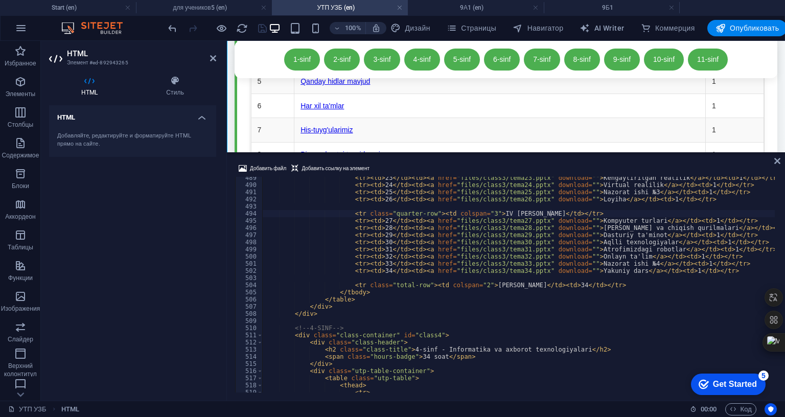
drag, startPoint x: 1165, startPoint y: 374, endPoint x: 1165, endPoint y: 404, distance: 30.2
click at [785, 401] on div "Добавить файл Добавить ссылку на элемент <tr class="quarter-row"><td colspan="3…" at bounding box center [506, 277] width 558 height 246
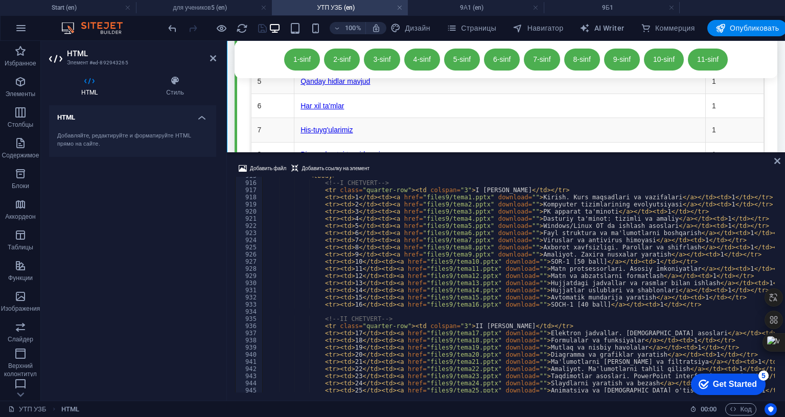
scroll to position [6547, 0]
drag, startPoint x: 471, startPoint y: 308, endPoint x: 410, endPoint y: 308, distance: 60.8
click at [410, 308] on div "< tbody > <!-- I CHETVERT --> < tr class = "quarter-row" > < td colspan = "3" >…" at bounding box center [725, 286] width 924 height 228
paste textarea "</html>"
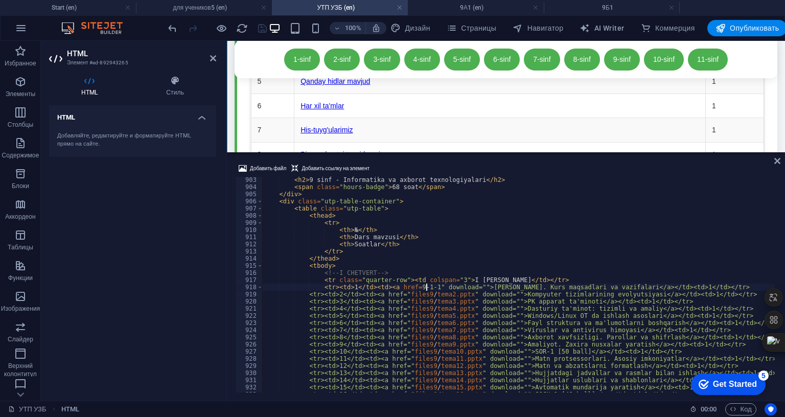
scroll to position [0, 13]
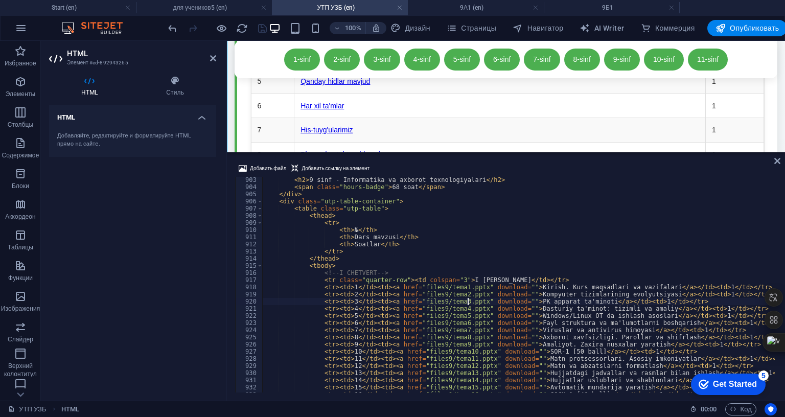
click at [468, 404] on div "< h2 > 9 sinf - Informatika va axborot texnologiyalari </ h2 > < span class = "…" at bounding box center [724, 290] width 924 height 228
click at [461, 391] on div "< h2 > 9 sinf - Informatika va axborot texnologiyalari </ h2 > < span class = "…" at bounding box center [724, 290] width 924 height 228
click at [474, 2] on h4 "9А1 (en)" at bounding box center [476, 7] width 136 height 11
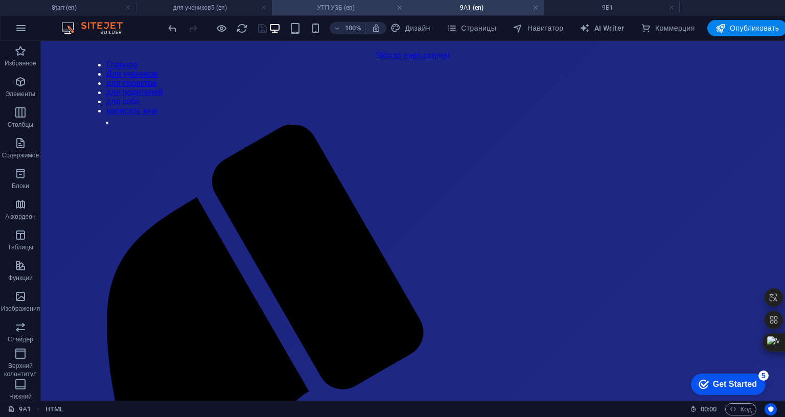
scroll to position [0, 0]
click at [317, 9] on h4 "УТП УЗБ (en)" at bounding box center [340, 7] width 136 height 11
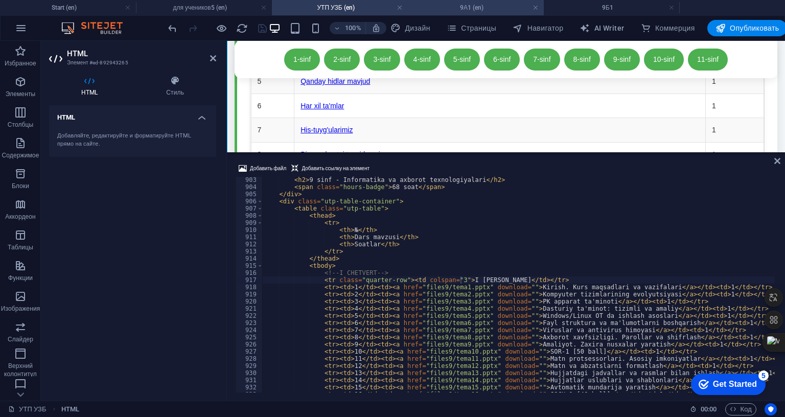
click at [452, 3] on h4 "9А1 (en)" at bounding box center [476, 7] width 136 height 11
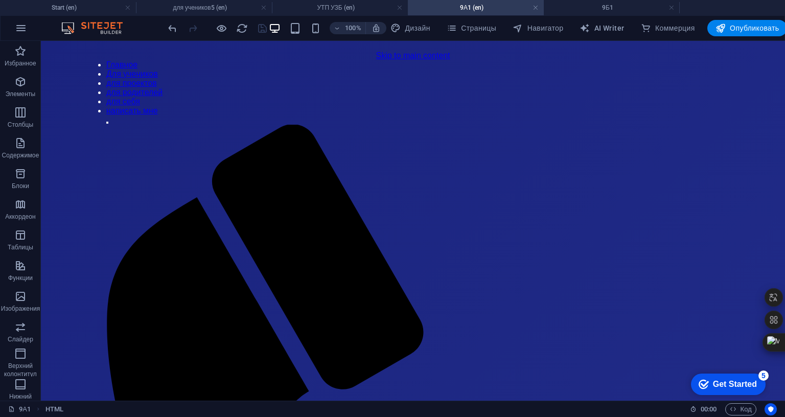
scroll to position [0, 0]
click at [606, 9] on h4 "9Б1" at bounding box center [612, 7] width 136 height 11
click at [496, 30] on span "Страницы" at bounding box center [472, 28] width 50 height 10
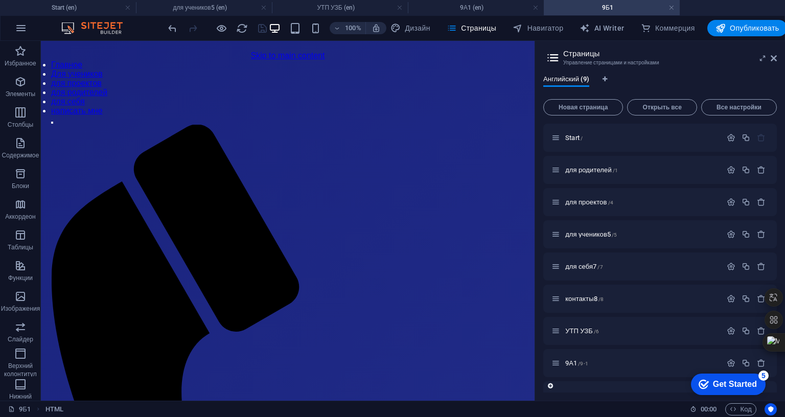
click at [736, 394] on icon "button" at bounding box center [731, 395] width 9 height 9
click at [335, 10] on h4 "УТП УЗБ (en)" at bounding box center [340, 7] width 136 height 11
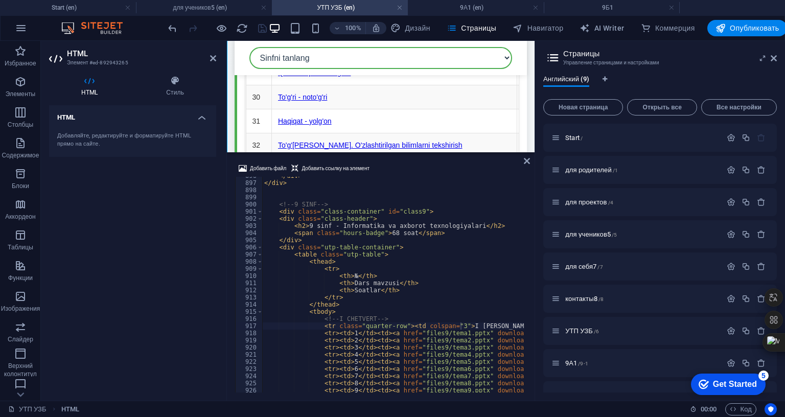
scroll to position [6456, 0]
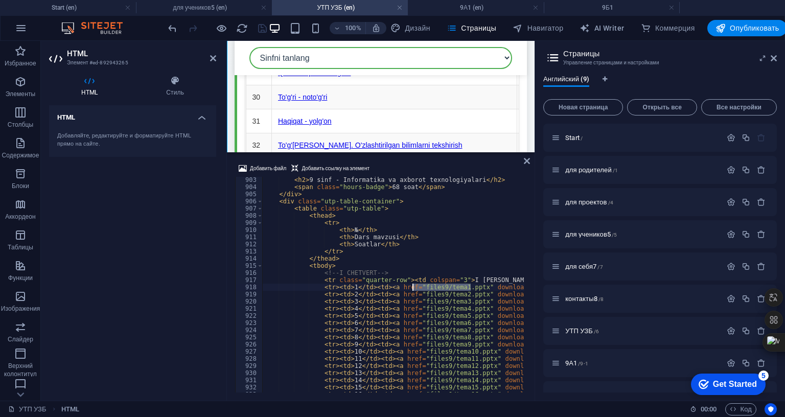
drag, startPoint x: 470, startPoint y: 397, endPoint x: 413, endPoint y: 397, distance: 57.3
click at [413, 397] on div "< h2 > 9 sinf - Informatika va axborot texnologiyalari </ h2 > < span class = "…" at bounding box center [724, 290] width 924 height 228
paste textarea "[URL][DOMAIN_NAME]"
type textarea "<tr><td>1</td><td><a href="[URL][DOMAIN_NAME]" download="">Kirish. Kurs maqsadl…"
click at [212, 56] on icon at bounding box center [213, 58] width 6 height 8
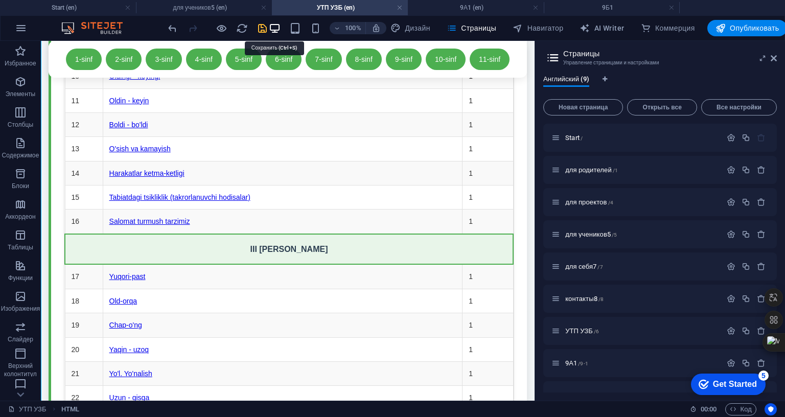
click at [268, 26] on icon "save" at bounding box center [263, 28] width 12 height 12
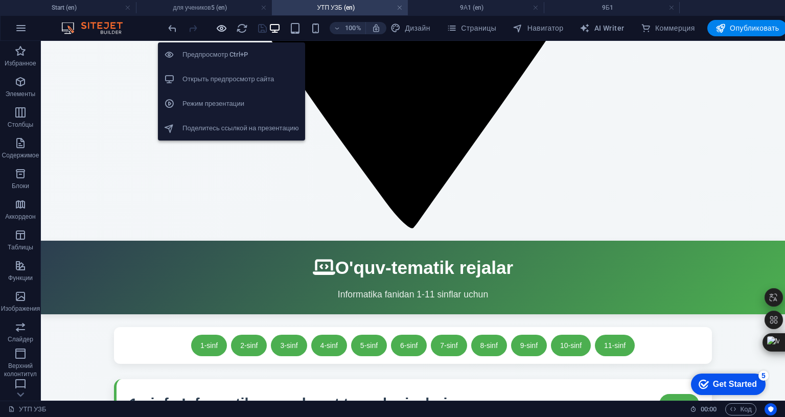
click at [228, 22] on icon "button" at bounding box center [222, 28] width 12 height 12
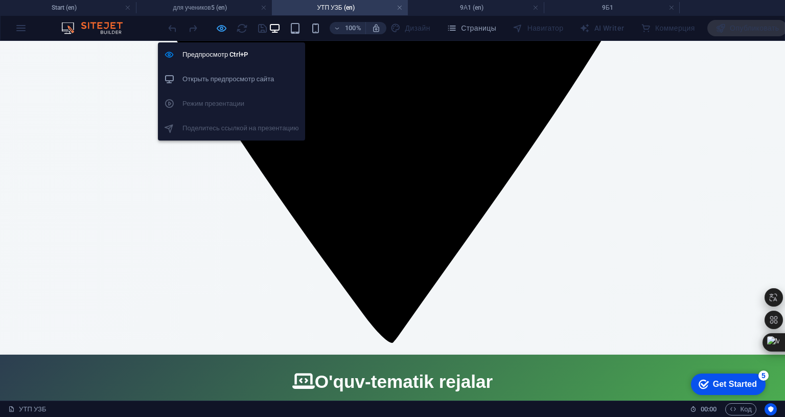
click at [228, 28] on icon "button" at bounding box center [222, 28] width 12 height 12
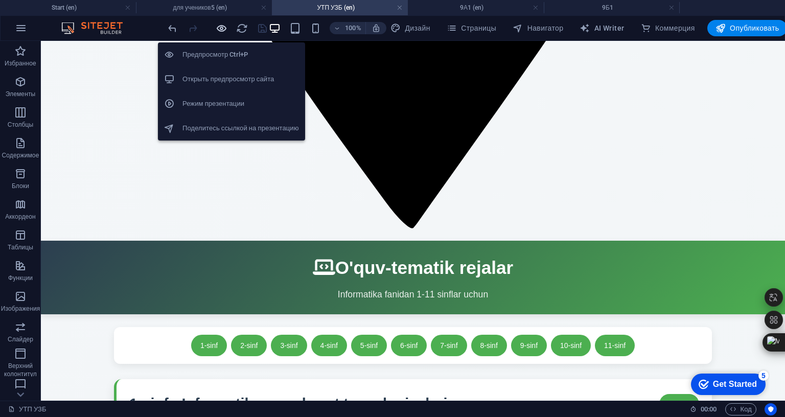
click at [228, 27] on icon "button" at bounding box center [222, 28] width 12 height 12
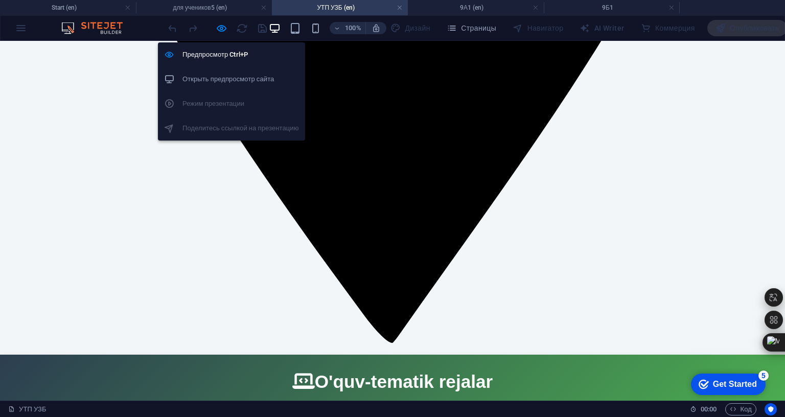
click at [232, 76] on h6 "Открыть предпросмотр сайта" at bounding box center [241, 79] width 117 height 12
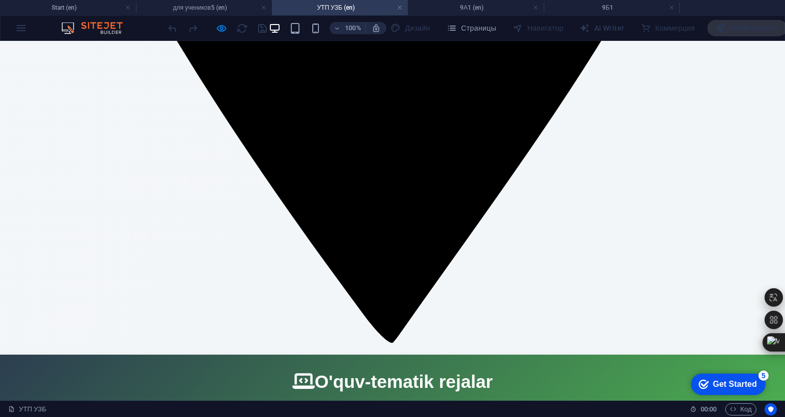
click at [447, 10] on h4 "9А1 (en)" at bounding box center [476, 7] width 136 height 11
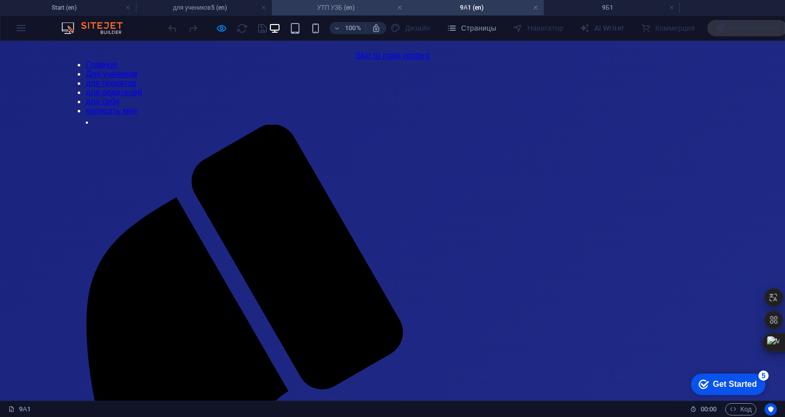
click at [326, 6] on h4 "УТП УЗБ (en)" at bounding box center [340, 7] width 136 height 11
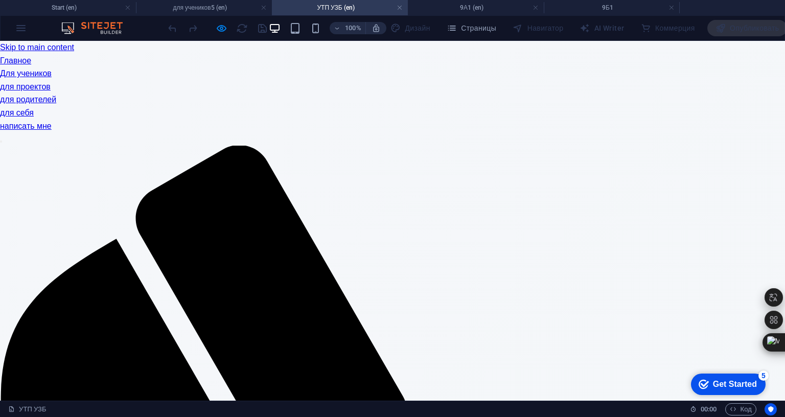
scroll to position [1981, 0]
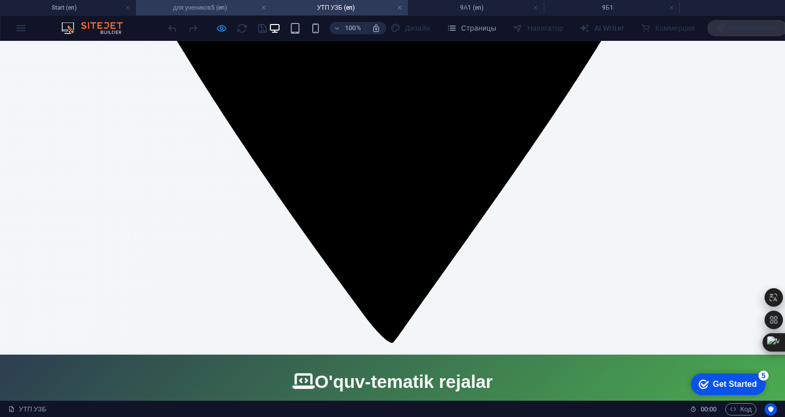
click at [223, 6] on h4 "для учеников5 (en)" at bounding box center [204, 7] width 136 height 11
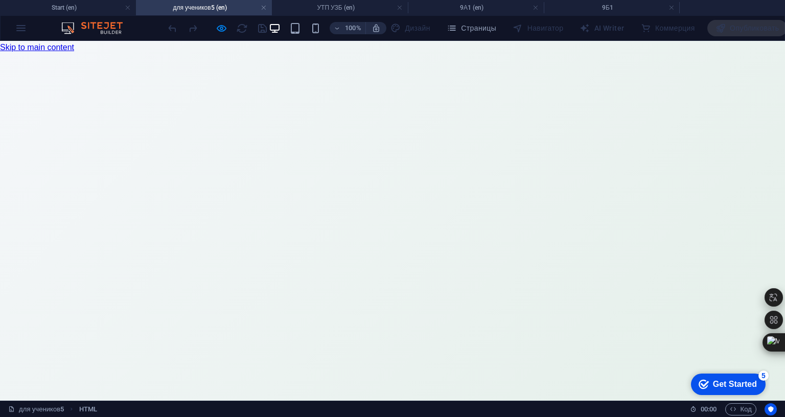
scroll to position [10938, 0]
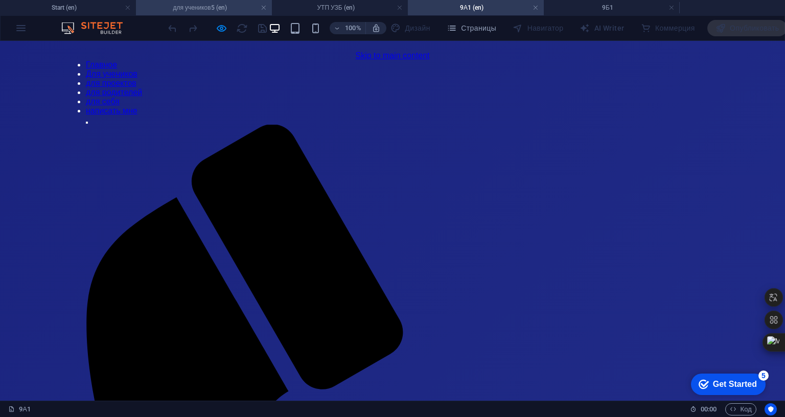
click at [210, 9] on h4 "для учеников5 (en)" at bounding box center [204, 7] width 136 height 11
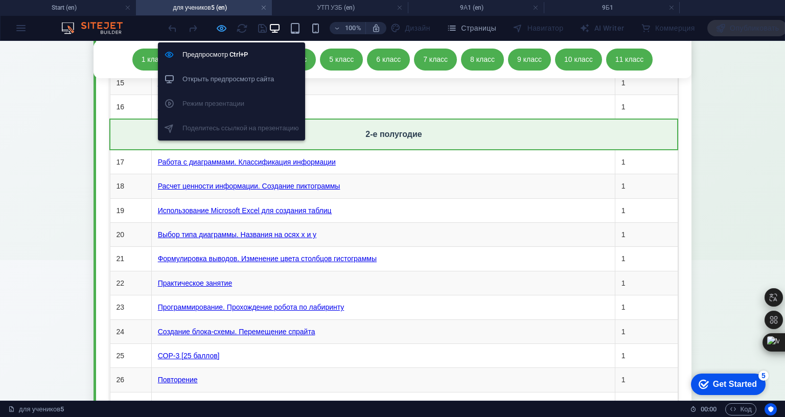
click at [228, 28] on icon "button" at bounding box center [222, 28] width 12 height 12
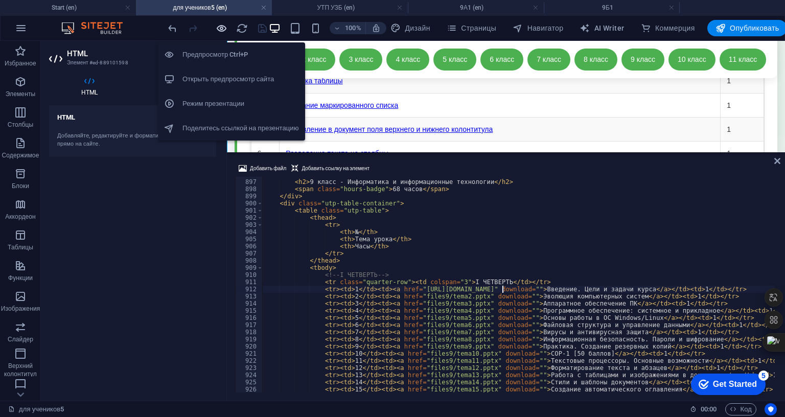
scroll to position [10732, 0]
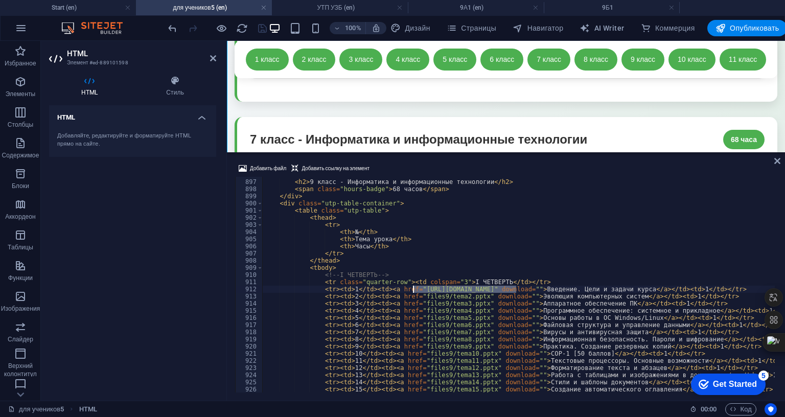
drag, startPoint x: 515, startPoint y: 398, endPoint x: 412, endPoint y: 400, distance: 102.8
click at [412, 400] on div "< div class = "class-header" > < h2 > 9 класс - Информатика и информационные те…" at bounding box center [713, 286] width 901 height 230
click at [352, 6] on h4 "УТП УЗБ (en)" at bounding box center [340, 7] width 136 height 11
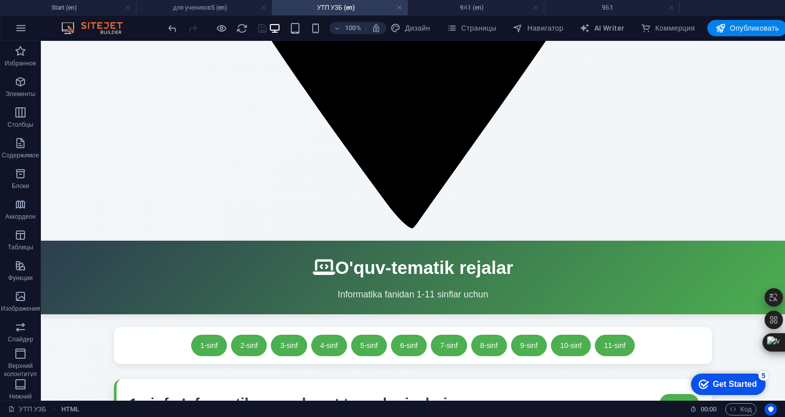
scroll to position [0, 0]
drag, startPoint x: 494, startPoint y: 178, endPoint x: 308, endPoint y: 177, distance: 186.1
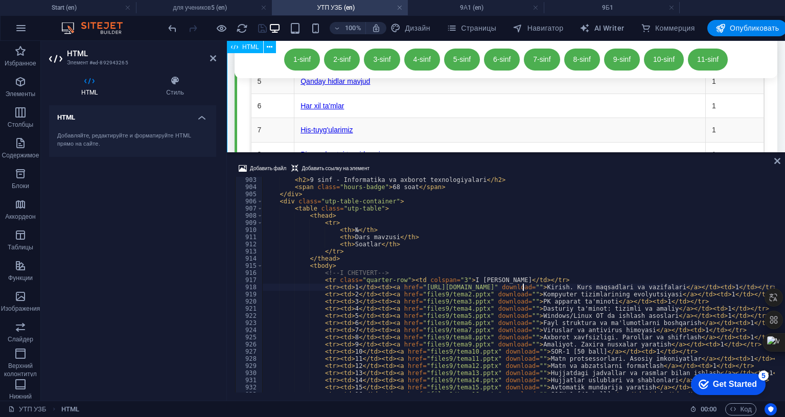
scroll to position [6456, 0]
drag, startPoint x: 523, startPoint y: 398, endPoint x: 412, endPoint y: 400, distance: 110.5
click at [412, 400] on div "< h2 > 9 sinf - Informatika va axborot texnologiyalari </ h2 > < span class = "…" at bounding box center [725, 290] width 924 height 228
type textarea "<tr><td>1</td><td><a href="[URL][DOMAIN_NAME]" download="">Kirish. Kurs maqsadl…"
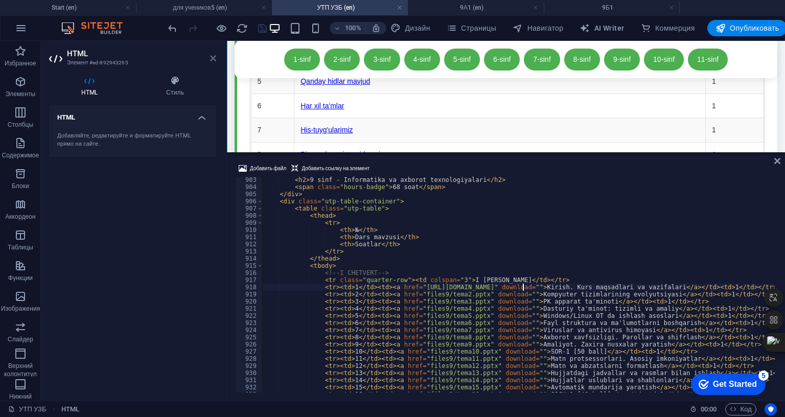
click at [211, 58] on icon at bounding box center [213, 58] width 6 height 8
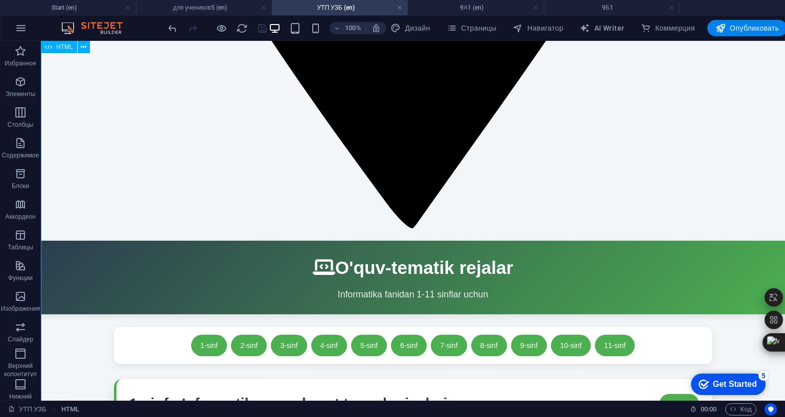
click at [268, 27] on div at bounding box center [217, 28] width 102 height 16
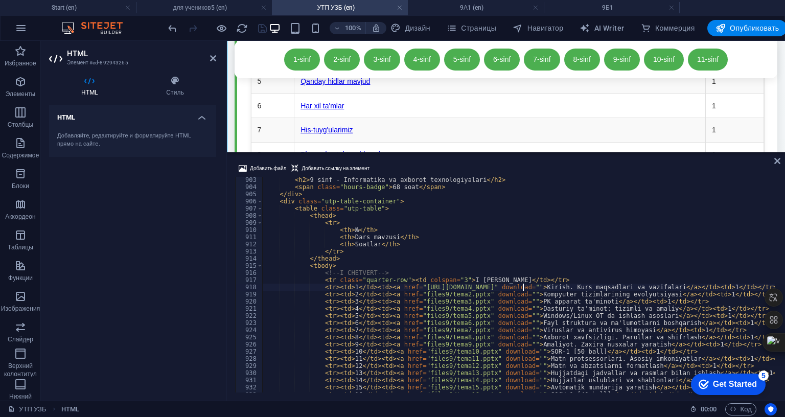
click at [492, 404] on div "< h2 > 9 sinf - Informatika va axborot texnologiyalari </ h2 > < span class = "…" at bounding box center [725, 290] width 924 height 228
type textarea "<tr><td>3</td><td><a href="files9/tema3.pptx" download="">PK apparat ta'minoti<…"
click at [142, 241] on div "HTML Добавляйте, редактируйте и форматируйте HTML прямо на сайте." at bounding box center [132, 248] width 167 height 287
click at [214, 51] on h2 "HTML" at bounding box center [141, 53] width 149 height 9
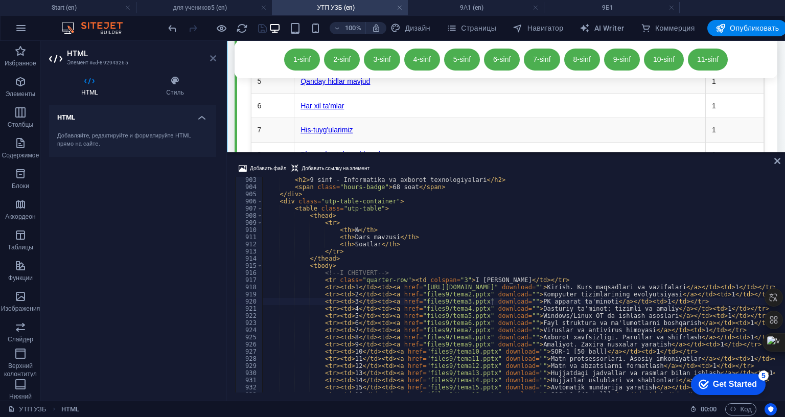
click at [214, 54] on icon at bounding box center [213, 58] width 6 height 8
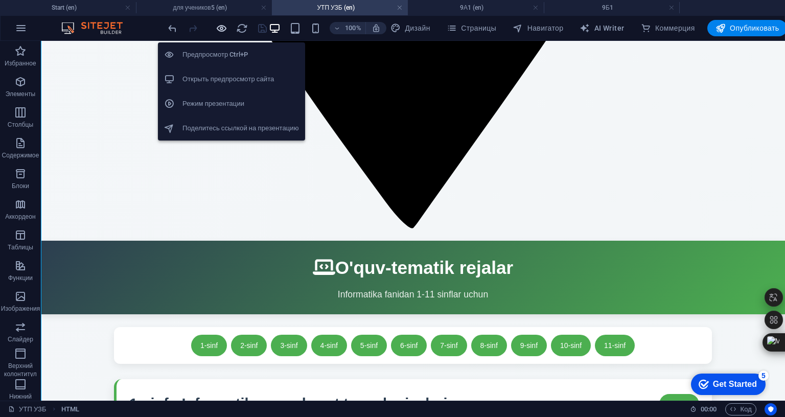
click at [228, 27] on icon "button" at bounding box center [222, 28] width 12 height 12
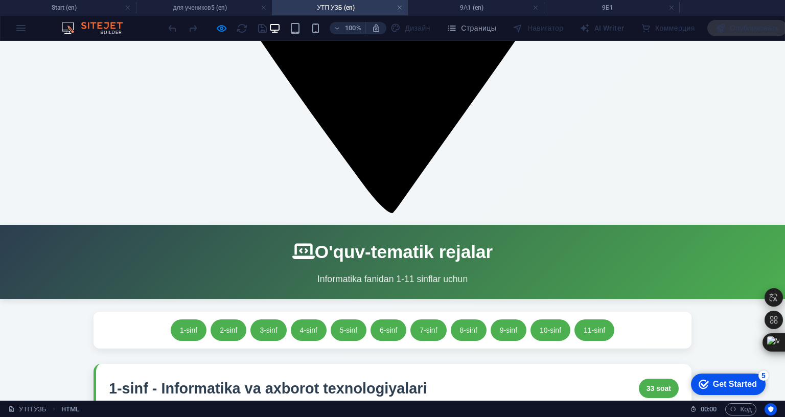
scroll to position [2134, 0]
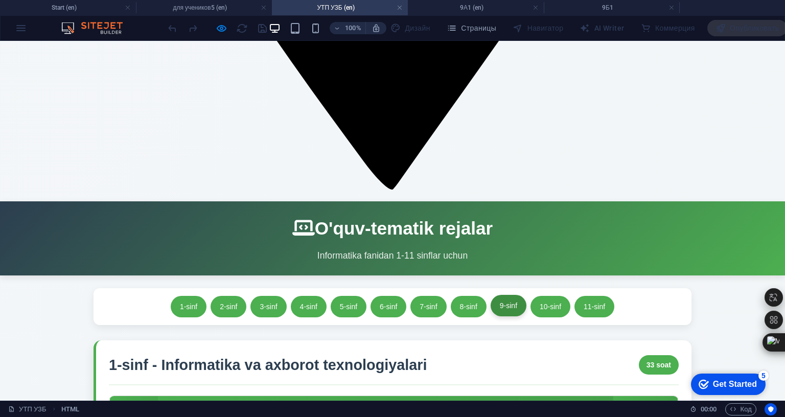
click at [527, 295] on link "9-sinf" at bounding box center [509, 305] width 36 height 21
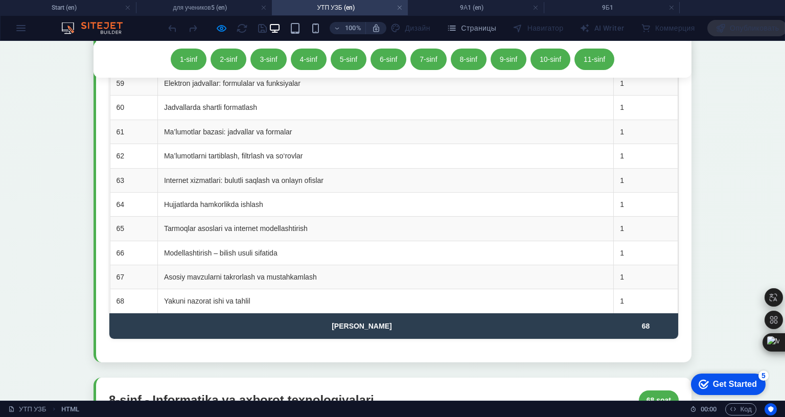
scroll to position [10498, 0]
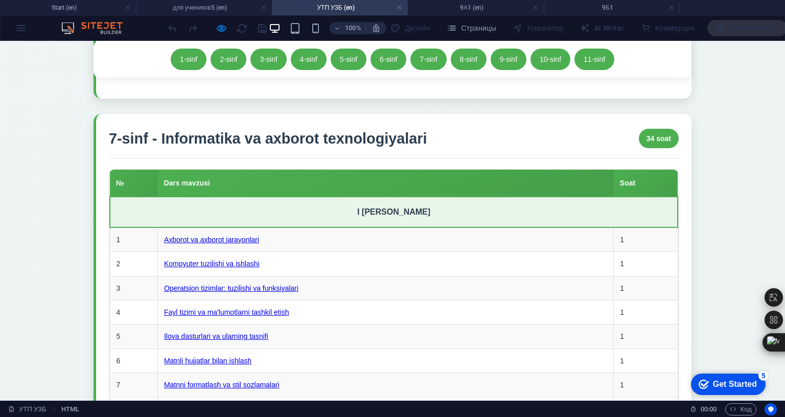
scroll to position [8734, 0]
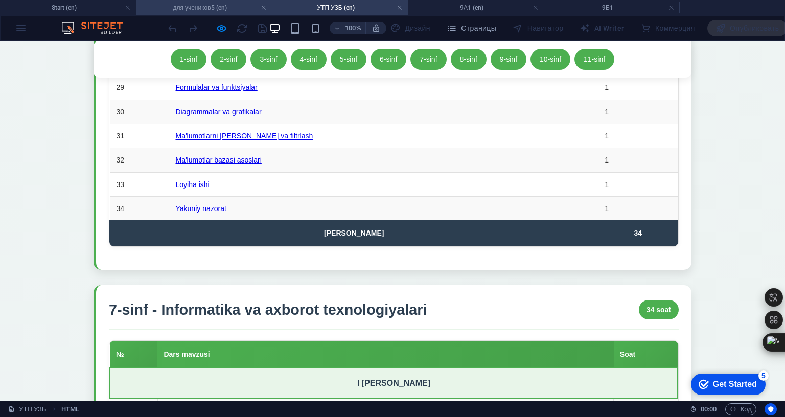
click at [216, 11] on h4 "для учеников5 (en)" at bounding box center [204, 7] width 136 height 11
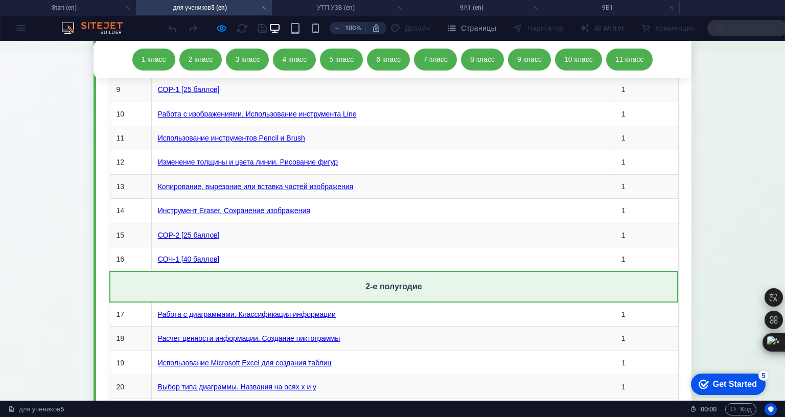
scroll to position [10809, 0]
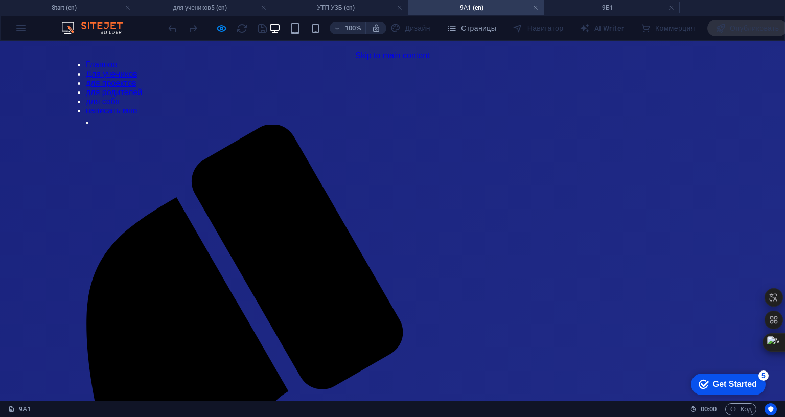
scroll to position [0, 0]
click at [207, 9] on h4 "для учеников5 (en)" at bounding box center [204, 7] width 136 height 11
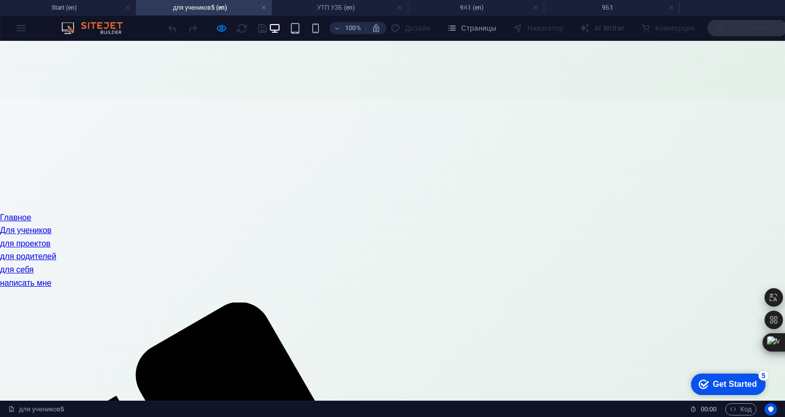
scroll to position [307, 0]
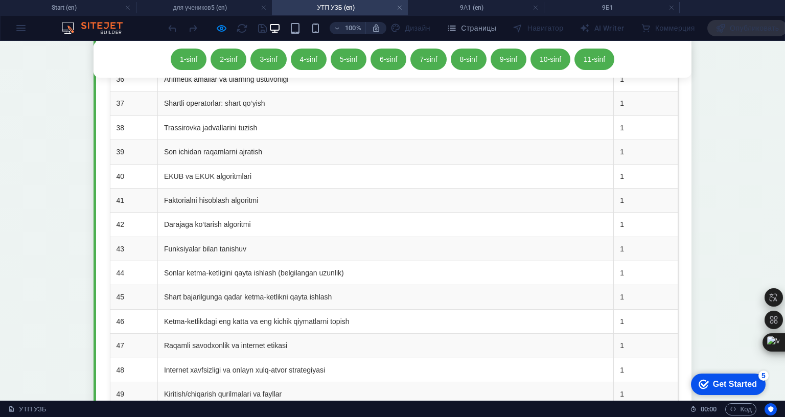
scroll to position [10498, 0]
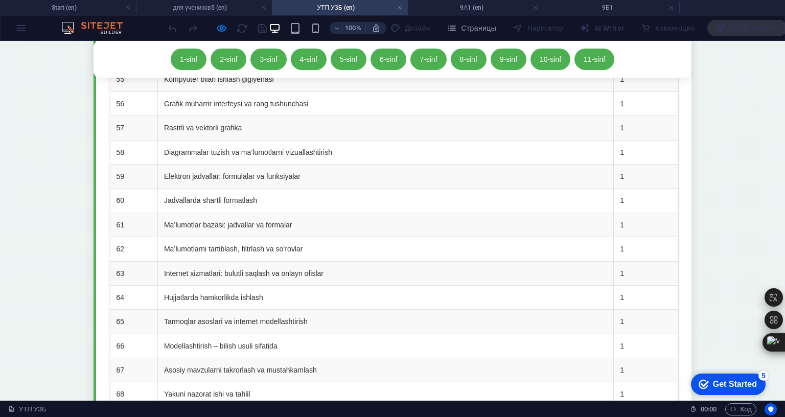
click at [624, 4] on h4 "9Б1" at bounding box center [612, 7] width 136 height 11
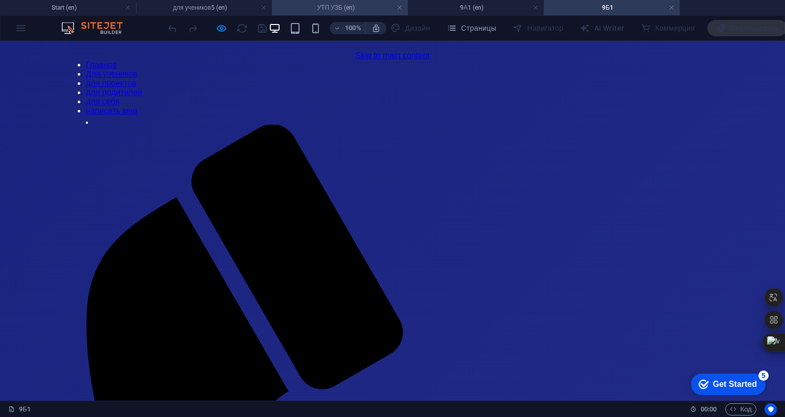
click at [324, 6] on h4 "УТП УЗБ (en)" at bounding box center [340, 7] width 136 height 11
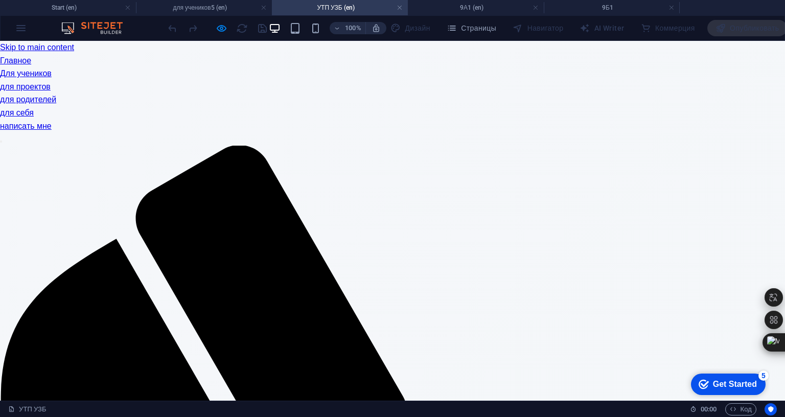
scroll to position [10498, 0]
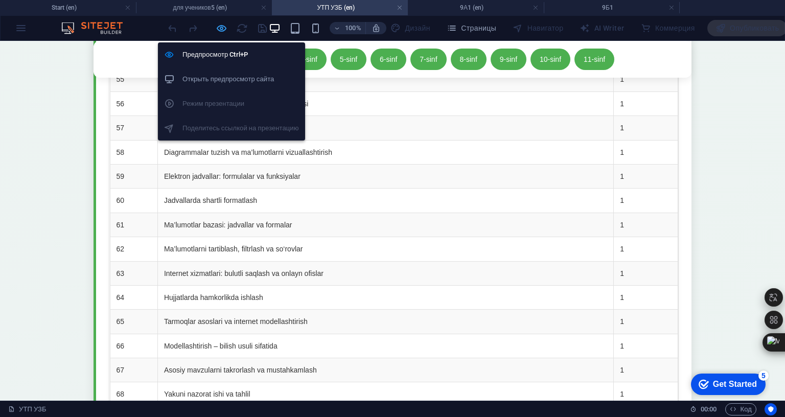
click at [228, 30] on icon "button" at bounding box center [222, 28] width 12 height 12
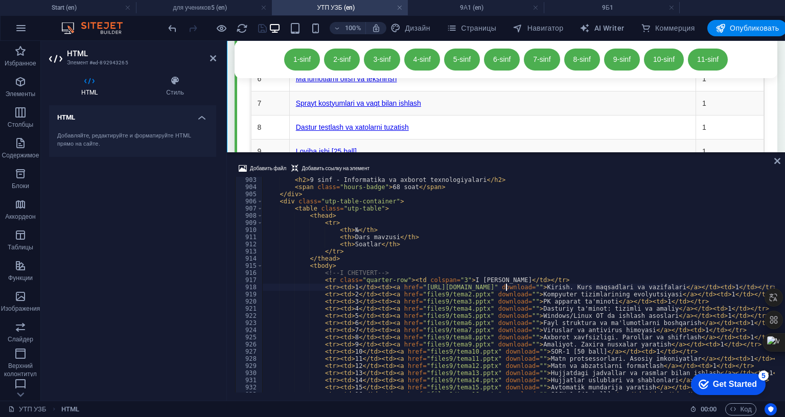
click at [505, 397] on div "< h2 > 9 sinf - Informatika va axborot texnologiyalari </ h2 > < span class = "…" at bounding box center [725, 290] width 924 height 228
type textarea "<tr><td>1</td><td><a href="[URL][DOMAIN_NAME]" download="">Kirish. Kurs maqsadl…"
click at [193, 327] on div "HTML Добавляйте, редактируйте и форматируйте HTML прямо на сайте." at bounding box center [132, 248] width 167 height 287
click at [268, 26] on icon "save" at bounding box center [263, 28] width 12 height 12
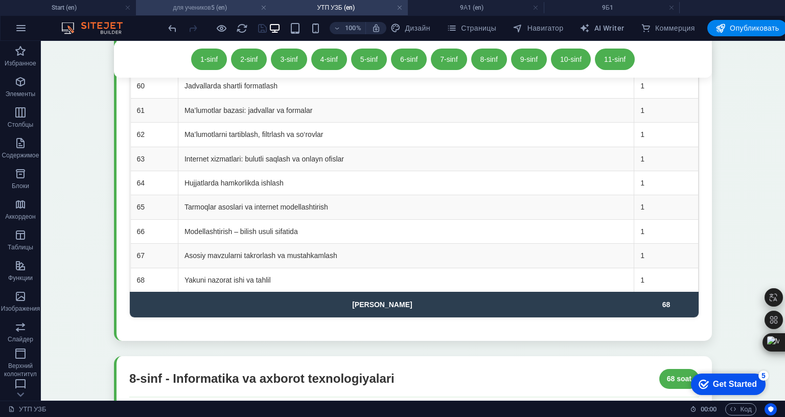
click at [214, 5] on h4 "для учеников5 (en)" at bounding box center [204, 7] width 136 height 11
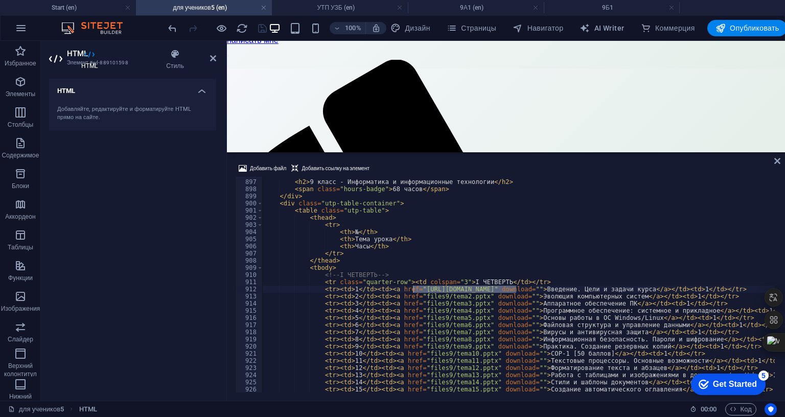
scroll to position [0, 0]
click at [212, 57] on icon at bounding box center [213, 58] width 6 height 8
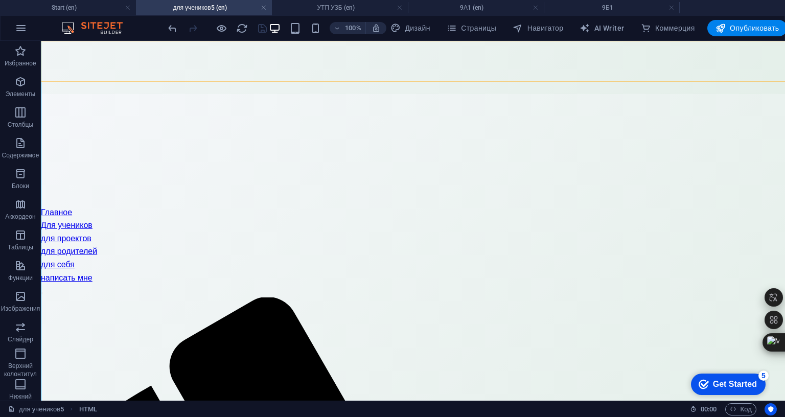
scroll to position [513, 0]
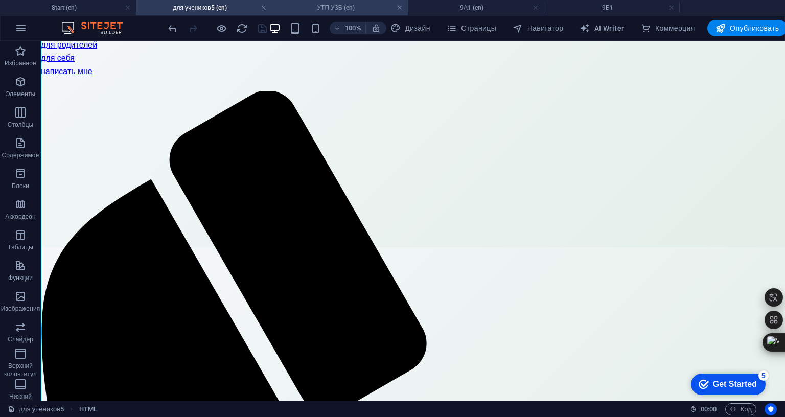
click at [352, 5] on h4 "УТП УЗБ (en)" at bounding box center [340, 7] width 136 height 11
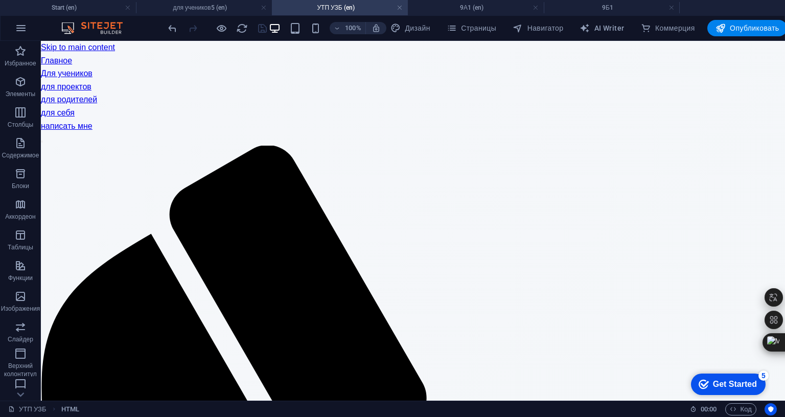
scroll to position [10498, 0]
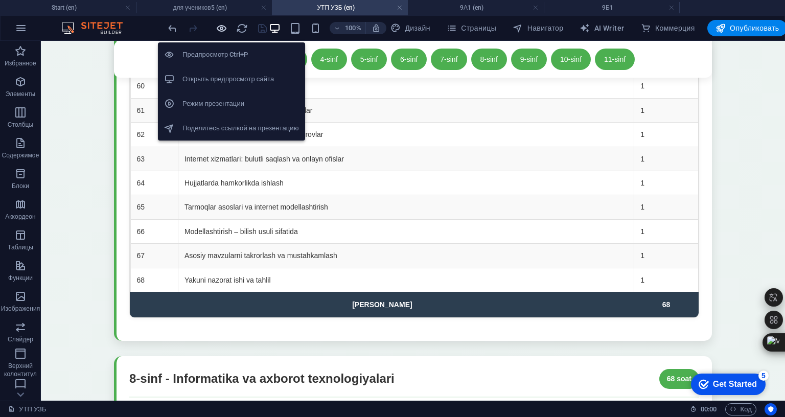
click at [228, 26] on icon "button" at bounding box center [222, 28] width 12 height 12
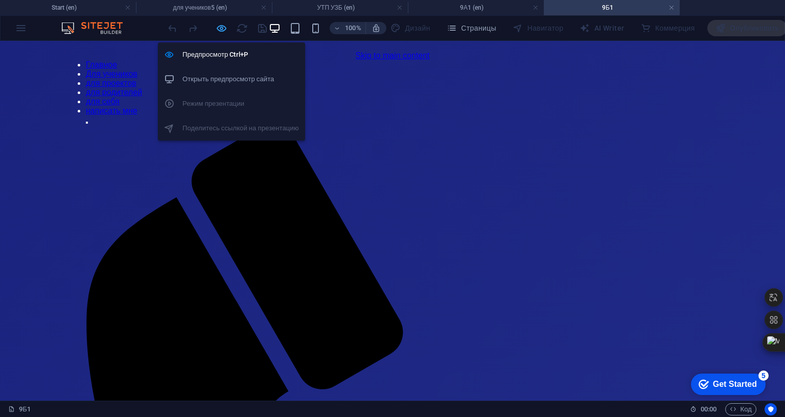
click at [228, 28] on icon "button" at bounding box center [222, 28] width 12 height 12
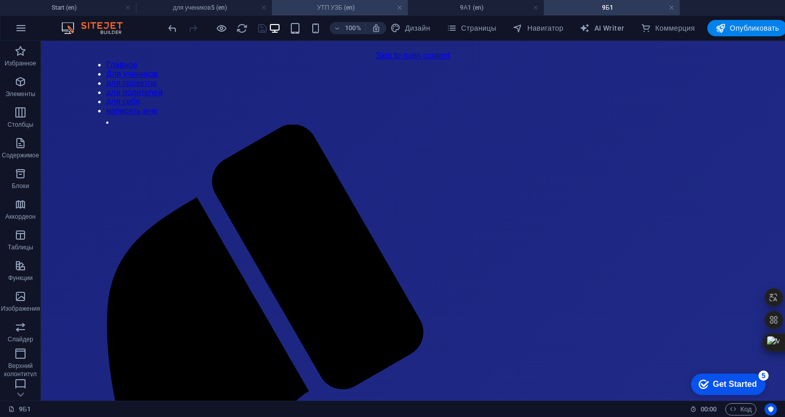
click at [320, 8] on h4 "УТП УЗБ (en)" at bounding box center [340, 7] width 136 height 11
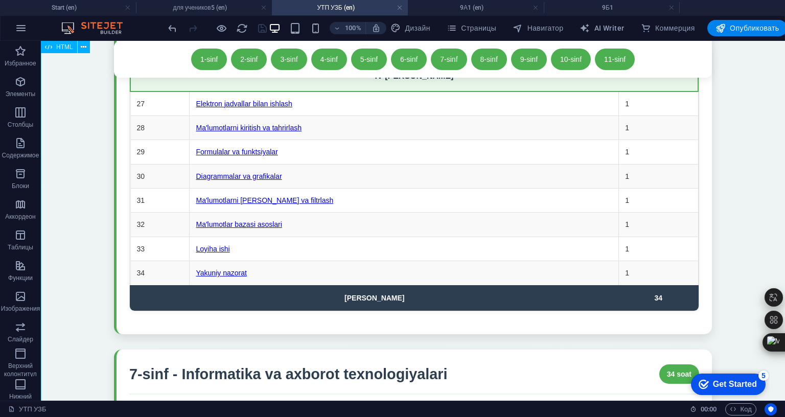
scroll to position [8581, 0]
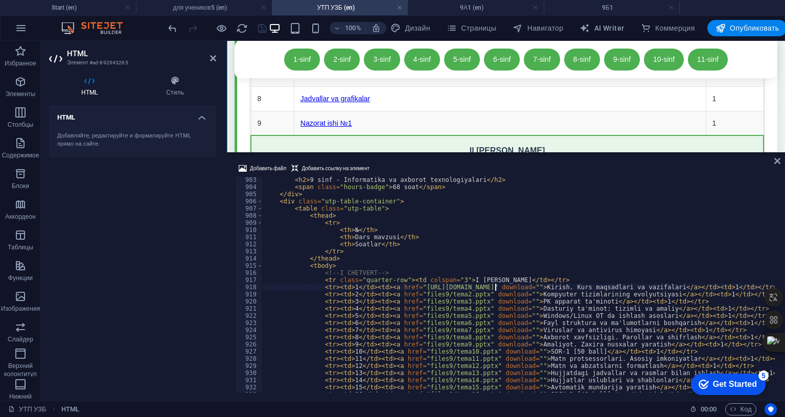
click at [403, 265] on div "Добавить файл Добавить ссылку на элемент <tr><td>1</td><td><a href="[URL][DOMAI…" at bounding box center [506, 277] width 558 height 246
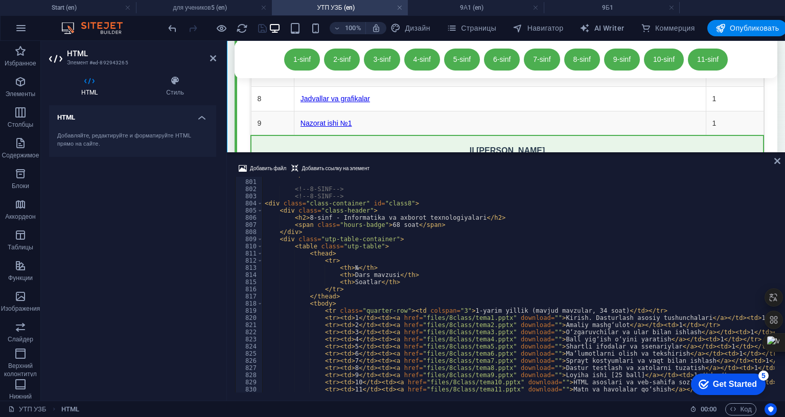
scroll to position [5770, 0]
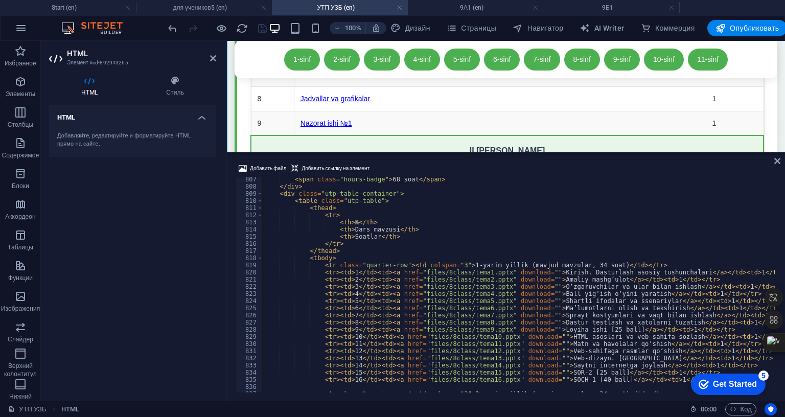
type textarea "<tr><td>1</td><td><a href="files/8class/tema1.pptx" download="">[PERSON_NAME]. …"
drag, startPoint x: 541, startPoint y: 382, endPoint x: 674, endPoint y: 380, distance: 132.9
click at [674, 380] on div "< span class = "hours-badge" > 68 soat </ span > </ div > < div class = "utp-ta…" at bounding box center [725, 290] width 924 height 228
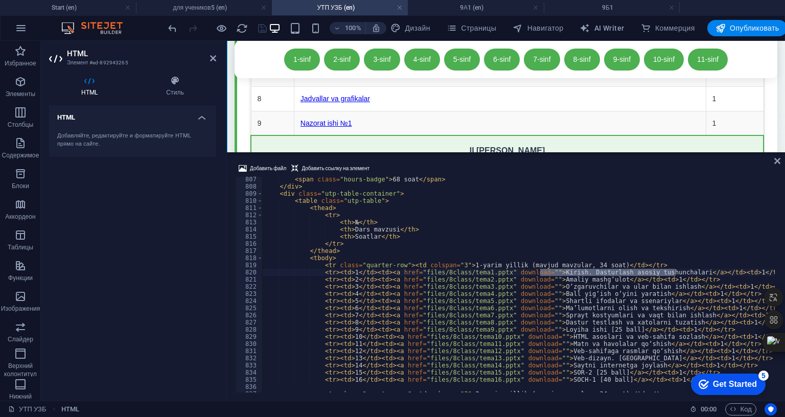
click at [213, 49] on h2 "HTML" at bounding box center [141, 53] width 149 height 9
click at [213, 55] on icon at bounding box center [213, 58] width 6 height 8
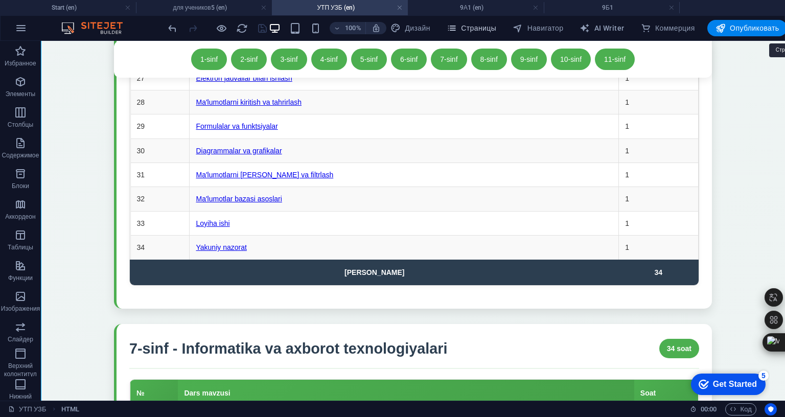
click at [496, 25] on span "Страницы" at bounding box center [472, 28] width 50 height 10
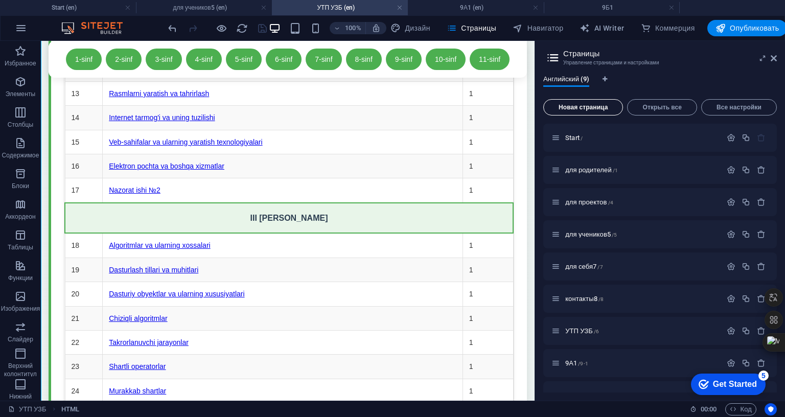
click at [619, 104] on span "Новая страница" at bounding box center [583, 107] width 71 height 6
type input "8"
type input "/8-10"
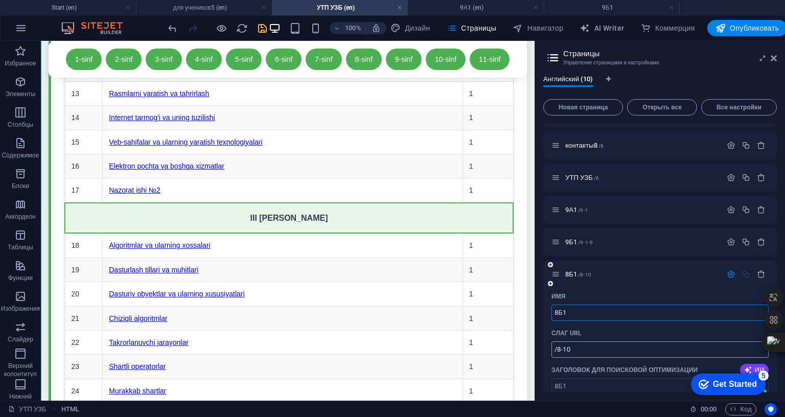
type input "8Б1"
click at [769, 347] on input "/8-10" at bounding box center [660, 350] width 217 height 16
click at [736, 270] on icon "button" at bounding box center [731, 274] width 9 height 9
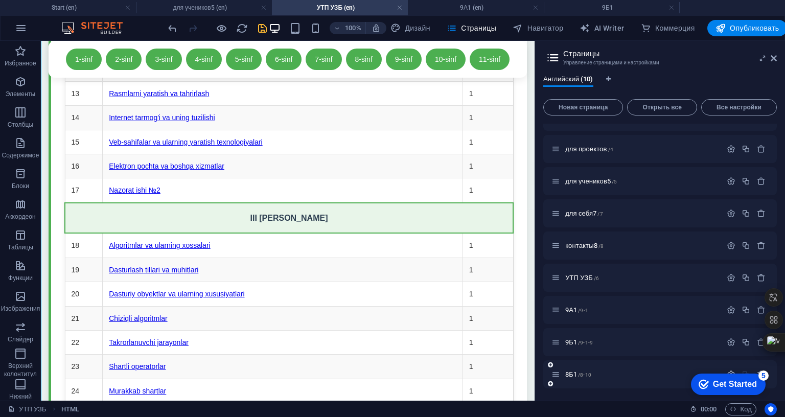
scroll to position [0, 0]
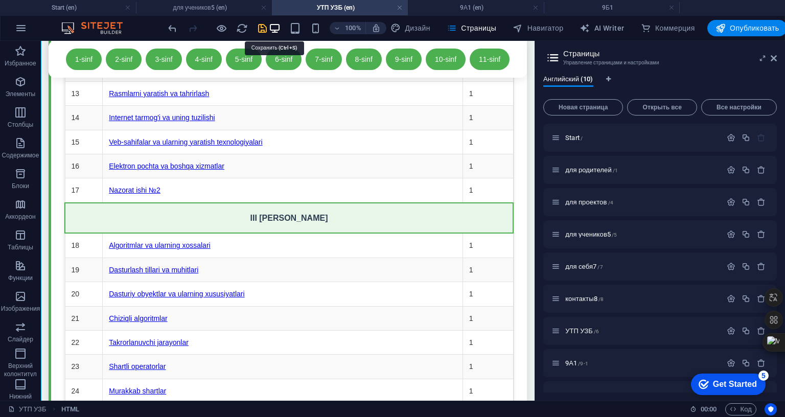
click at [268, 27] on icon "save" at bounding box center [263, 28] width 12 height 12
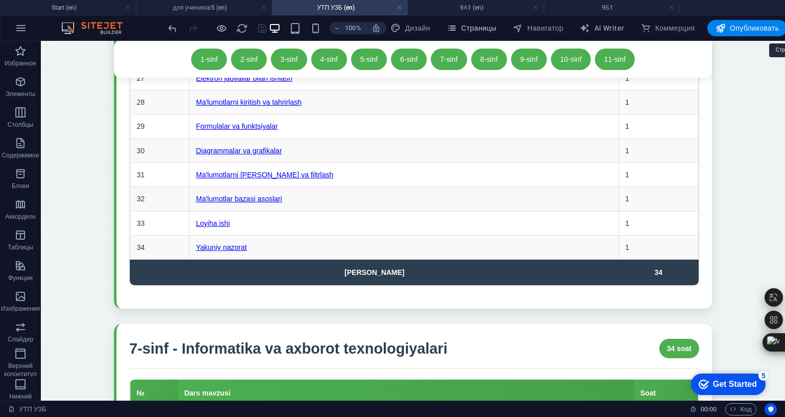
click at [496, 27] on span "Страницы" at bounding box center [472, 28] width 50 height 10
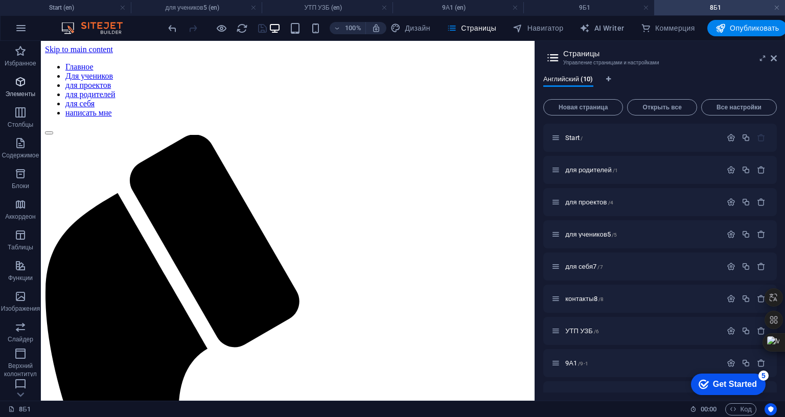
click at [19, 82] on icon "button" at bounding box center [20, 82] width 12 height 12
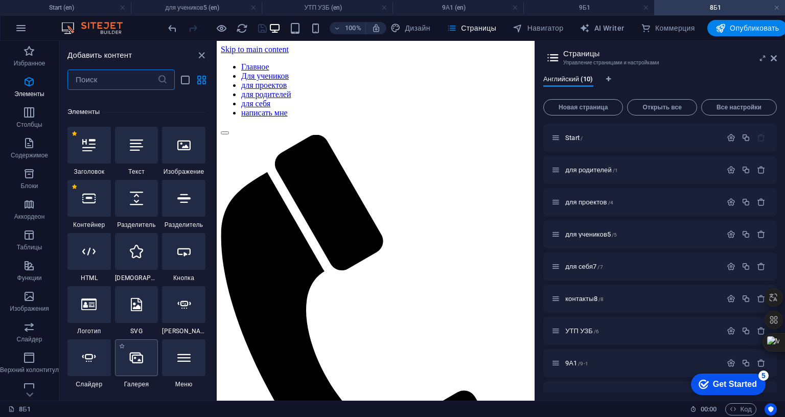
scroll to position [192, 0]
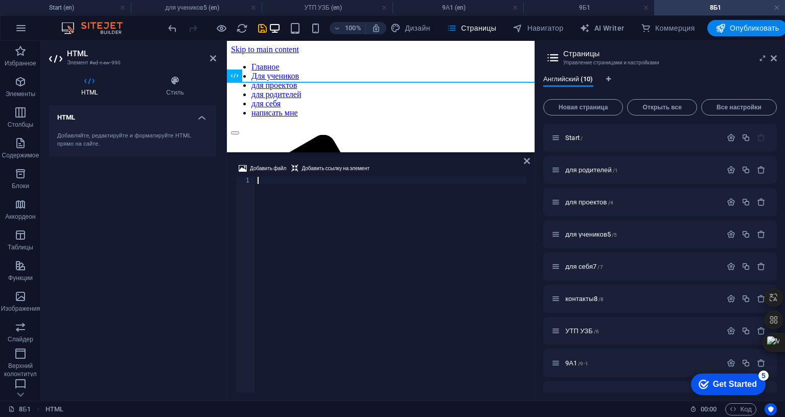
click at [361, 348] on div at bounding box center [586, 292] width 660 height 230
type textarea "/"
click at [329, 366] on div at bounding box center [586, 292] width 660 height 230
paste textarea "</html>"
type textarea "</html>"
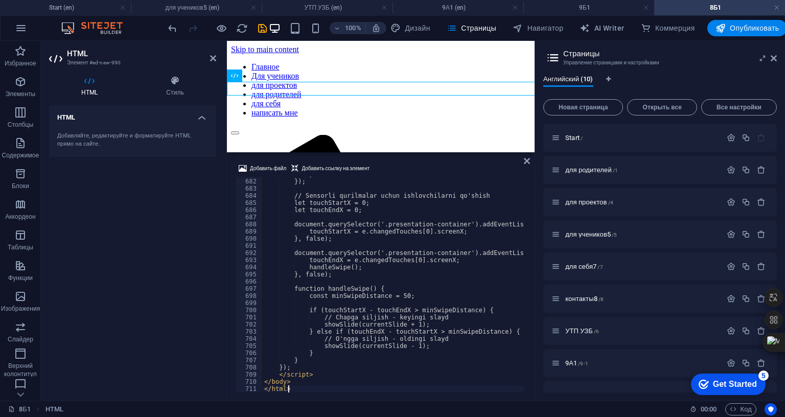
scroll to position [4873, 0]
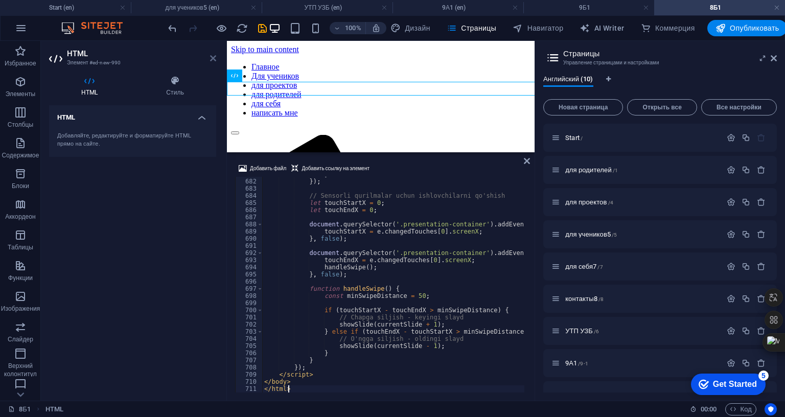
click at [213, 57] on icon at bounding box center [213, 58] width 6 height 8
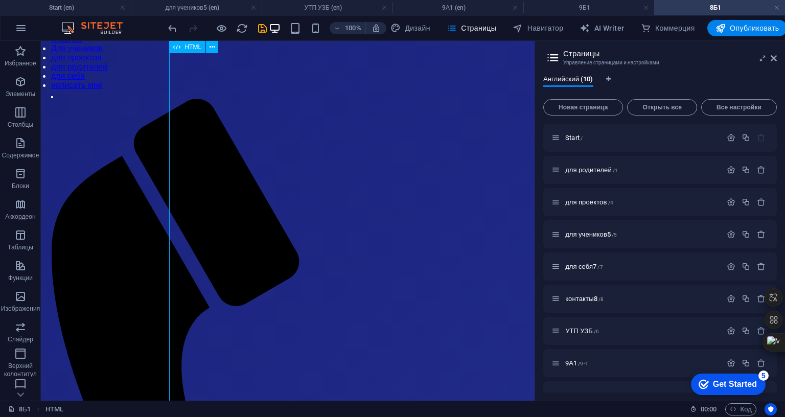
scroll to position [0, 0]
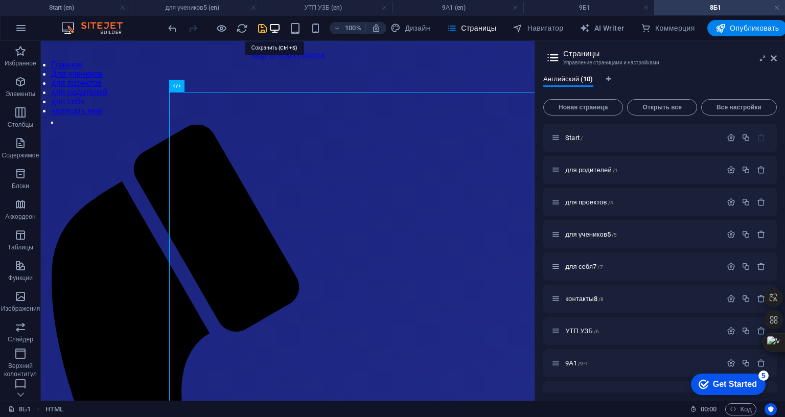
click at [268, 27] on icon "save" at bounding box center [263, 28] width 12 height 12
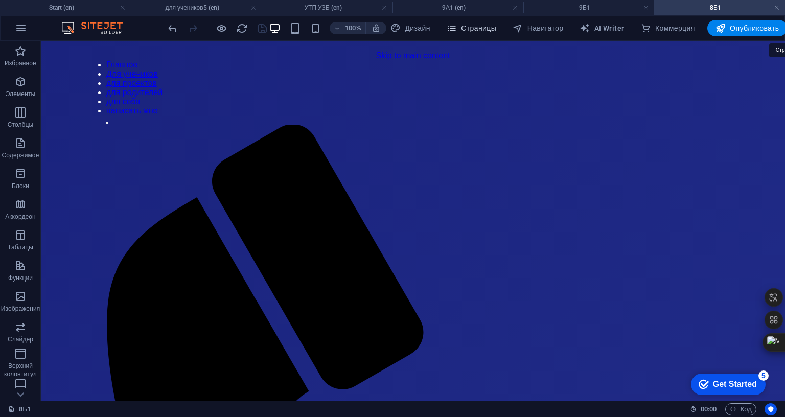
click at [496, 32] on span "Страницы" at bounding box center [472, 28] width 50 height 10
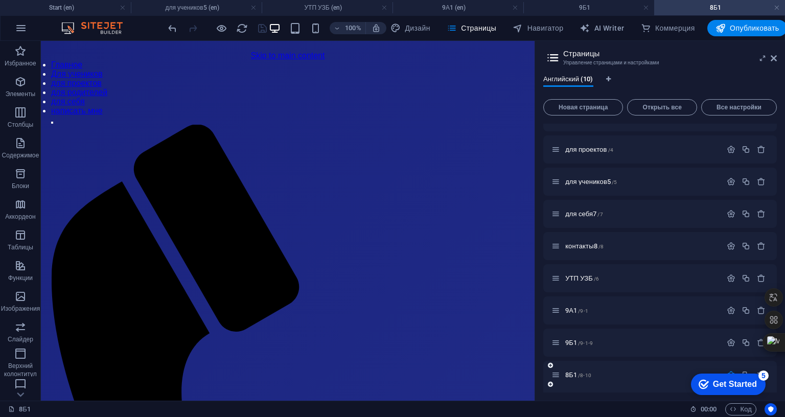
scroll to position [77, 0]
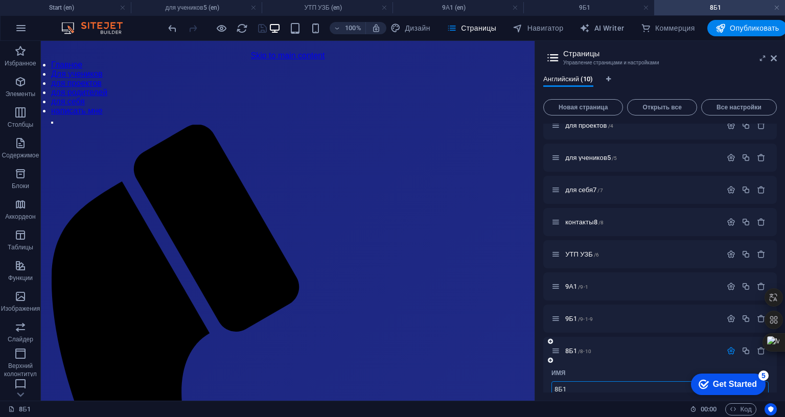
drag, startPoint x: 1164, startPoint y: 57, endPoint x: 1107, endPoint y: 4, distance: 77.4
click at [777, 57] on icon at bounding box center [774, 58] width 6 height 8
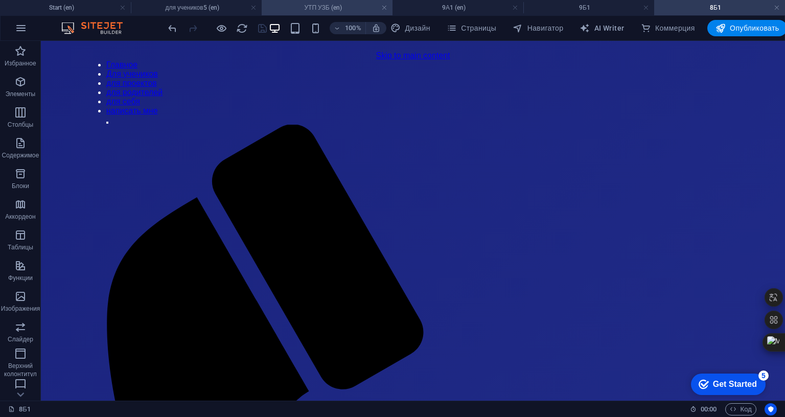
click at [348, 8] on h4 "УТП УЗБ (en)" at bounding box center [327, 7] width 131 height 11
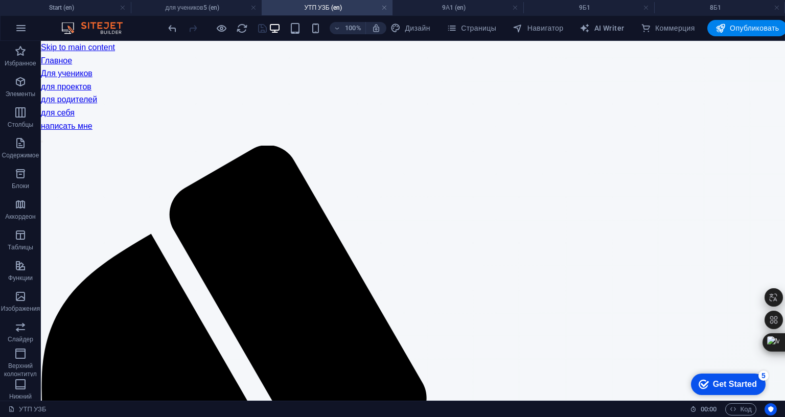
scroll to position [8581, 0]
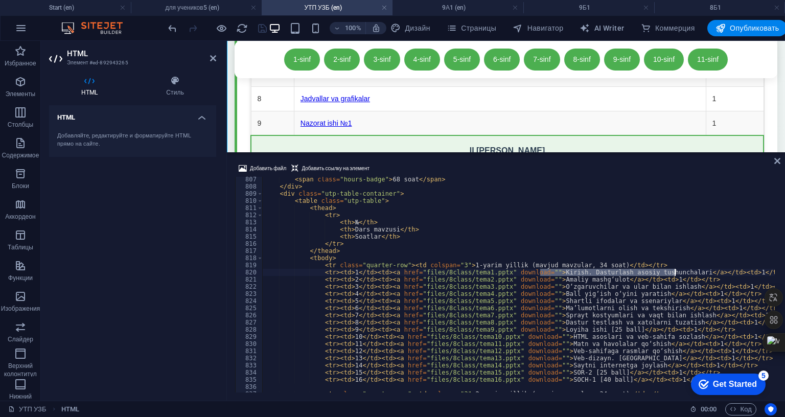
scroll to position [5770, 0]
drag, startPoint x: 491, startPoint y: 382, endPoint x: 415, endPoint y: 383, distance: 76.7
click at [415, 383] on div "< span class = "hours-badge" > 68 soat </ span > </ div > < div class = "utp-ta…" at bounding box center [725, 290] width 924 height 228
type textarea "<tr><td>1</td><td><a href="[URL][DOMAIN_NAME]" download="">Kirish. Dasturlash a…"
drag, startPoint x: 169, startPoint y: 260, endPoint x: 219, endPoint y: 66, distance: 200.1
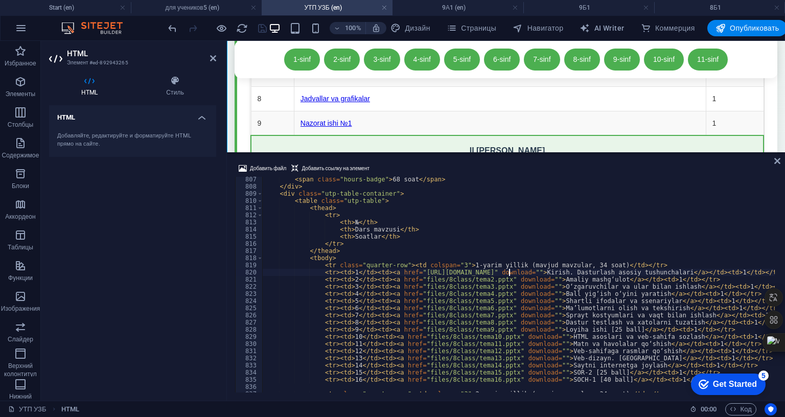
click at [168, 261] on div "HTML Добавляйте, редактируйте и форматируйте HTML прямо на сайте." at bounding box center [132, 248] width 167 height 287
click at [268, 24] on icon "save" at bounding box center [263, 28] width 12 height 12
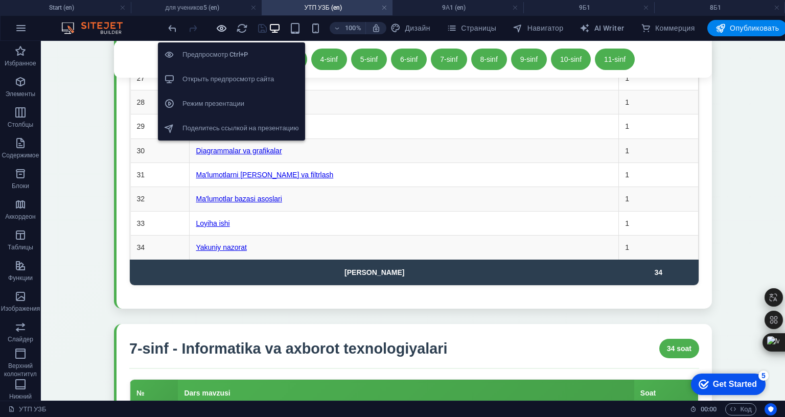
click at [228, 32] on icon "button" at bounding box center [222, 28] width 12 height 12
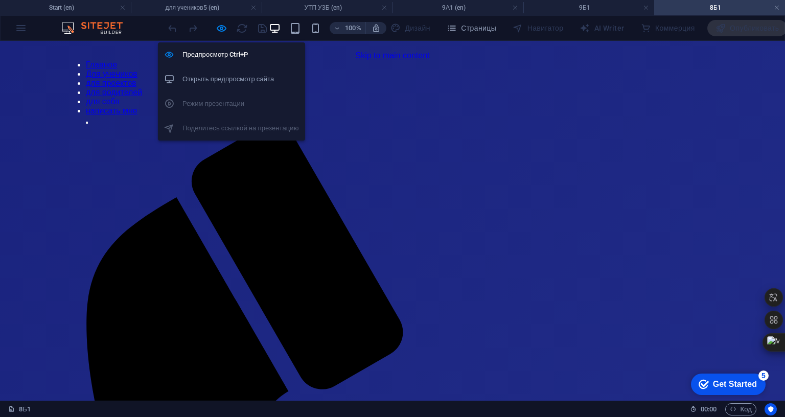
click at [247, 29] on div at bounding box center [217, 28] width 102 height 16
click at [228, 26] on icon "button" at bounding box center [222, 28] width 12 height 12
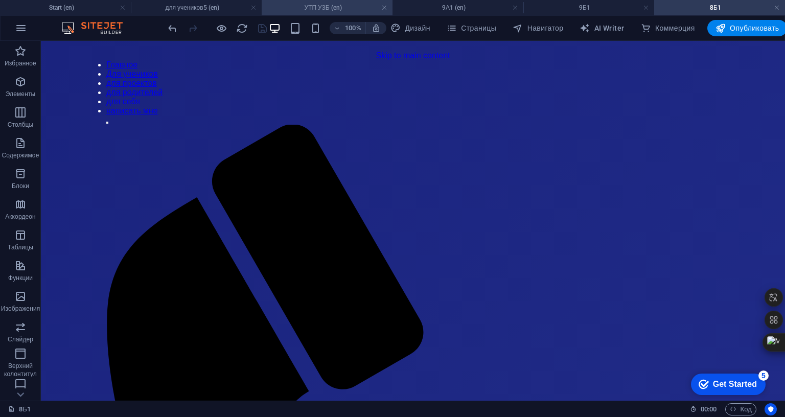
click at [333, 3] on h4 "УТП УЗБ (en)" at bounding box center [327, 7] width 131 height 11
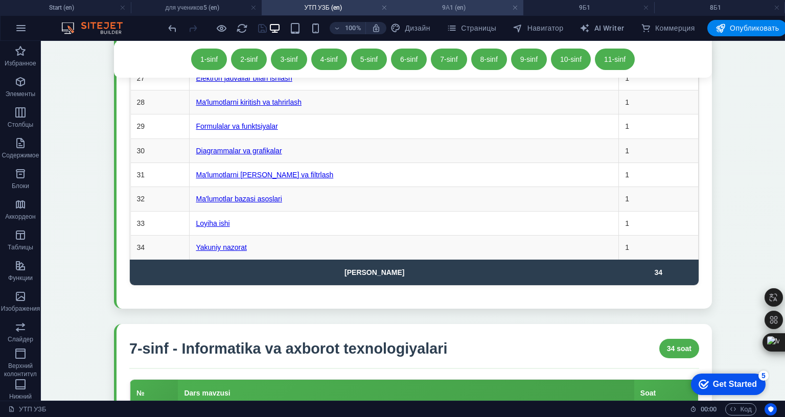
click at [449, 6] on h4 "9А1 (en)" at bounding box center [458, 7] width 131 height 11
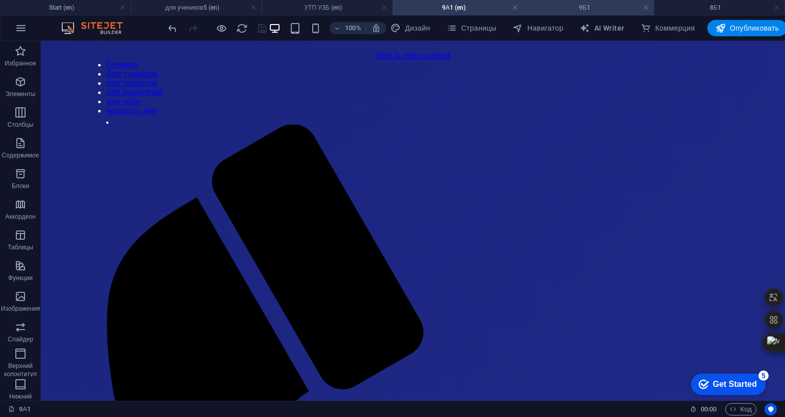
click at [576, 8] on h4 "9Б1" at bounding box center [589, 7] width 131 height 11
click at [321, 7] on h4 "УТП УЗБ (en)" at bounding box center [327, 7] width 131 height 11
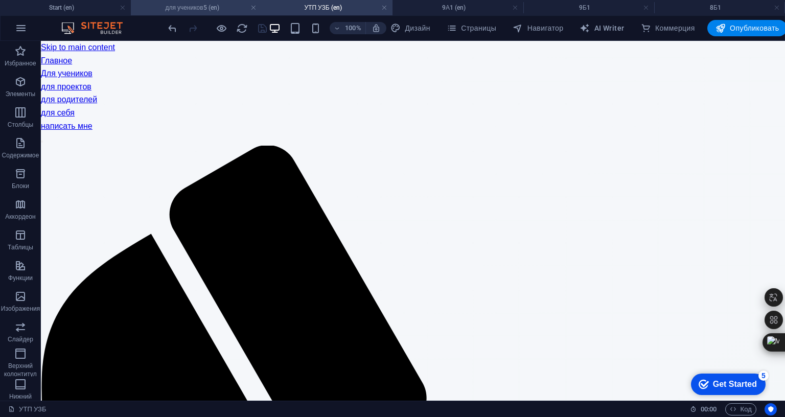
click at [187, 5] on h4 "для учеников5 (en)" at bounding box center [196, 7] width 131 height 11
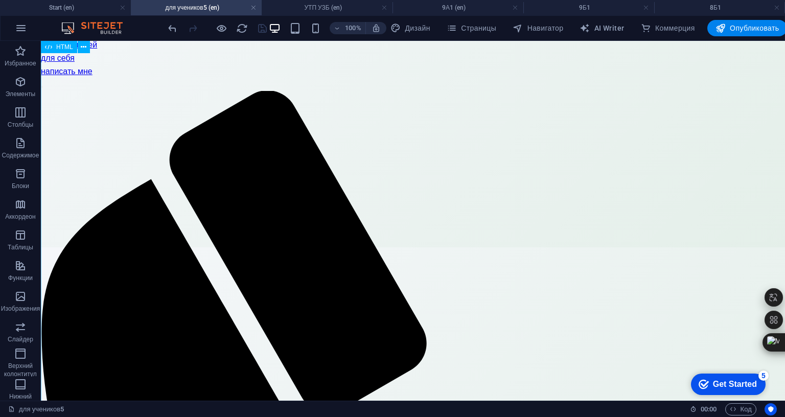
scroll to position [360, 0]
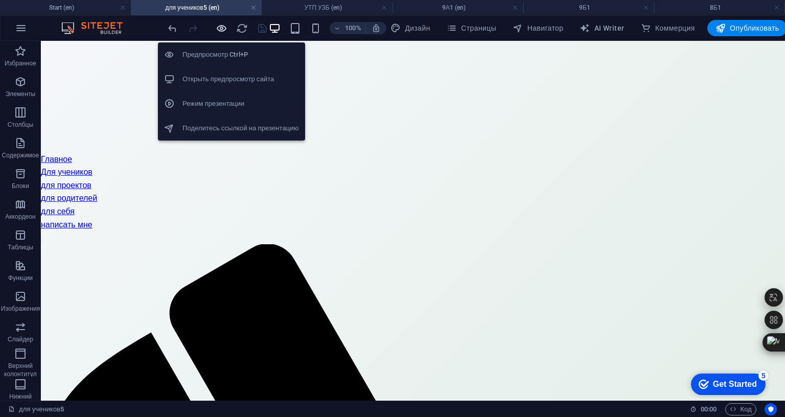
click at [228, 30] on icon "button" at bounding box center [222, 28] width 12 height 12
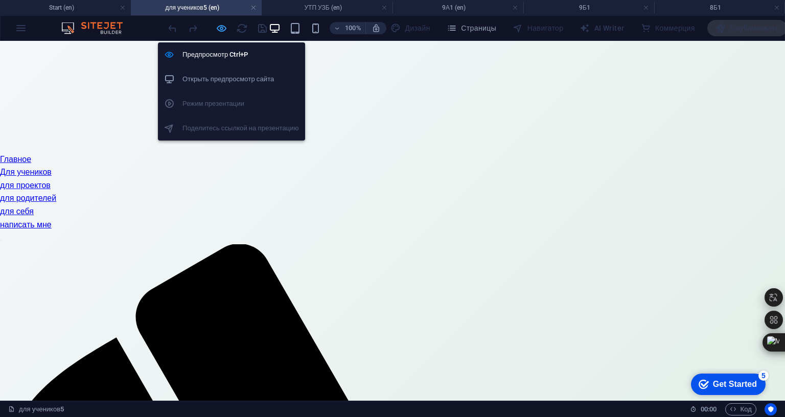
click at [228, 26] on icon "button" at bounding box center [222, 28] width 12 height 12
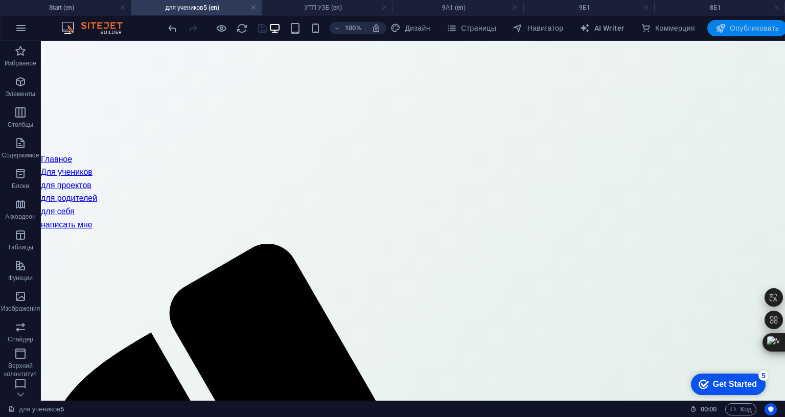
click at [780, 23] on span "Опубликовать" at bounding box center [748, 28] width 64 height 10
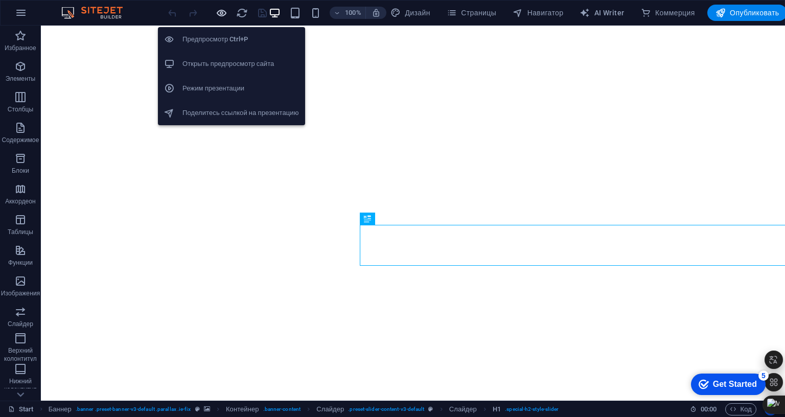
click at [228, 14] on icon "button" at bounding box center [222, 13] width 12 height 12
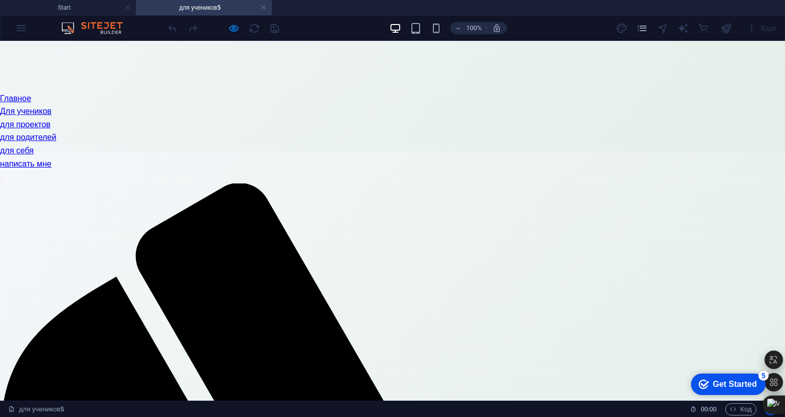
scroll to position [409, 0]
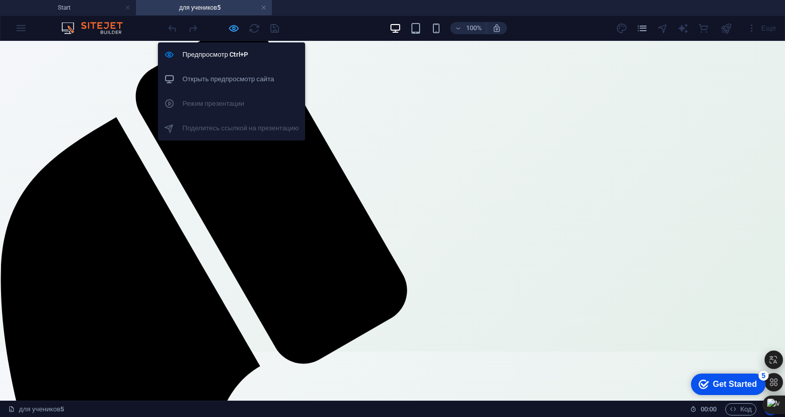
click at [236, 32] on icon "button" at bounding box center [234, 28] width 12 height 12
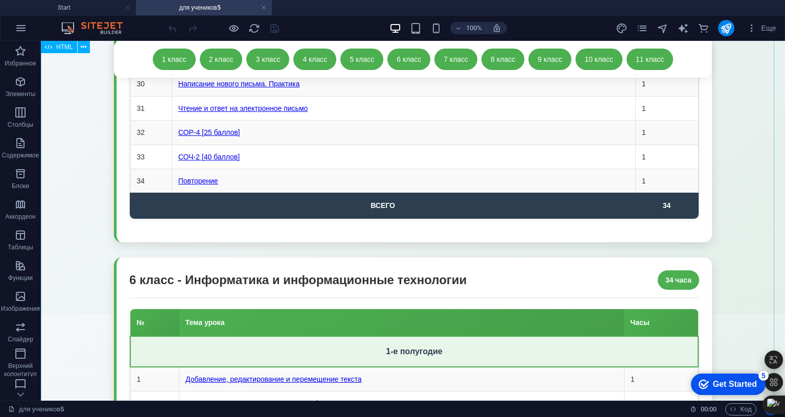
scroll to position [10826, 0]
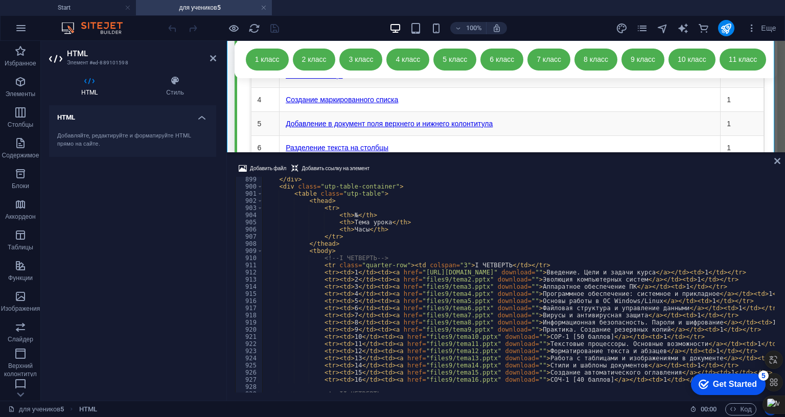
scroll to position [6398, 0]
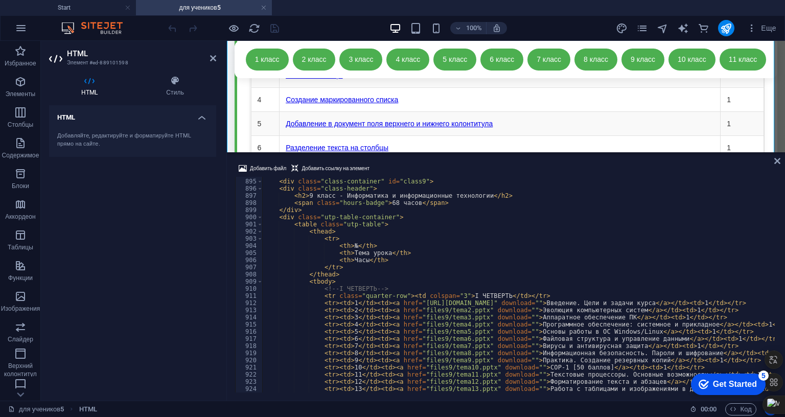
click at [502, 240] on div "<!-- 9 КЛАСС --> < div class = "class-container" id = "class9" > < div class = …" at bounding box center [710, 285] width 896 height 228
click at [442, 246] on div "<!-- 9 КЛАСС --> < div class = "class-container" id = "class9" > < div class = …" at bounding box center [710, 285] width 896 height 228
type textarea "<tr><td>2</td><td><a href="files9/tema2.pptx" download="">Эволюция компьютерных…"
drag, startPoint x: 214, startPoint y: 55, endPoint x: 174, endPoint y: 14, distance: 57.1
click at [214, 55] on icon at bounding box center [213, 58] width 6 height 8
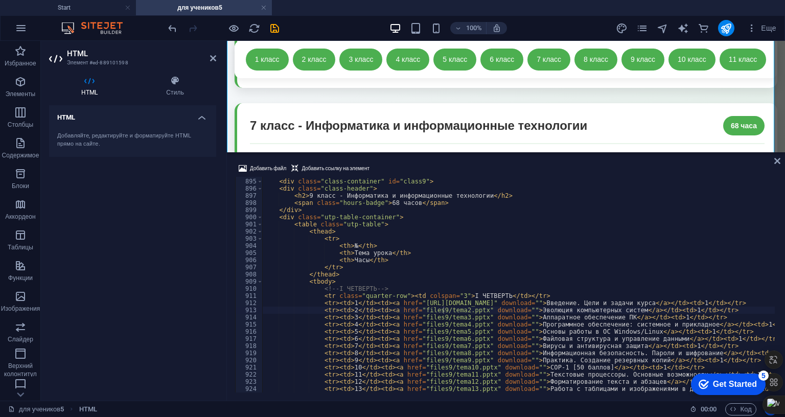
scroll to position [10860, 0]
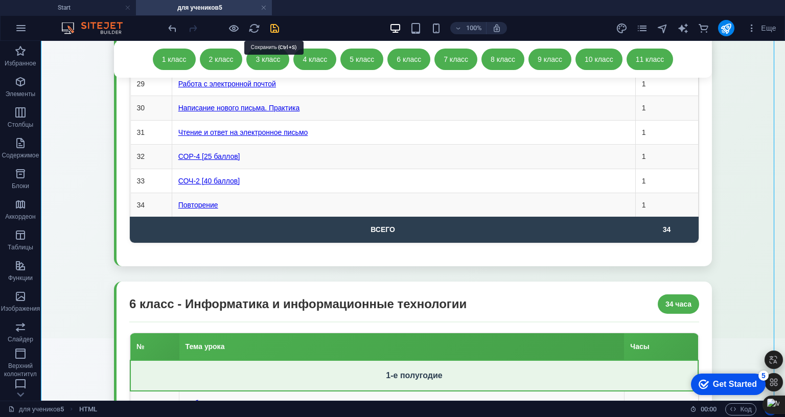
click at [278, 29] on icon "save" at bounding box center [275, 28] width 12 height 12
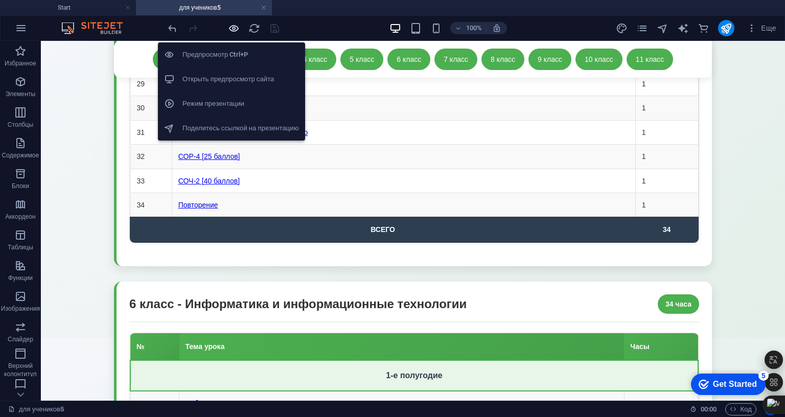
click at [238, 29] on icon "button" at bounding box center [234, 28] width 12 height 12
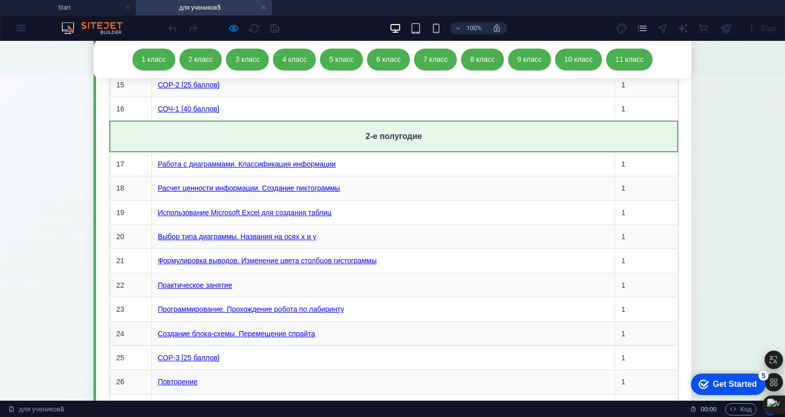
scroll to position [10809, 0]
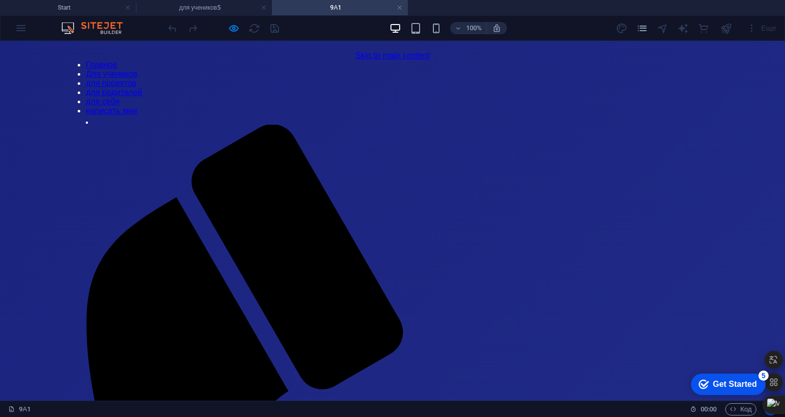
scroll to position [0, 0]
click at [221, 7] on h4 "для учеников5" at bounding box center [204, 7] width 136 height 11
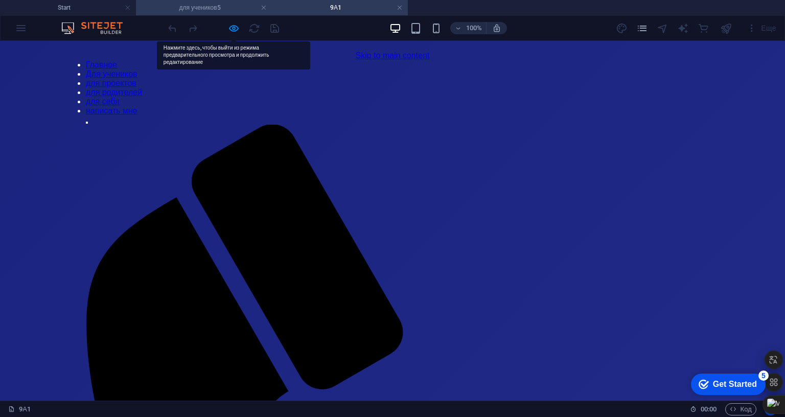
click at [217, 7] on h4 "для учеников5" at bounding box center [204, 7] width 136 height 11
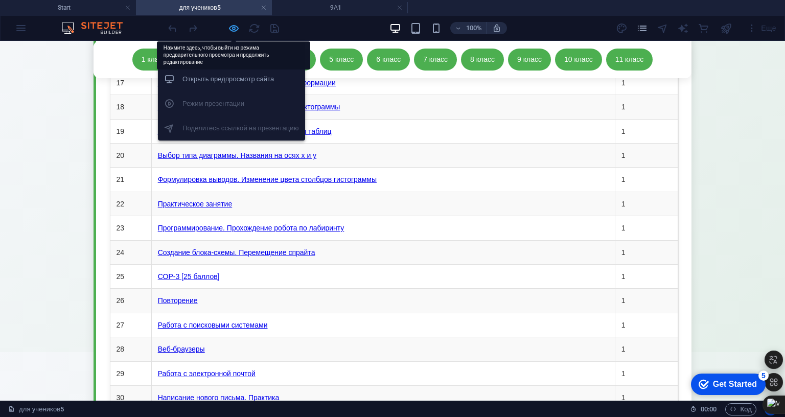
click at [234, 28] on icon "button" at bounding box center [234, 28] width 12 height 12
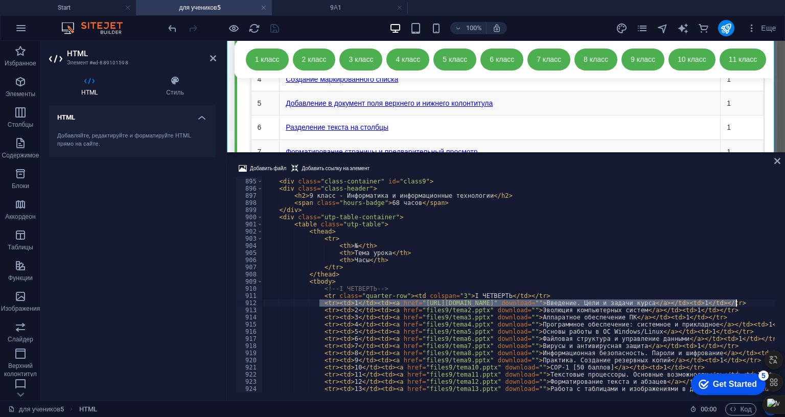
drag, startPoint x: 319, startPoint y: 238, endPoint x: 737, endPoint y: 235, distance: 417.7
click at [737, 235] on div "<!-- 9 КЛАСС --> < div class = "class-container" id = "class9" > < div class = …" at bounding box center [710, 285] width 896 height 228
click at [384, 235] on div "<!-- 9 КЛАСС --> < div class = "class-container" id = "class9" > < div class = …" at bounding box center [518, 285] width 513 height 216
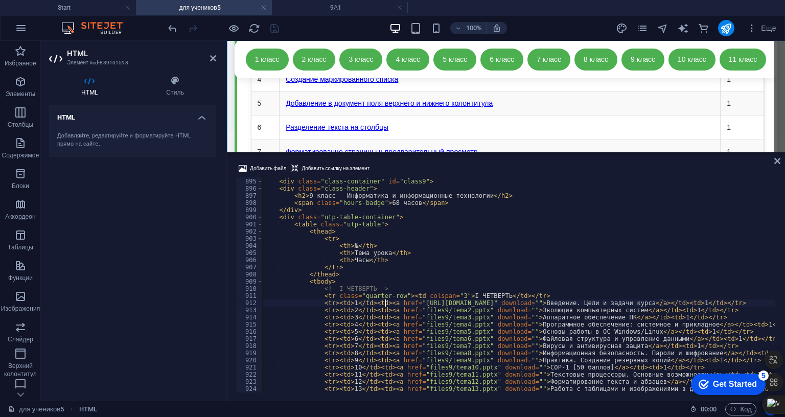
click at [384, 235] on div "<!-- 9 КЛАСС --> < div class = "class-container" id = "class9" > < div class = …" at bounding box center [710, 285] width 896 height 228
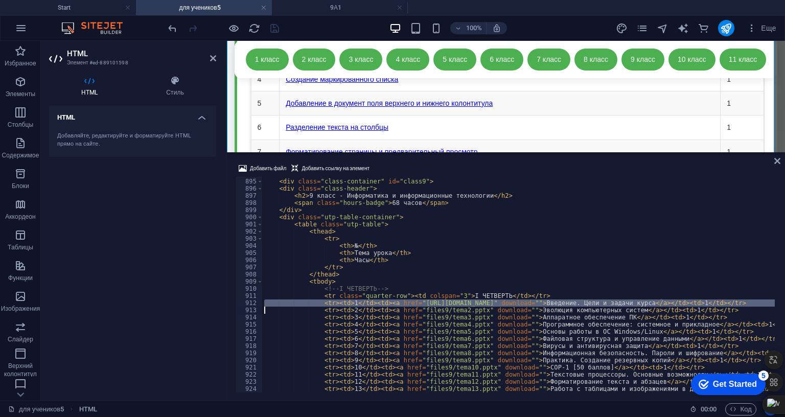
click at [384, 235] on div "<!-- 9 КЛАСС --> < div class = "class-container" id = "class9" > < div class = …" at bounding box center [710, 285] width 896 height 228
click at [385, 235] on div "<!-- 9 КЛАСС --> < div class = "class-container" id = "class9" > < div class = …" at bounding box center [518, 285] width 513 height 216
type textarea "<tr><td>1</td><td><a href="https://kozimovrasul.uz/9-1" download="">Введение. Ц…"
drag, startPoint x: 320, startPoint y: 235, endPoint x: 736, endPoint y: 237, distance: 416.7
click at [736, 237] on div "<!-- 9 КЛАСС --> < div class = "class-container" id = "class9" > < div class = …" at bounding box center [710, 285] width 896 height 228
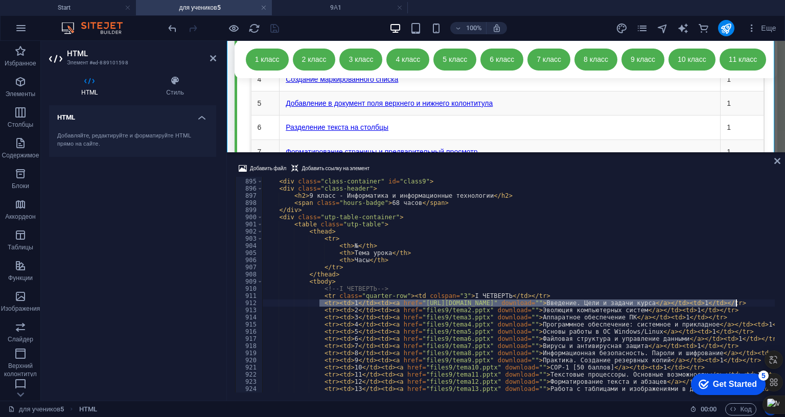
paste textarea
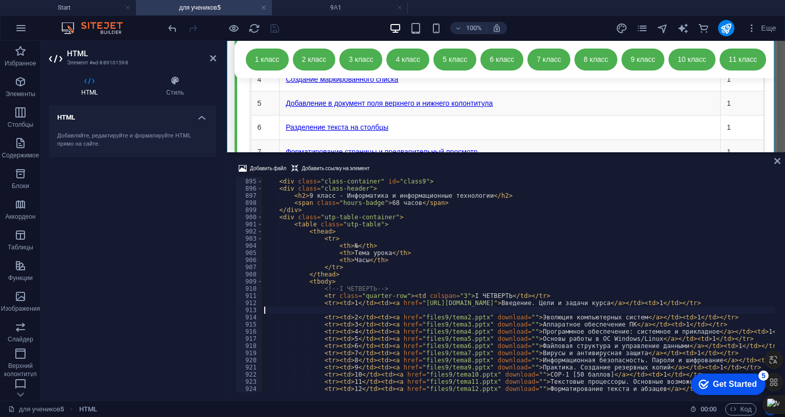
scroll to position [6398, 0]
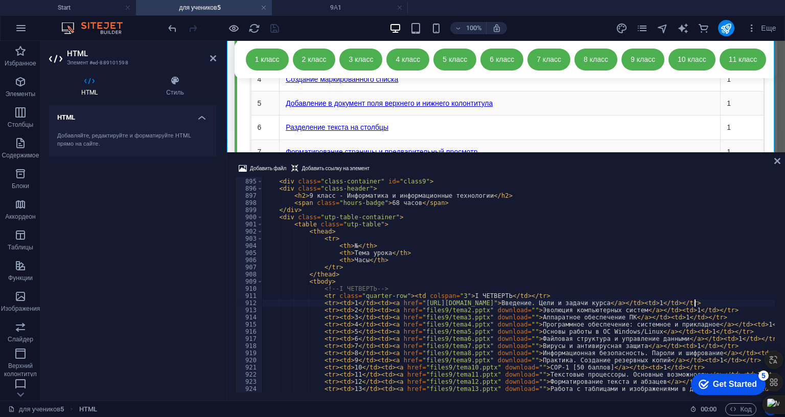
type textarea "<tr><td>1</td><td><a href="https://kozimovrasul.uz/9-1">Введение. Цели и задачи…"
drag, startPoint x: 213, startPoint y: 72, endPoint x: 213, endPoint y: 64, distance: 7.2
click at [213, 71] on div "HTML Стиль HTML Добавляйте, редактируйте и форматируйте HTML прямо на сайте. Пр…" at bounding box center [133, 233] width 184 height 333
click at [278, 30] on icon "save" at bounding box center [275, 28] width 12 height 12
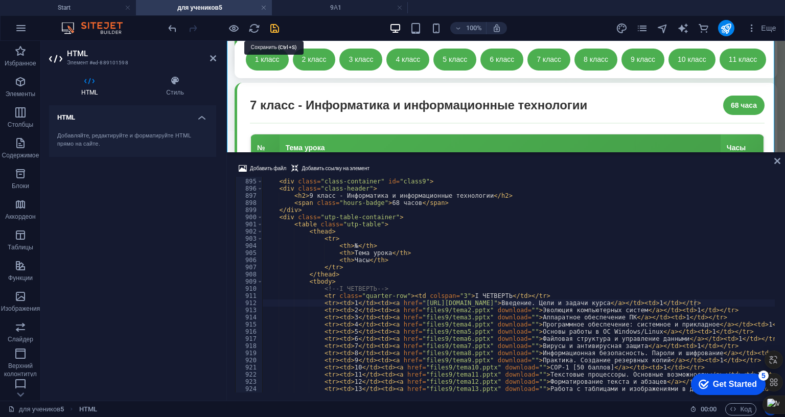
scroll to position [10881, 0]
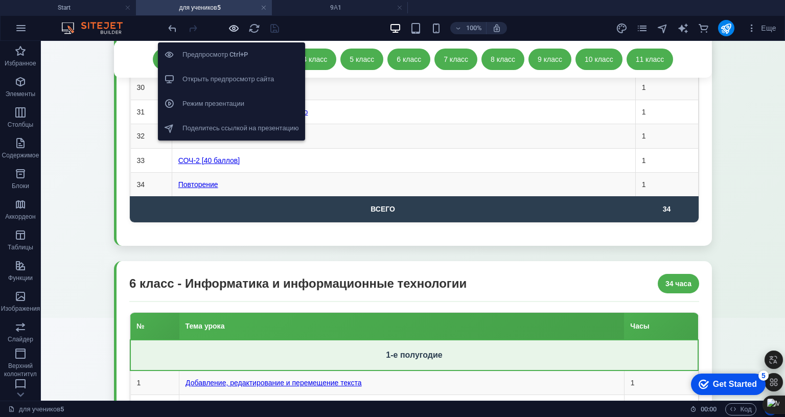
click at [231, 30] on icon "button" at bounding box center [234, 28] width 12 height 12
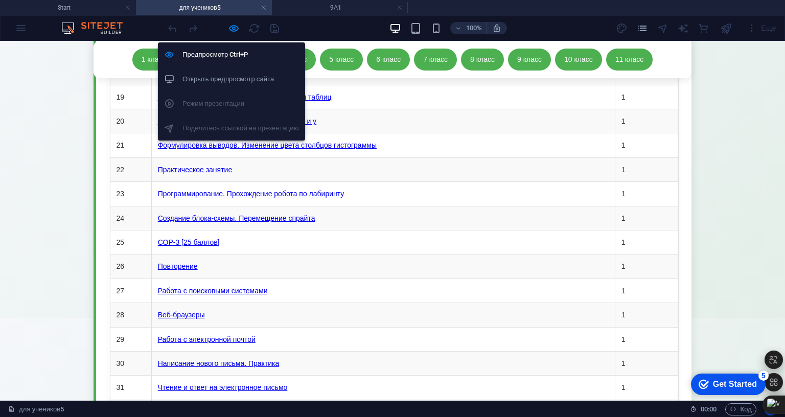
click at [221, 78] on h6 "Открыть предпросмотр сайта" at bounding box center [241, 79] width 117 height 12
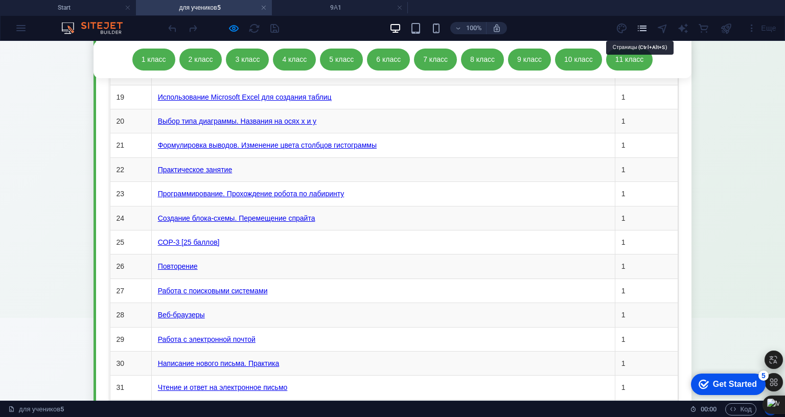
click at [642, 29] on icon "pages" at bounding box center [643, 28] width 12 height 12
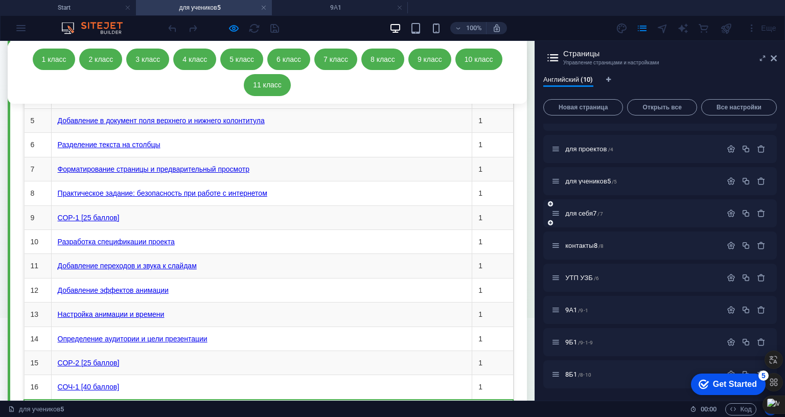
scroll to position [119, 0]
click at [771, 59] on icon at bounding box center [774, 58] width 6 height 8
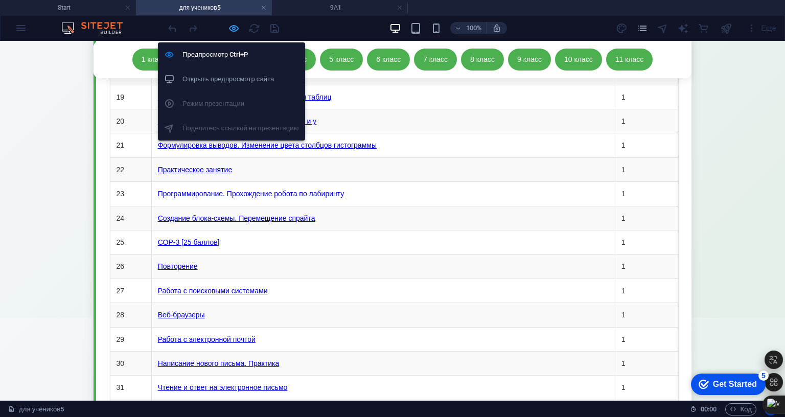
click at [232, 29] on icon "button" at bounding box center [234, 28] width 12 height 12
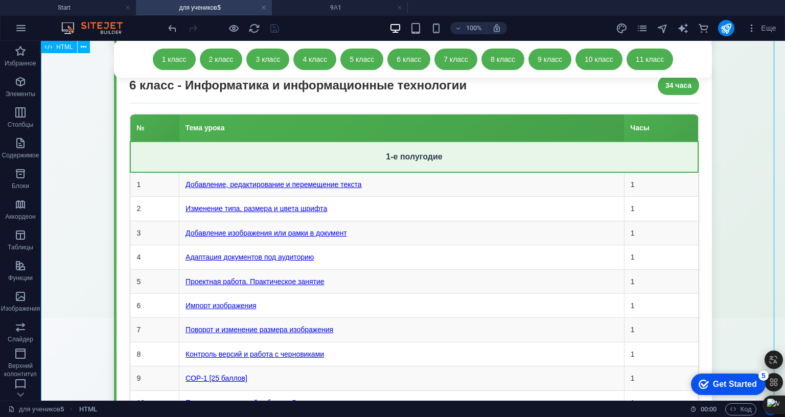
scroll to position [10833, 0]
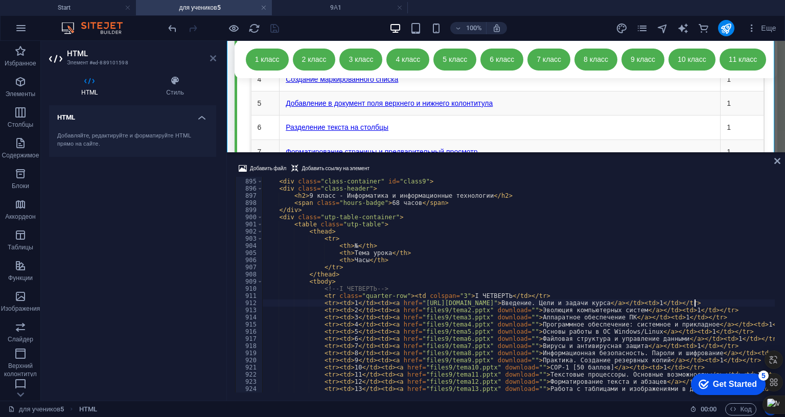
click at [211, 59] on icon at bounding box center [213, 58] width 6 height 8
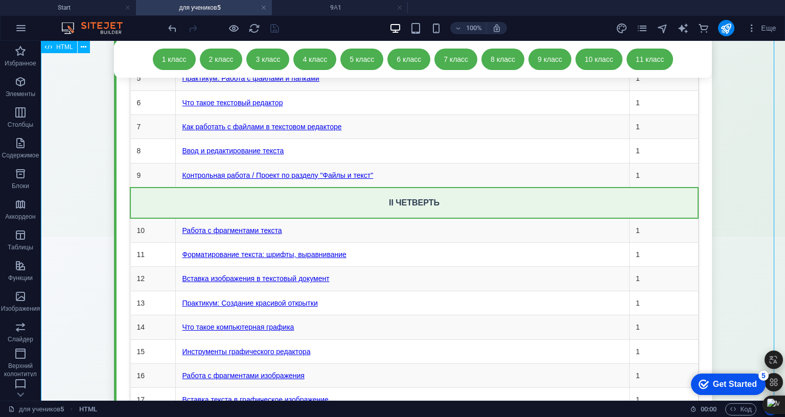
scroll to position [9040, 0]
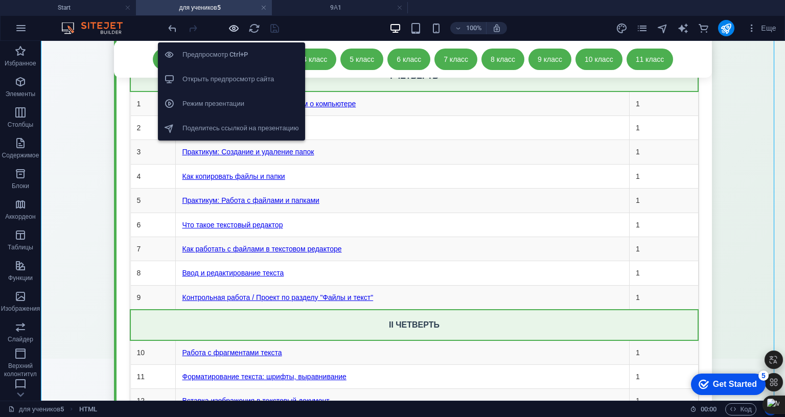
click at [231, 30] on icon "button" at bounding box center [234, 28] width 12 height 12
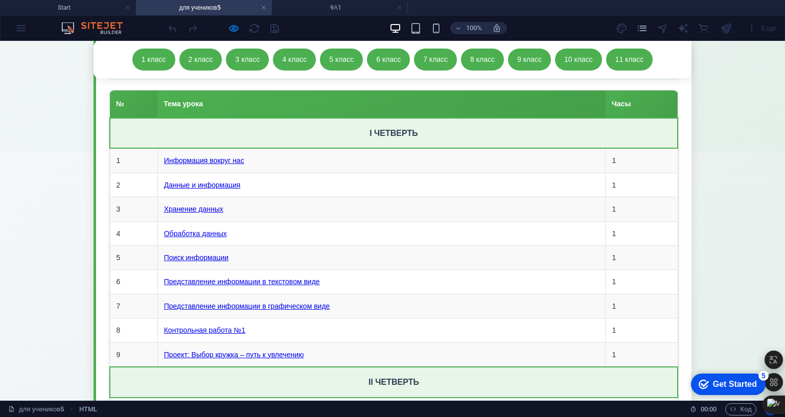
scroll to position [8069, 0]
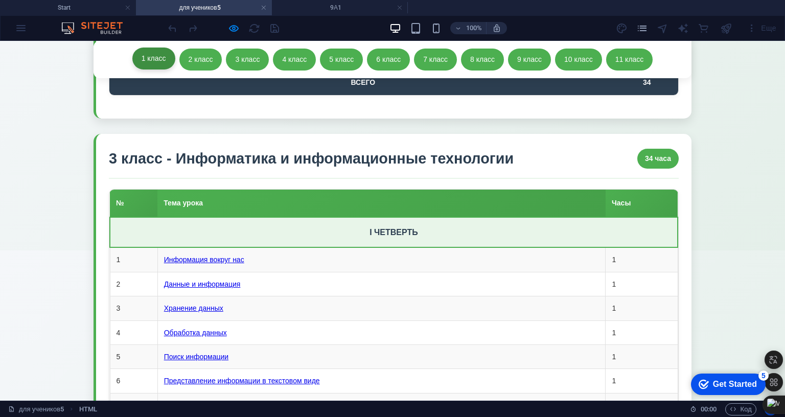
click at [148, 56] on link "1 класс" at bounding box center [153, 58] width 43 height 21
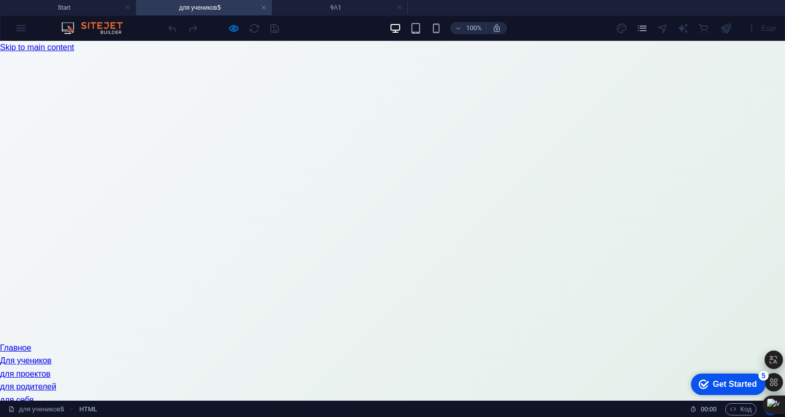
drag, startPoint x: 777, startPoint y: 180, endPoint x: 704, endPoint y: 79, distance: 124.5
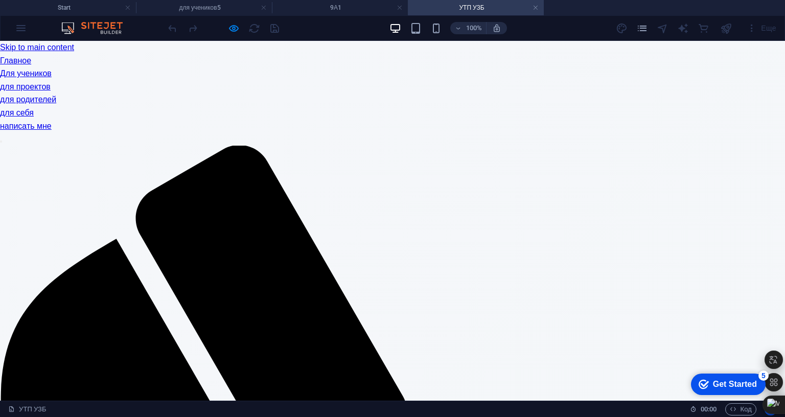
scroll to position [51, 0]
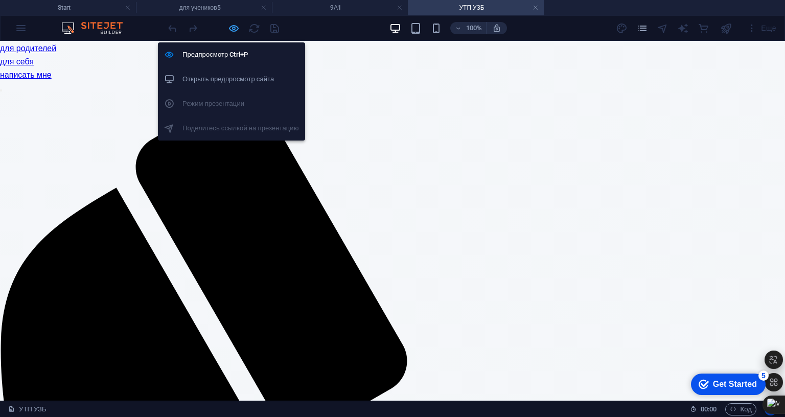
click at [230, 28] on icon "button" at bounding box center [234, 28] width 12 height 12
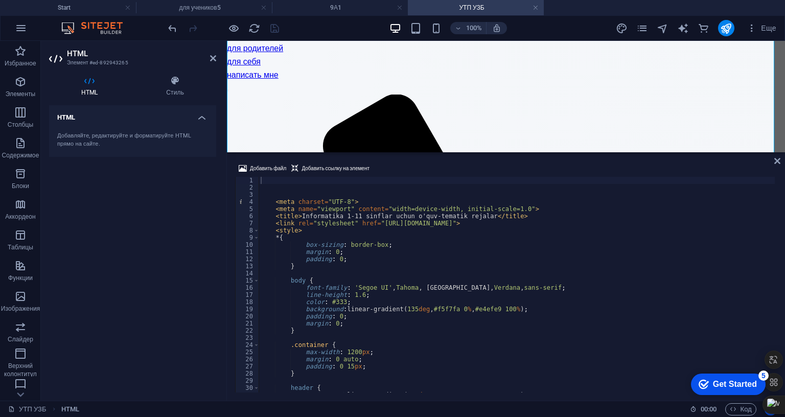
drag, startPoint x: 774, startPoint y: 114, endPoint x: 776, endPoint y: 166, distance: 51.7
click at [776, 166] on div "Добавить файл Добавить ссылку на элемент 1 2 3 4 5 6 7 8 9 10 11 12 13 14 15 16…" at bounding box center [506, 277] width 558 height 246
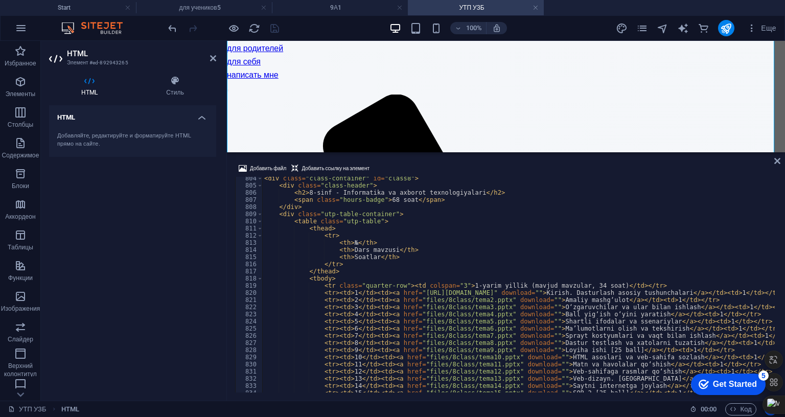
scroll to position [5780, 0]
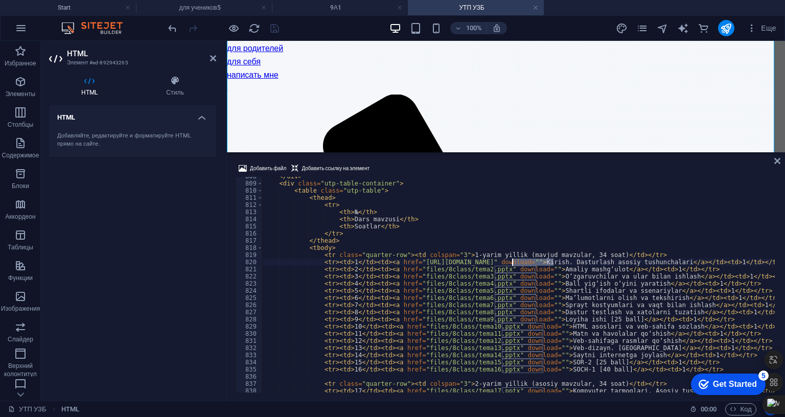
drag, startPoint x: 553, startPoint y: 195, endPoint x: 512, endPoint y: 197, distance: 41.4
click at [512, 197] on div "</ div > < div class = "utp-table-container" > < table class = "utp-table" > < …" at bounding box center [724, 287] width 924 height 228
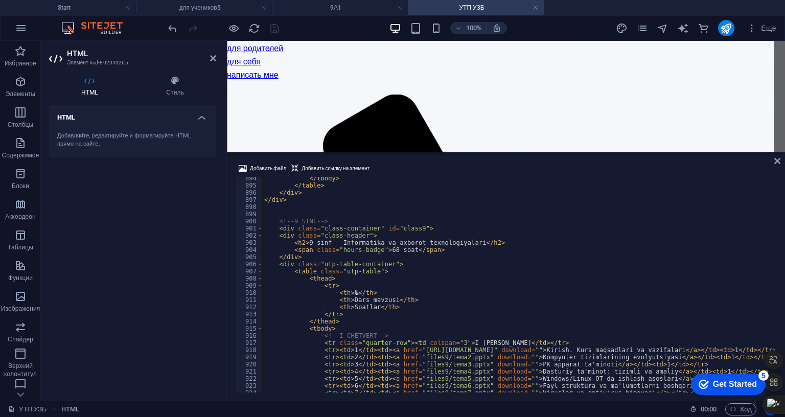
scroll to position [6516, 0]
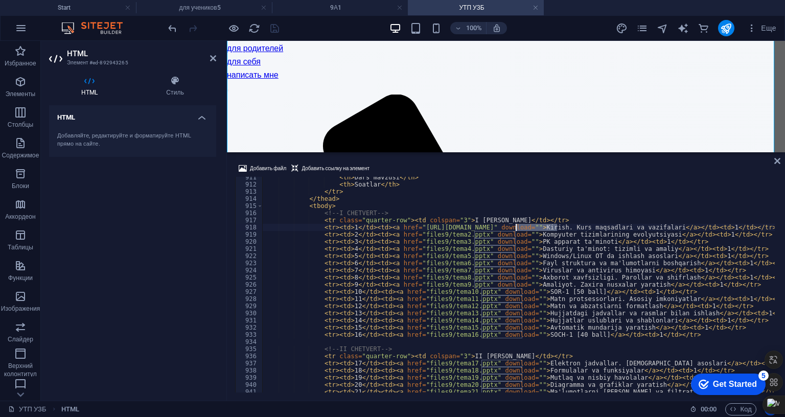
drag, startPoint x: 557, startPoint y: 160, endPoint x: 516, endPoint y: 161, distance: 40.4
click at [516, 174] on div "< th > Dars mavzusi </ th > < th > Soatlar </ th > </ tr > </ thead > < tbody >…" at bounding box center [724, 288] width 924 height 228
type textarea "<tr><td>1</td><td><a href="https://kozimovrasul.uz/9-1-9">Kirish. Kurs maqsadla…"
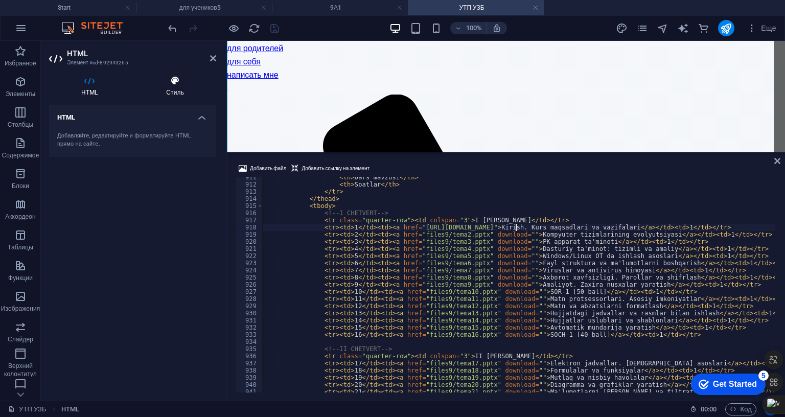
click at [215, 88] on h4 "Стиль" at bounding box center [175, 86] width 82 height 21
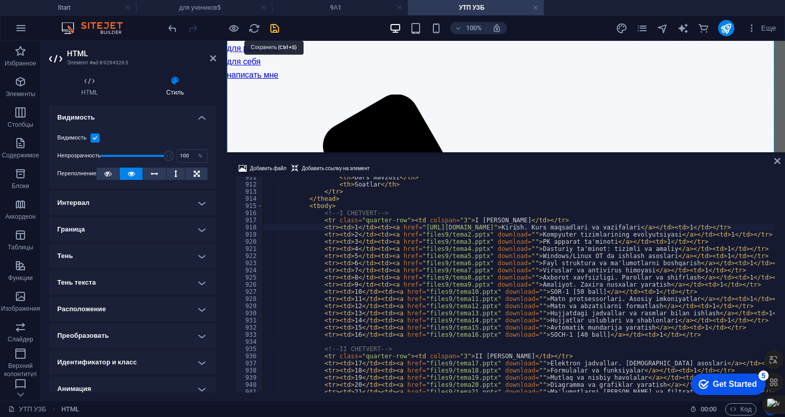
click at [274, 28] on icon "save" at bounding box center [275, 28] width 12 height 12
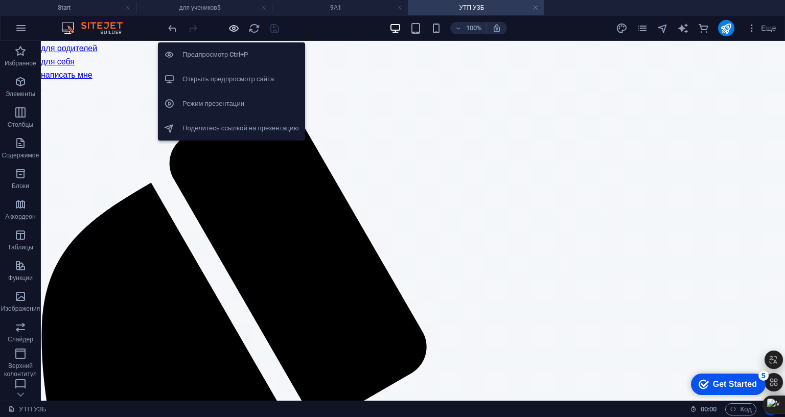
click at [235, 26] on icon "button" at bounding box center [234, 28] width 12 height 12
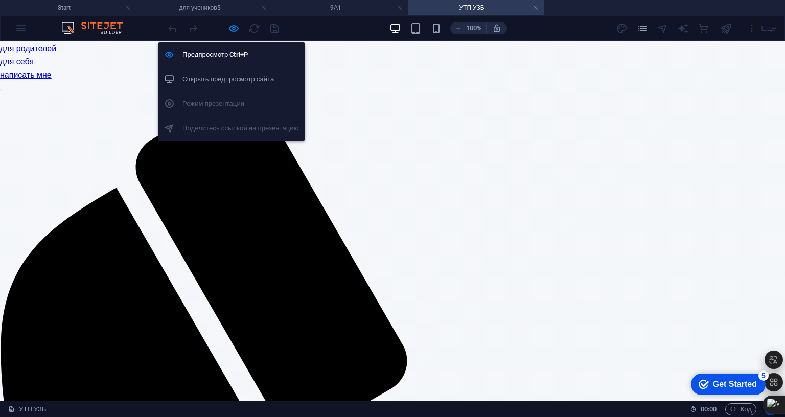
click at [234, 78] on h6 "Открыть предпросмотр сайта" at bounding box center [241, 79] width 117 height 12
click at [233, 27] on icon "button" at bounding box center [234, 28] width 12 height 12
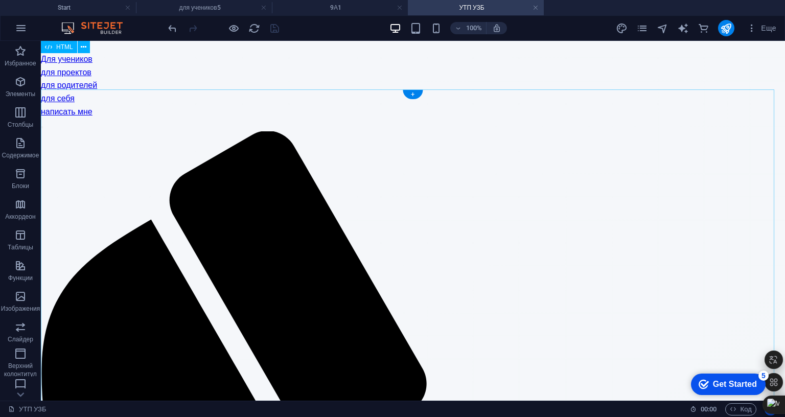
scroll to position [0, 0]
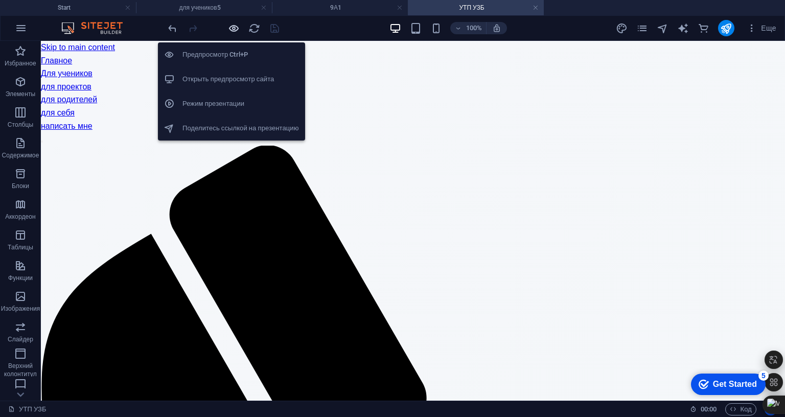
click at [237, 24] on icon "button" at bounding box center [234, 28] width 12 height 12
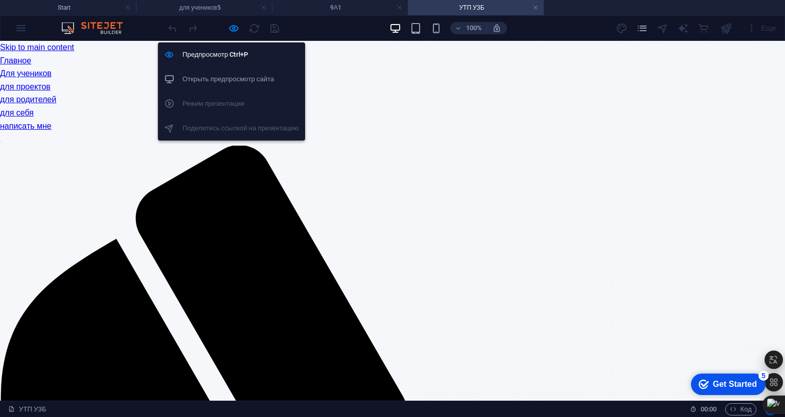
click at [230, 81] on h6 "Открыть предпросмотр сайта" at bounding box center [241, 79] width 117 height 12
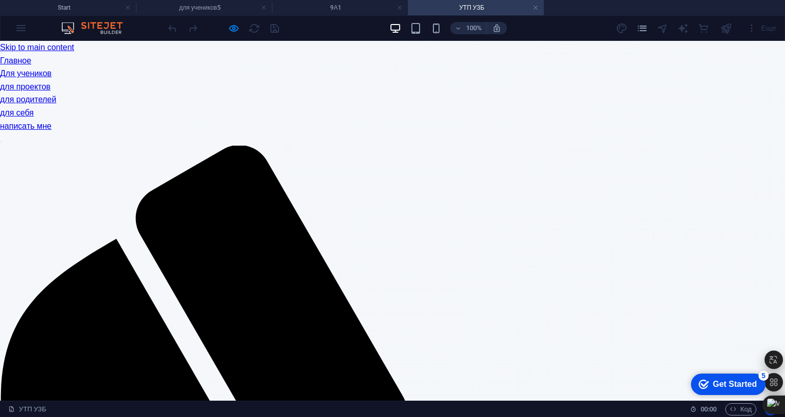
click at [52, 69] on link "Для учеников" at bounding box center [26, 73] width 52 height 9
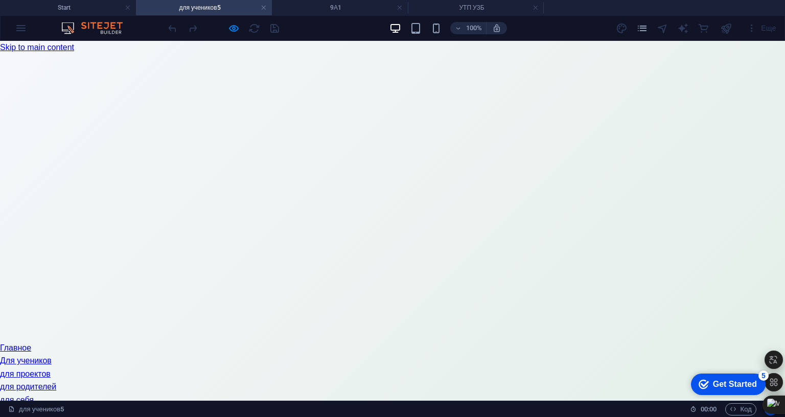
scroll to position [102, 0]
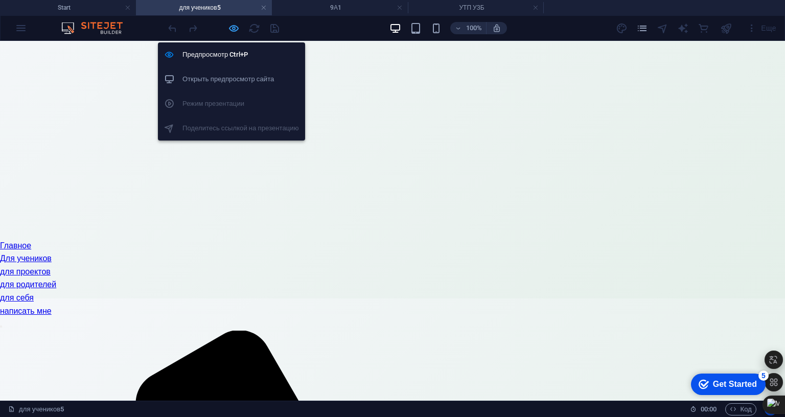
click at [236, 27] on icon "button" at bounding box center [234, 28] width 12 height 12
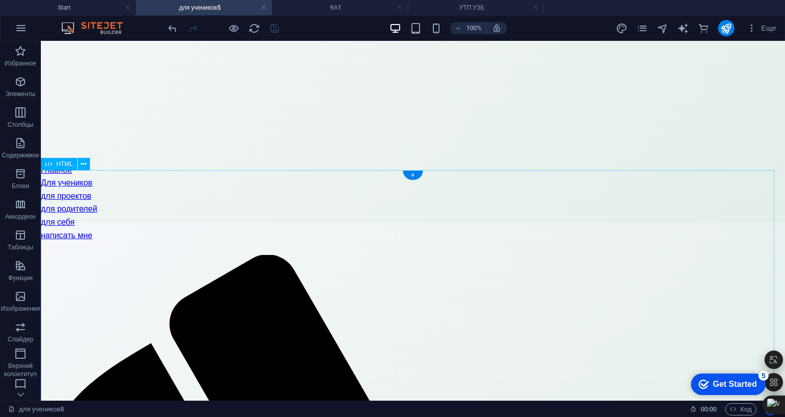
scroll to position [205, 0]
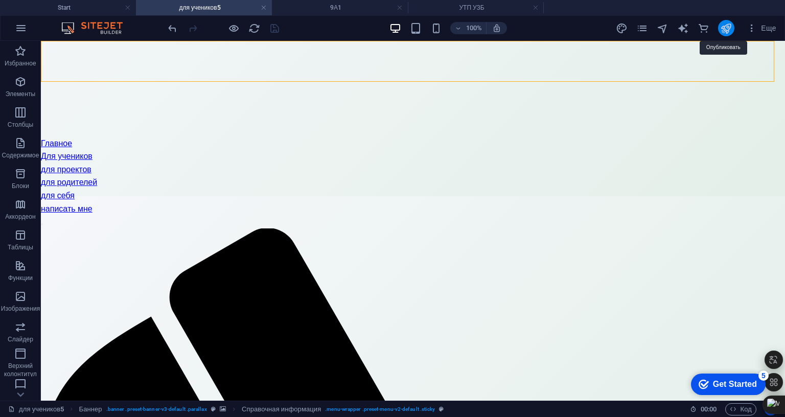
click at [724, 30] on icon "publish" at bounding box center [726, 28] width 12 height 12
